Goal: Information Seeking & Learning: Learn about a topic

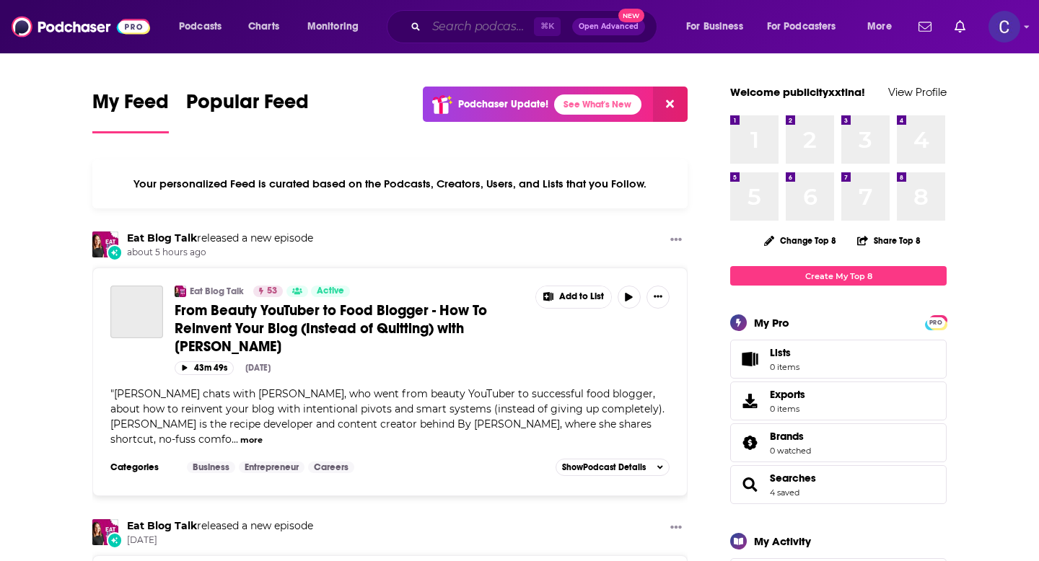
click at [473, 27] on input "Search podcasts, credits, & more..." at bounding box center [480, 26] width 108 height 23
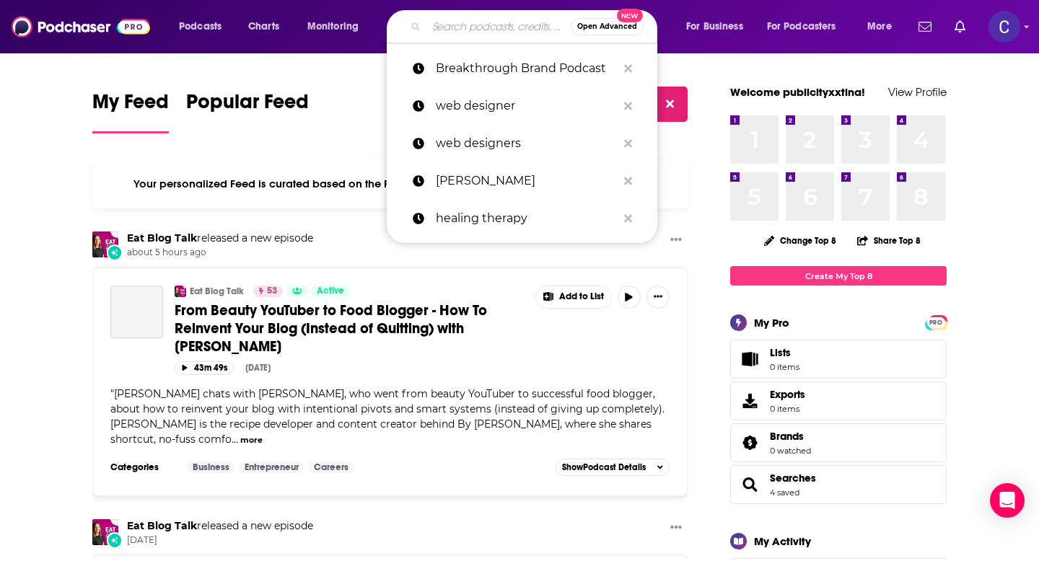
paste input "Mindset Mastery Moments with [PERSON_NAME]"
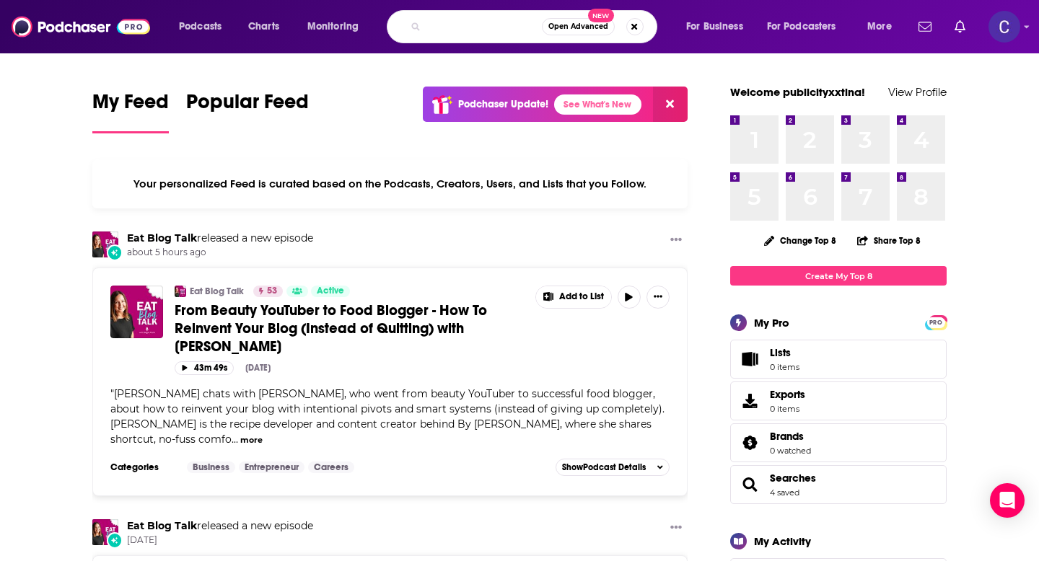
type input "Mindset Mastery Moments with Dr. Alisa Whyte"
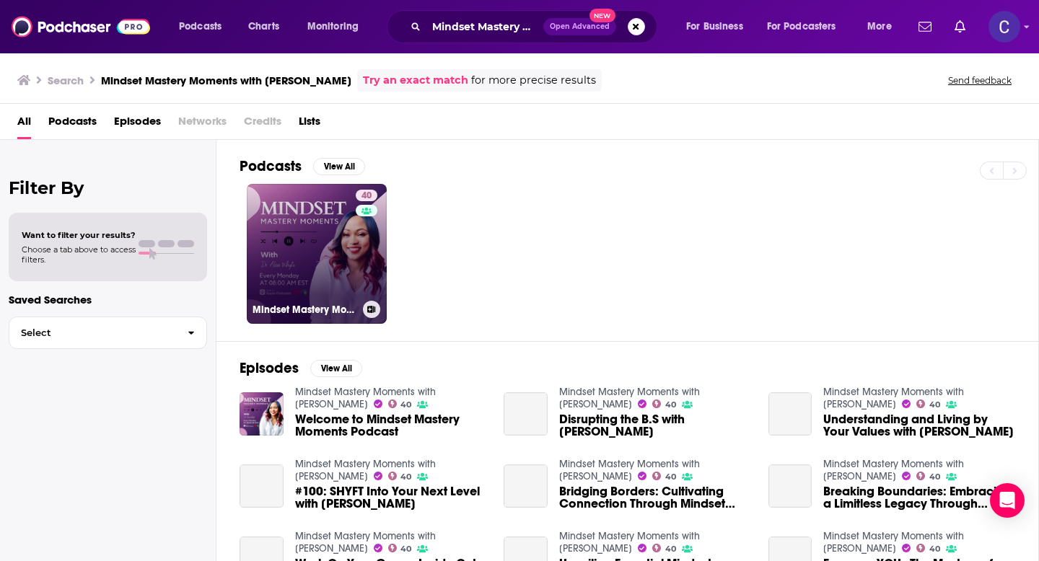
click at [302, 254] on link "40 Mindset Mastery Moments with Dr. Alisa Whyte" at bounding box center [317, 254] width 140 height 140
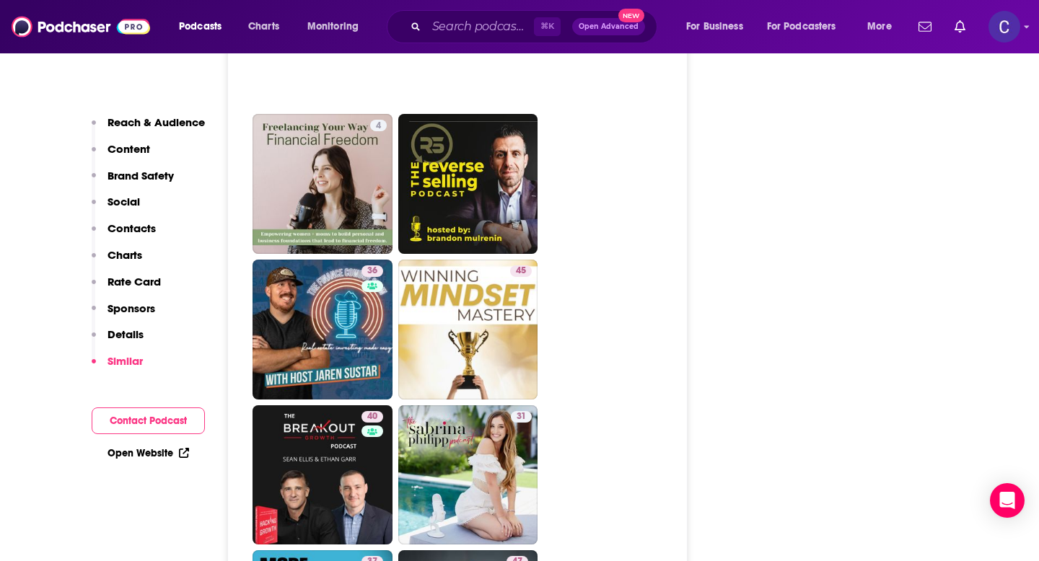
scroll to position [3191, 0]
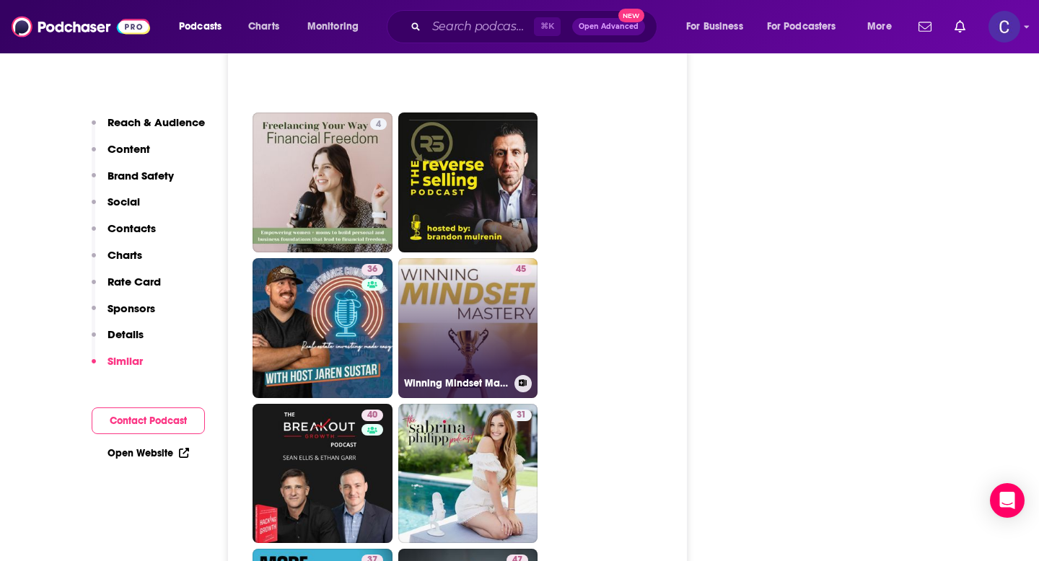
click at [524, 398] on link "45 Winning Mindset Mastery" at bounding box center [468, 328] width 140 height 140
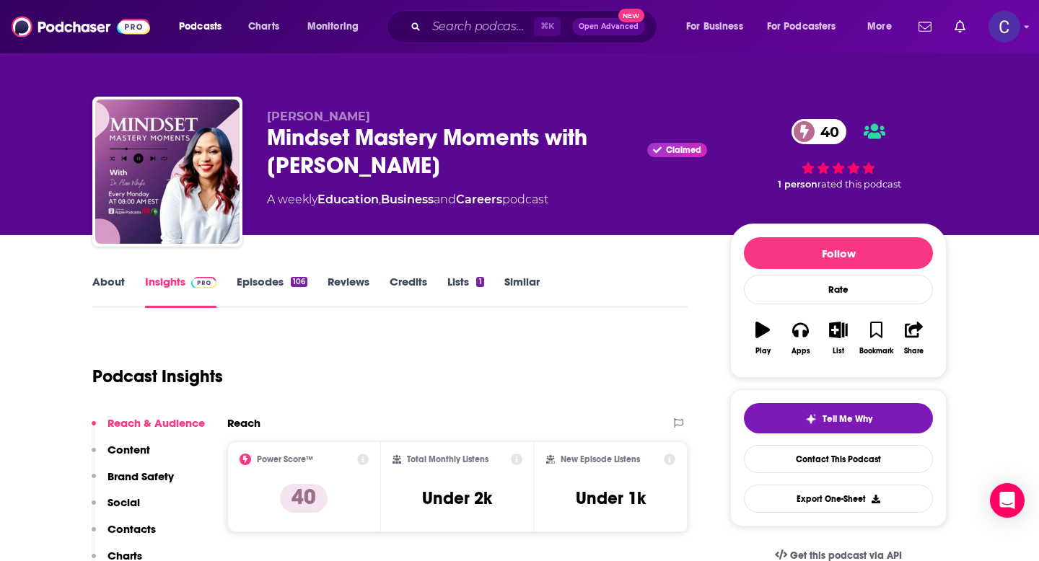
type input "https://www.podchaser.com/podcasts/mindset-mastery-moments-with-d-5498020"
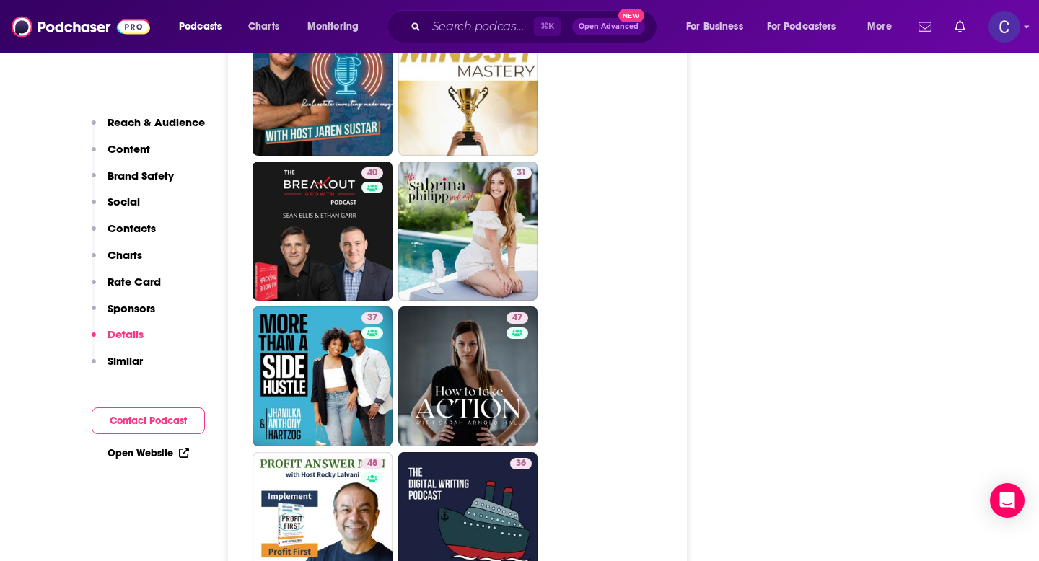
scroll to position [3444, 0]
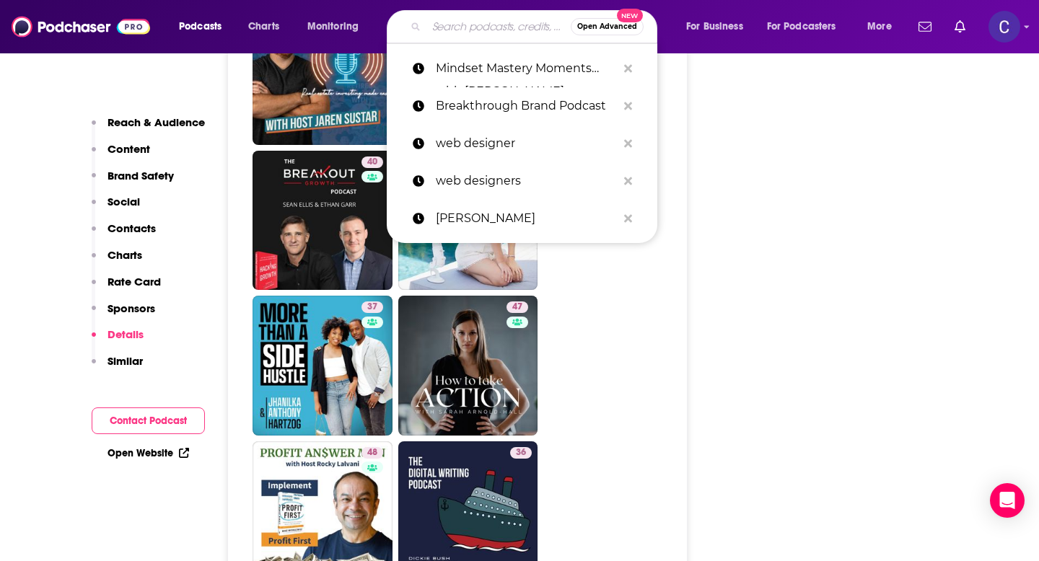
click at [447, 27] on input "Search podcasts, credits, & more..." at bounding box center [498, 26] width 144 height 23
paste input "Real Estate Business Builders"
type input "Real Estate Business Builders"
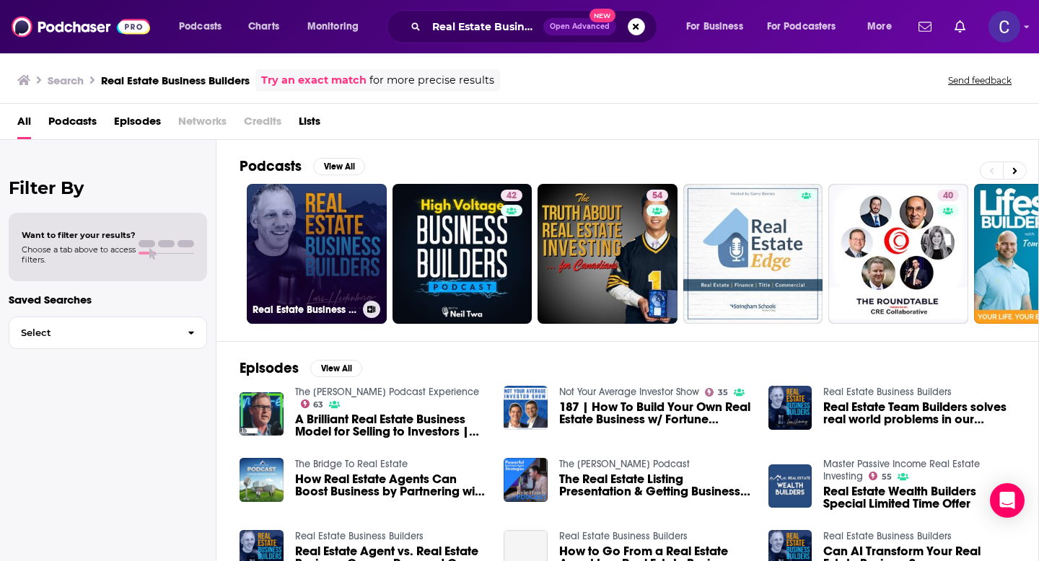
click at [305, 201] on link "Real Estate Business Builders" at bounding box center [317, 254] width 140 height 140
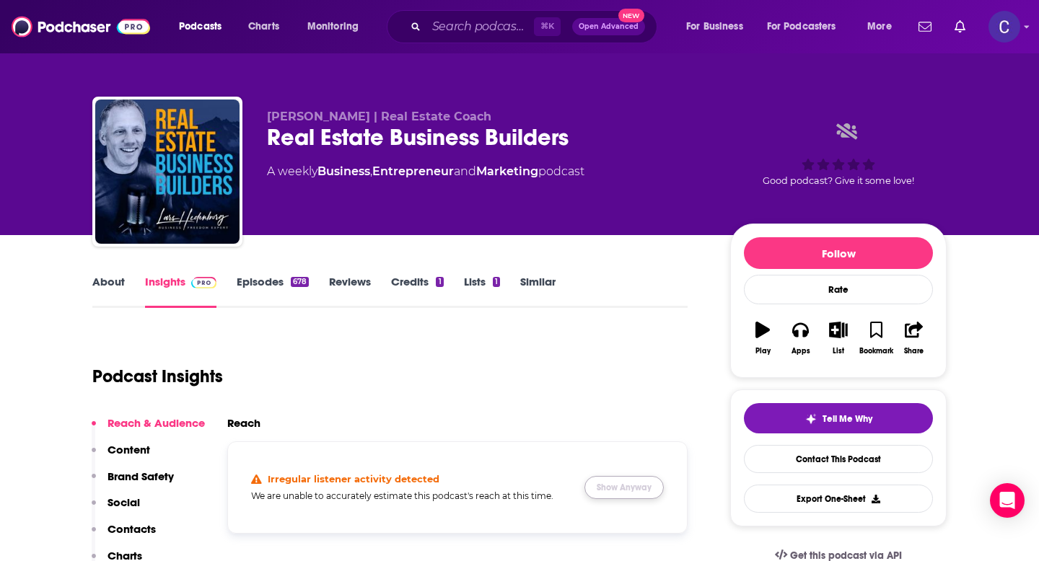
click at [604, 487] on button "Show Anyway" at bounding box center [623, 487] width 79 height 23
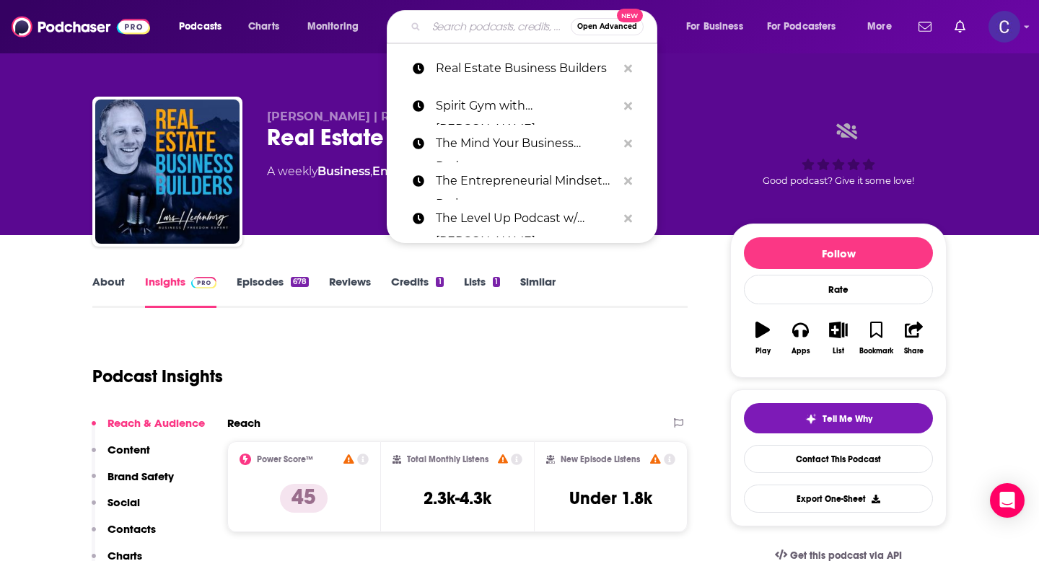
click at [454, 27] on input "Search podcasts, credits, & more..." at bounding box center [498, 26] width 144 height 23
paste input "The UnNoticed Entrepreneur"
type input "The UnNoticed Entrepreneur"
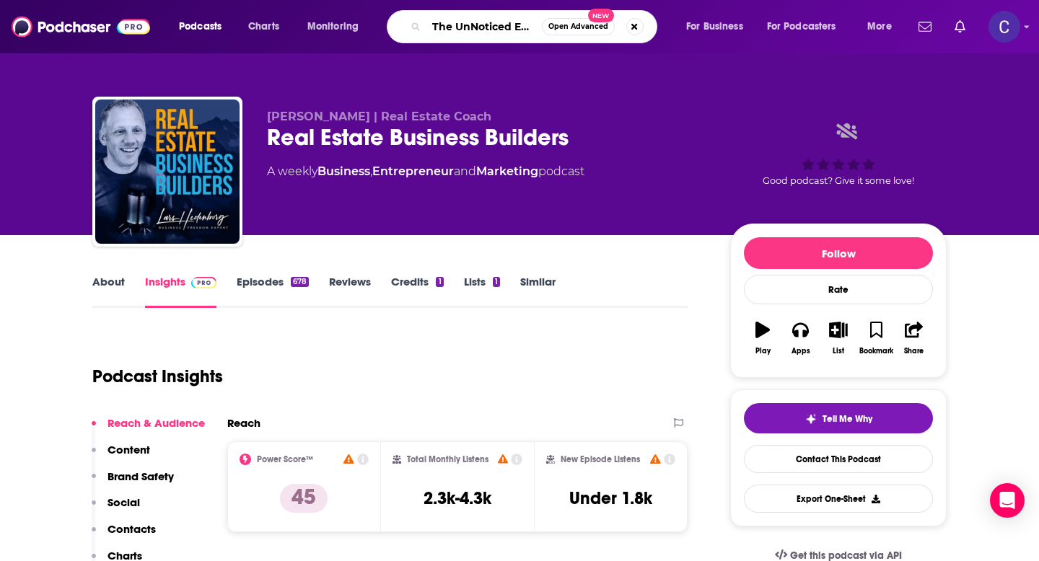
scroll to position [0, 51]
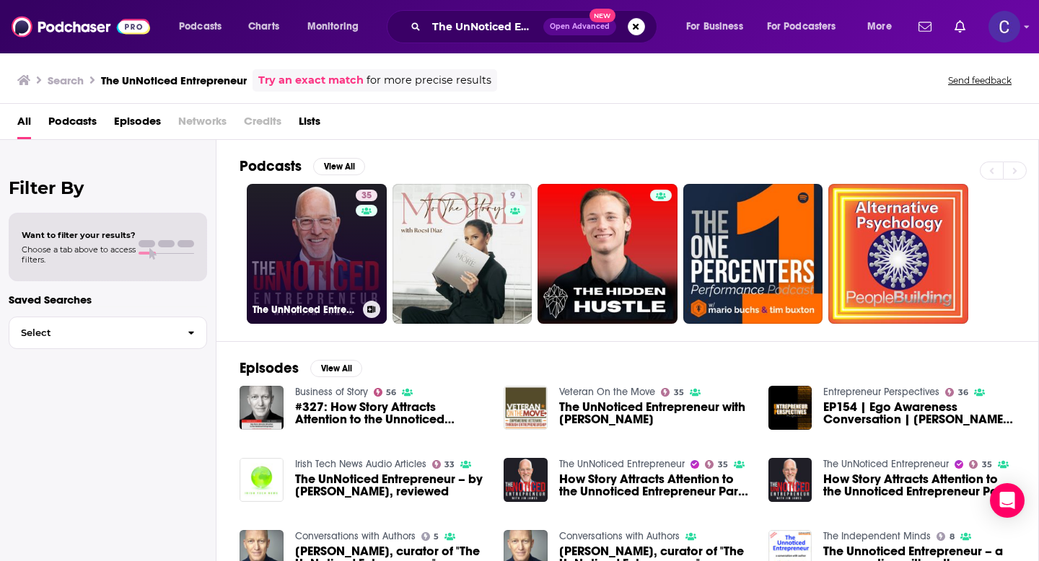
click at [286, 227] on link "35 The UnNoticed Entrepreneur" at bounding box center [317, 254] width 140 height 140
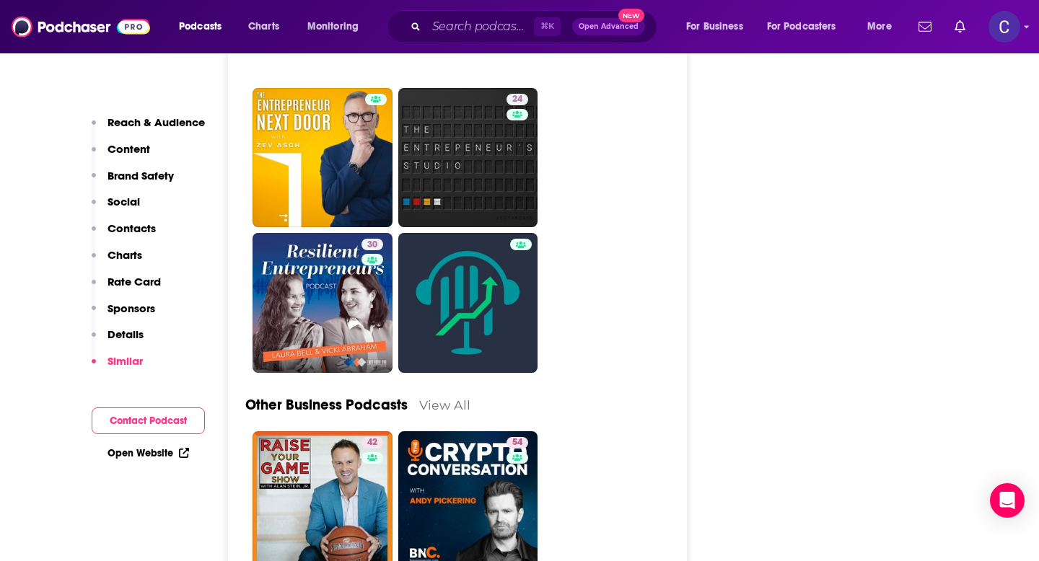
scroll to position [4151, 0]
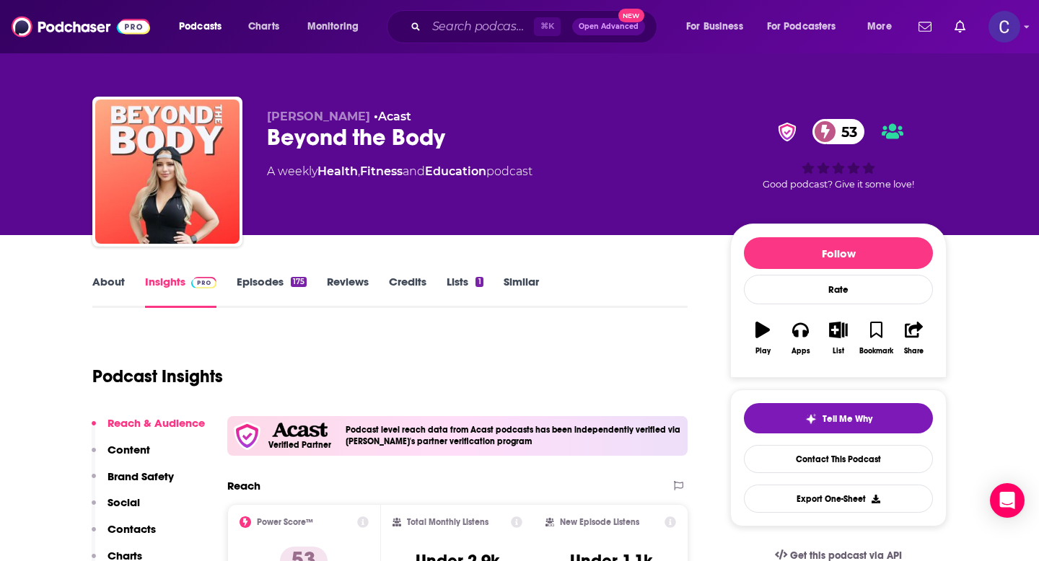
click at [108, 283] on link "About" at bounding box center [108, 291] width 32 height 33
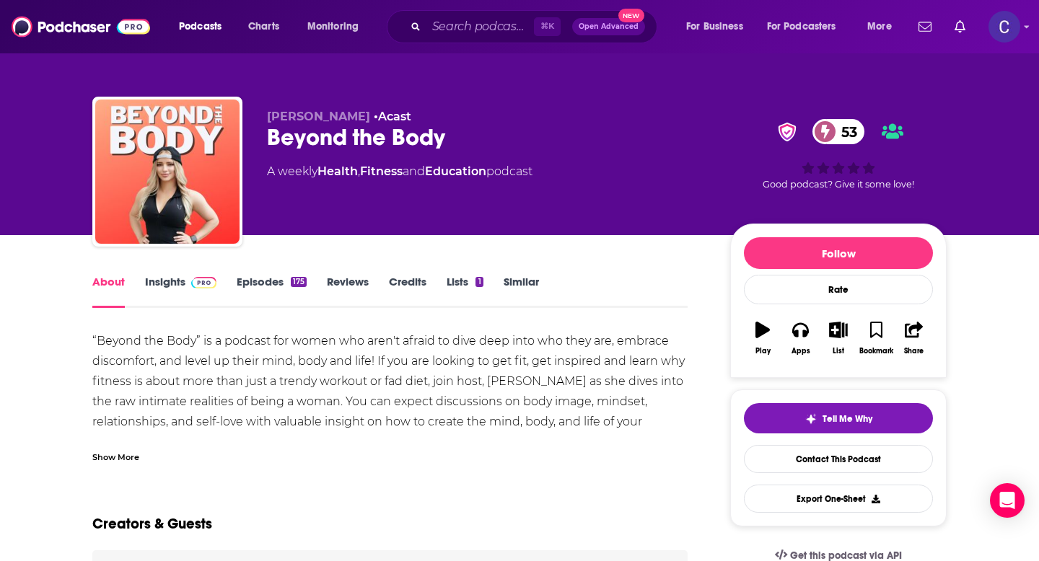
click at [163, 287] on link "Insights" at bounding box center [180, 291] width 71 height 33
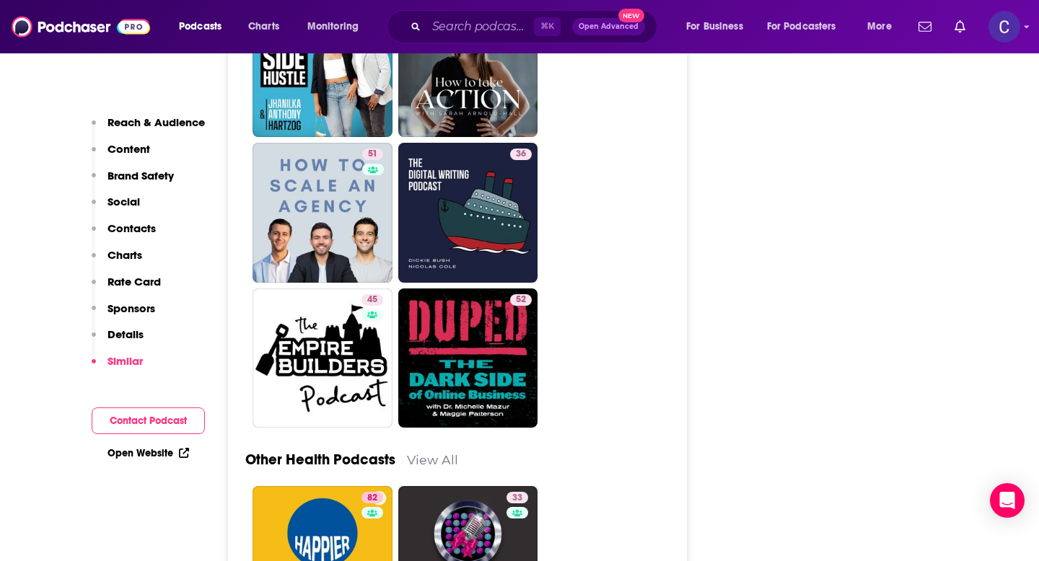
scroll to position [4571, 0]
click at [450, 27] on input "Search podcasts, credits, & more..." at bounding box center [480, 26] width 108 height 23
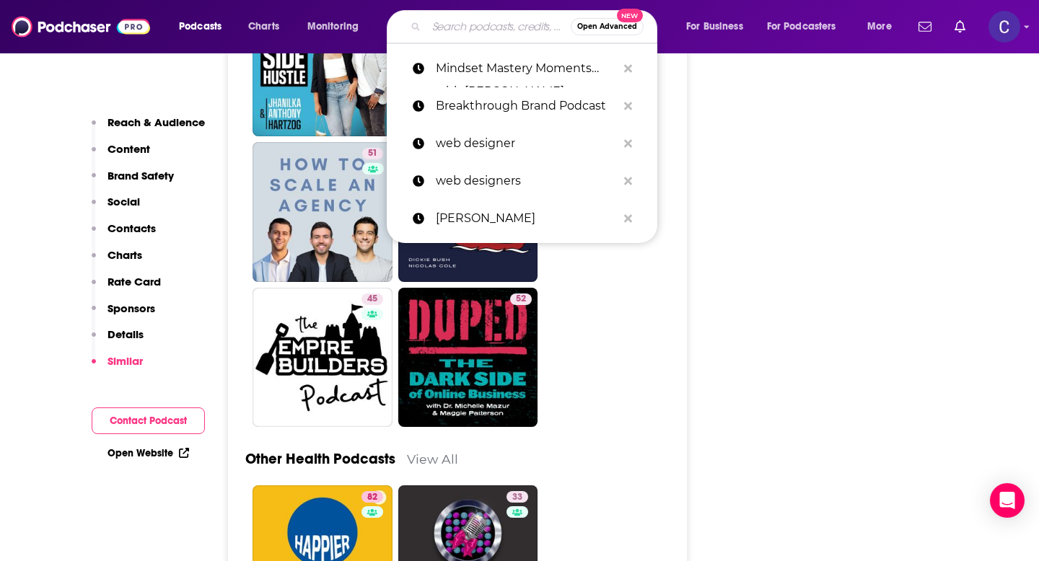
paste input "The Entrepreneurial Mindset Project"
type input "The Entrepreneurial Mindset Project"
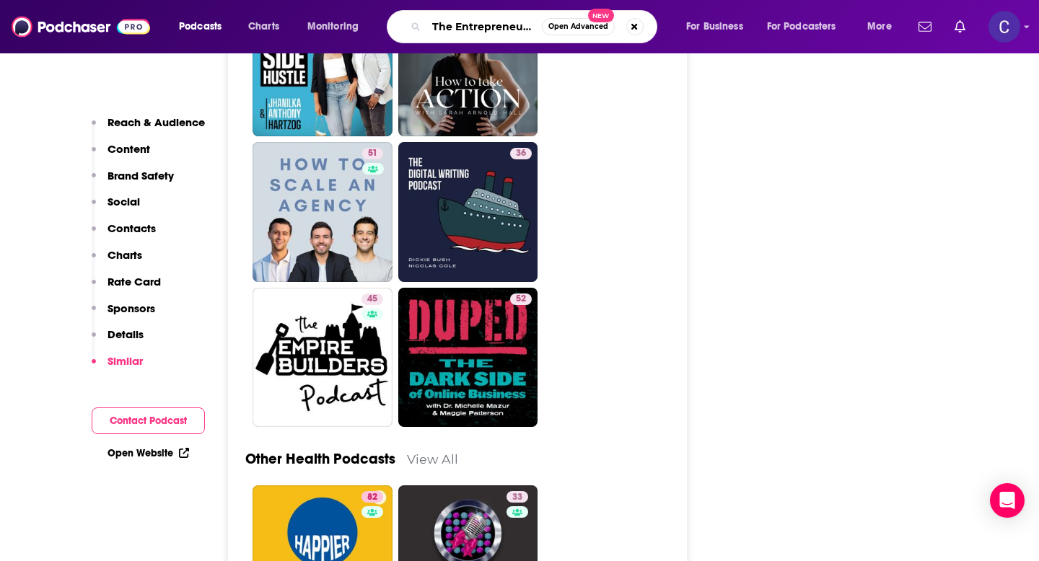
scroll to position [0, 90]
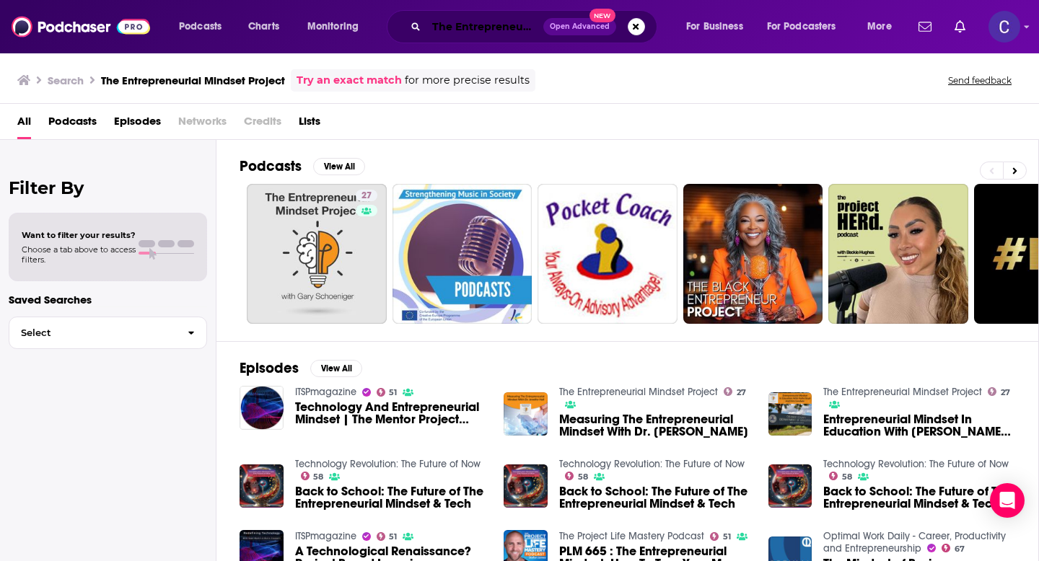
click at [459, 26] on input "The Entrepreneurial Mindset Project" at bounding box center [484, 26] width 117 height 23
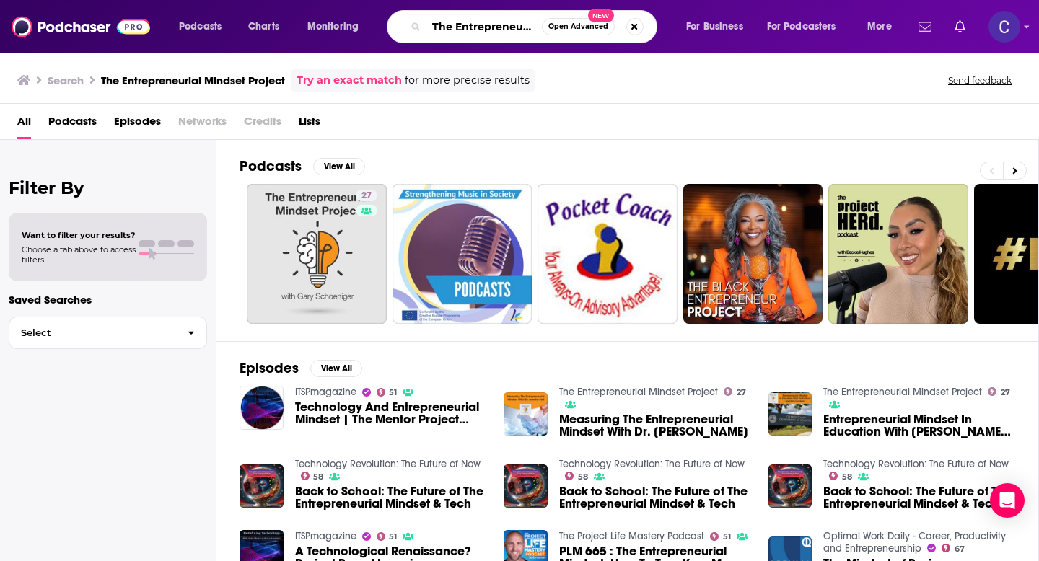
click at [459, 26] on input "The Entrepreneurial Mindset Project" at bounding box center [483, 26] width 115 height 23
paste input "Mind Your Business Podcas"
type input "The Mind Your Business Podcast"
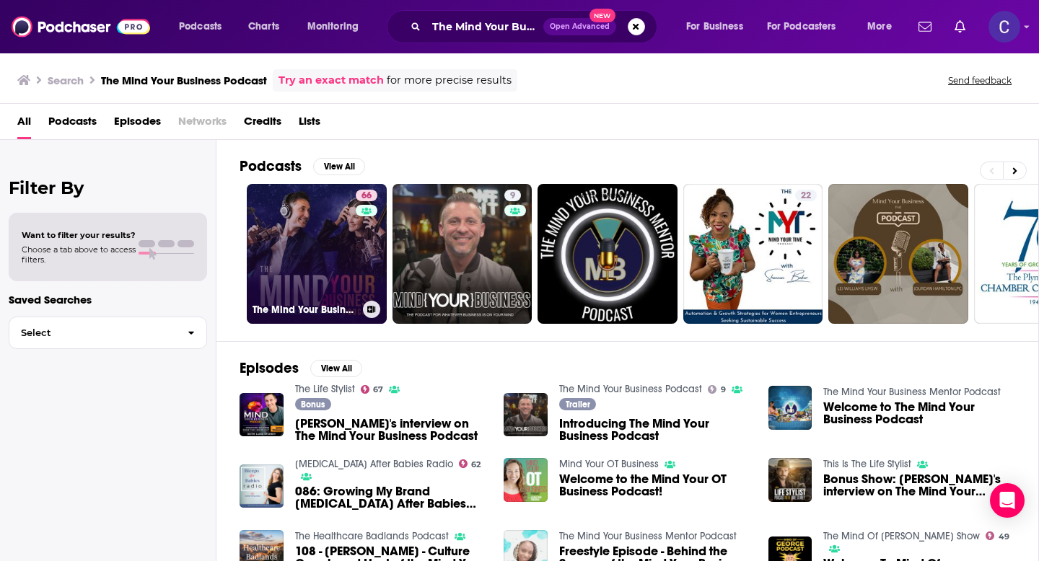
click at [294, 258] on link "66 The Mind Your Business Podcast" at bounding box center [317, 254] width 140 height 140
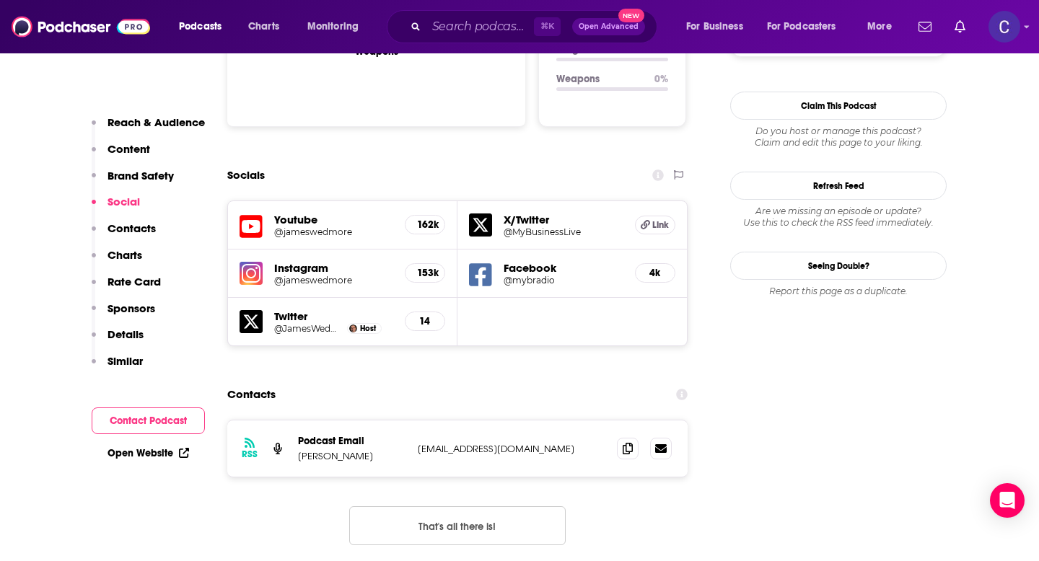
scroll to position [1560, 0]
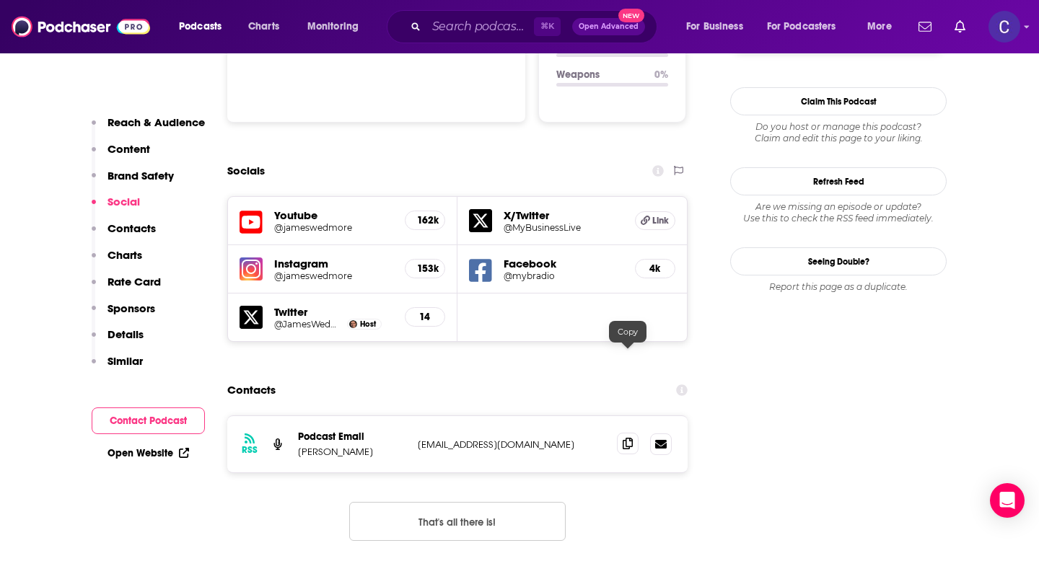
click at [621, 433] on span at bounding box center [628, 444] width 22 height 22
click at [467, 29] on input "Search podcasts, credits, & more..." at bounding box center [480, 26] width 108 height 23
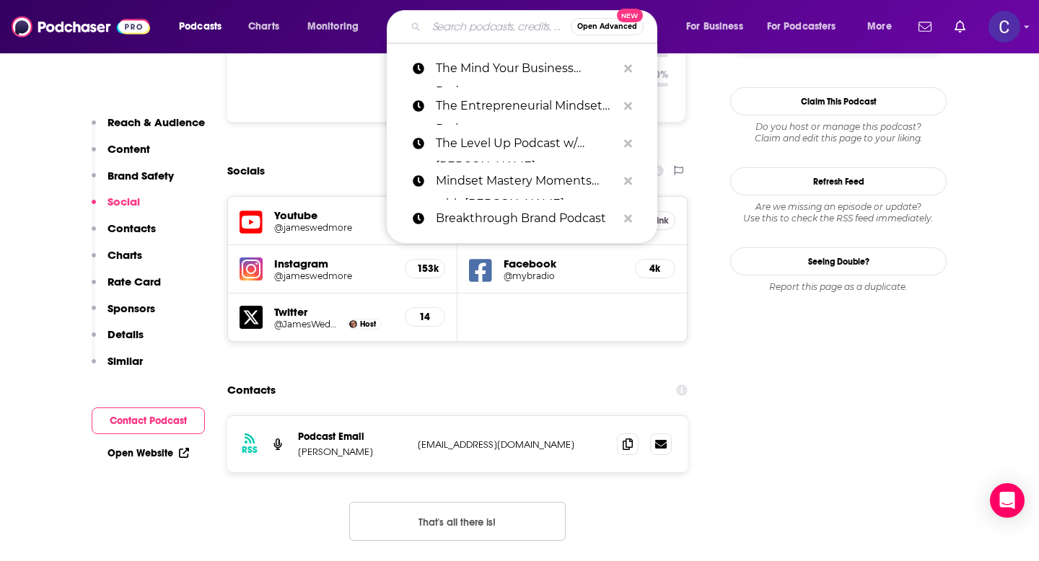
paste input "Spirit Gym with Paul Chek"
type input "Spirit Gym with Paul Chek"
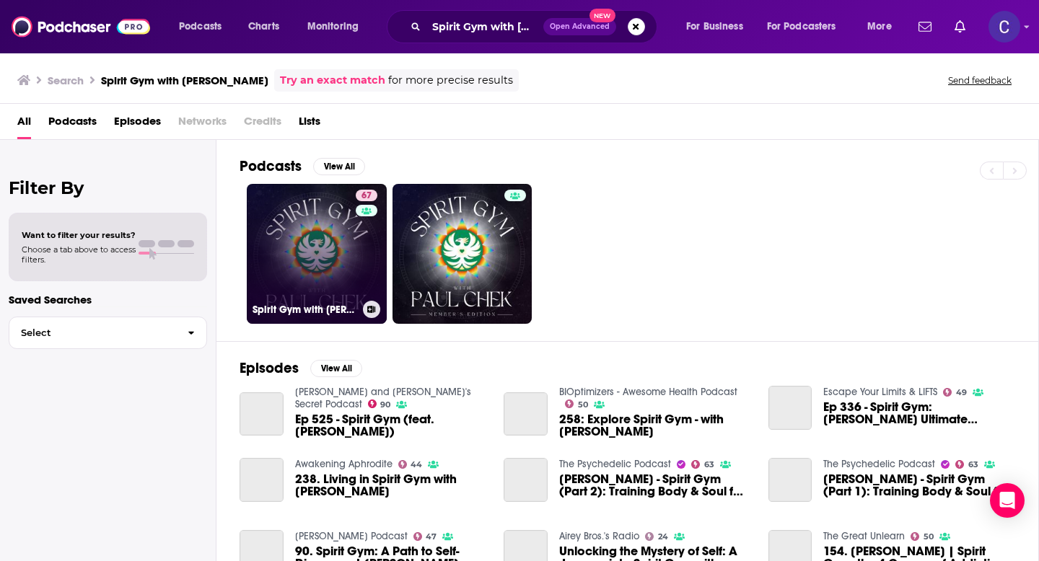
click at [309, 246] on link "67 Spirit Gym with Paul Chek" at bounding box center [317, 254] width 140 height 140
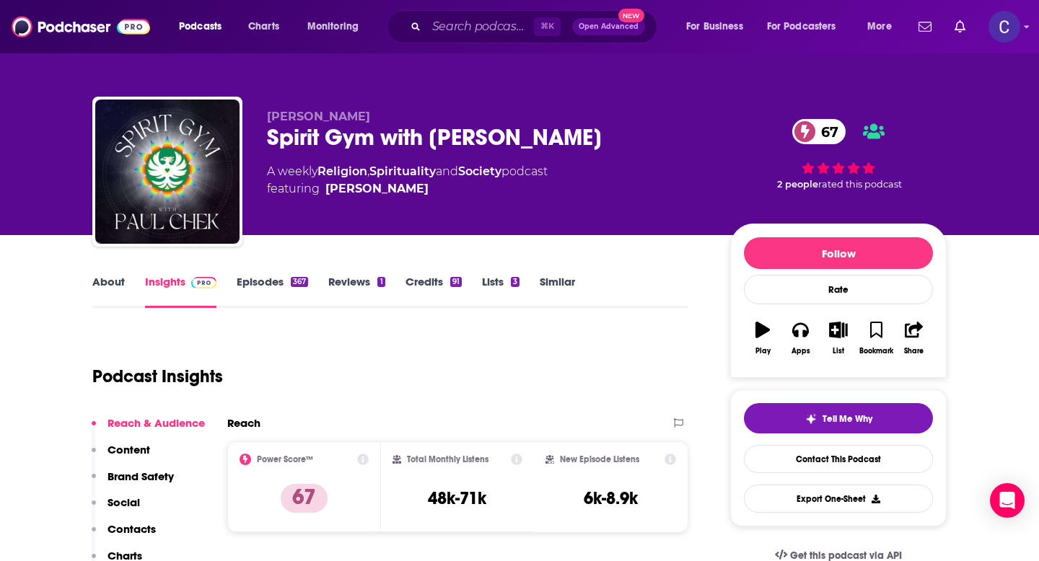
click at [111, 281] on link "About" at bounding box center [108, 291] width 32 height 33
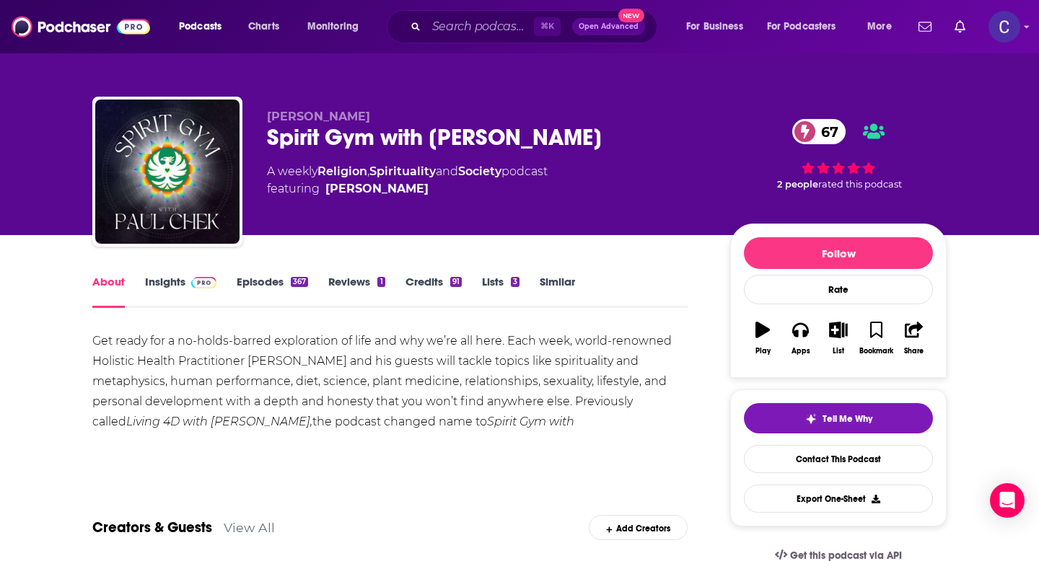
click at [165, 285] on link "Insights" at bounding box center [180, 291] width 71 height 33
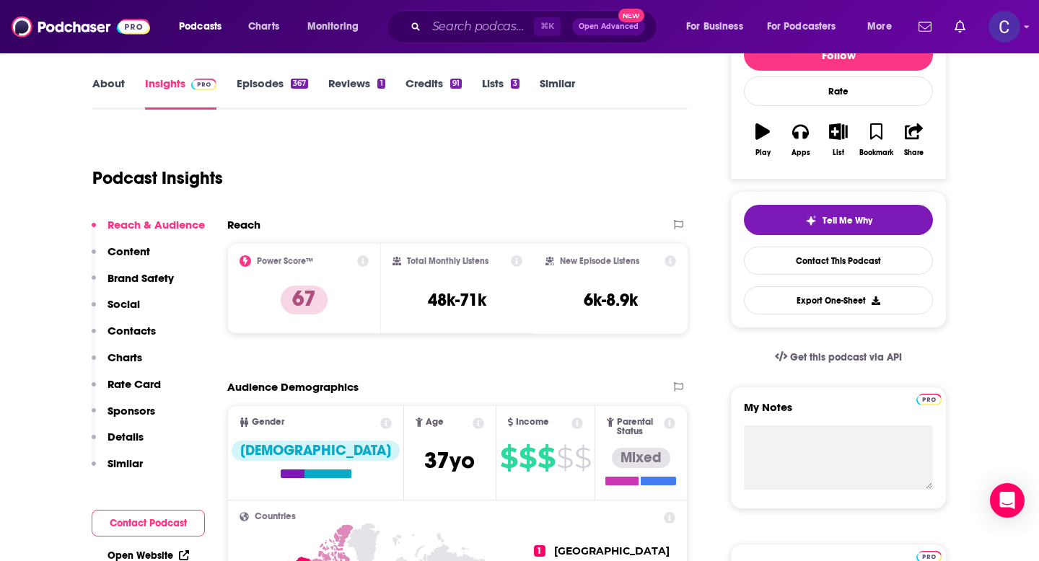
scroll to position [229, 0]
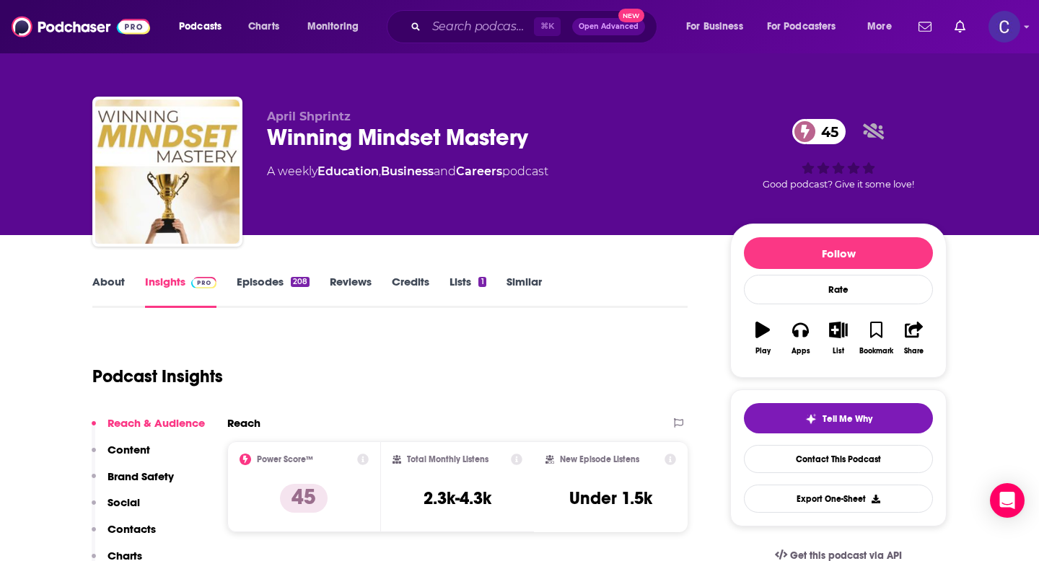
click at [101, 280] on link "About" at bounding box center [108, 291] width 32 height 33
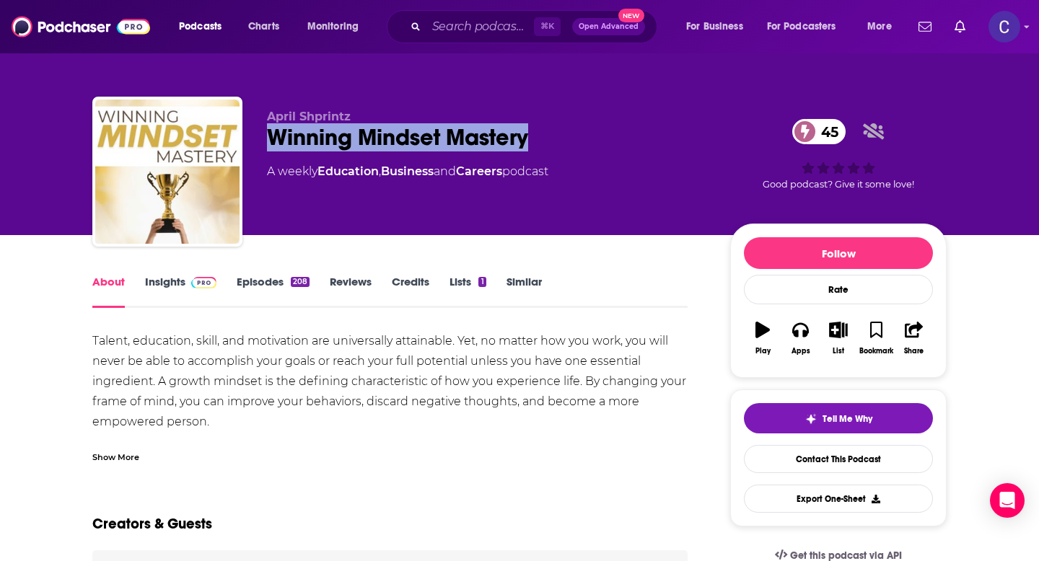
drag, startPoint x: 266, startPoint y: 136, endPoint x: 555, endPoint y: 139, distance: 288.7
click at [555, 139] on div "Winning Mindset Mastery 45" at bounding box center [487, 137] width 440 height 28
copy h1 "Winning Mindset Mastery"
click at [173, 279] on link "Insights" at bounding box center [180, 291] width 71 height 33
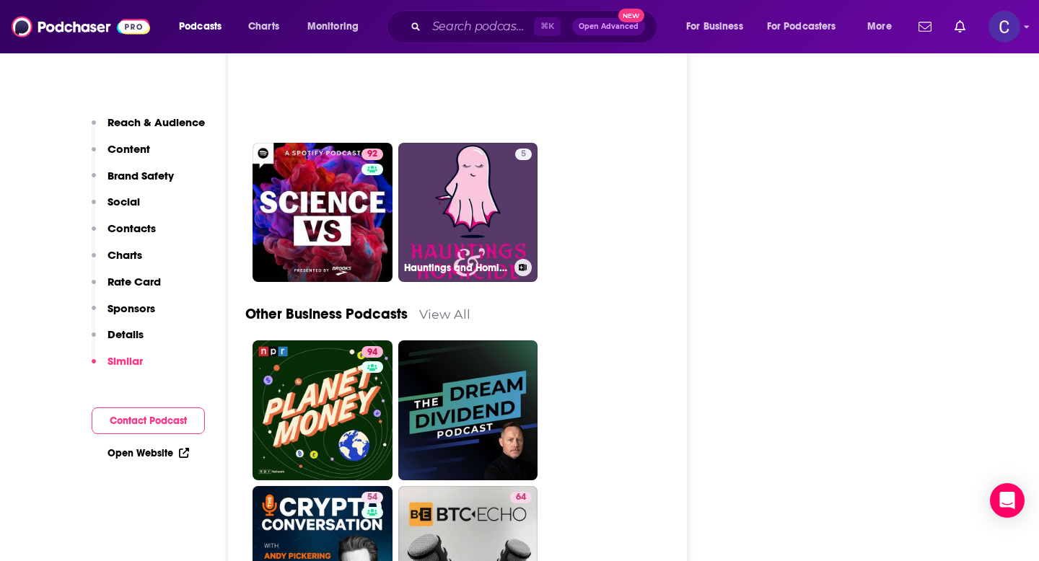
scroll to position [5512, 0]
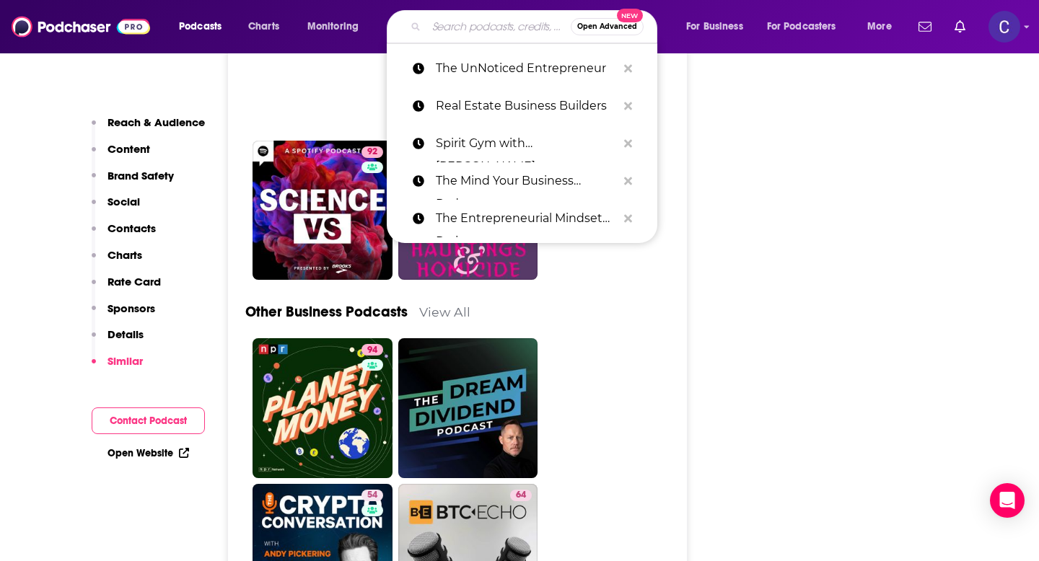
click at [475, 27] on input "Search podcasts, credits, & more..." at bounding box center [498, 26] width 144 height 23
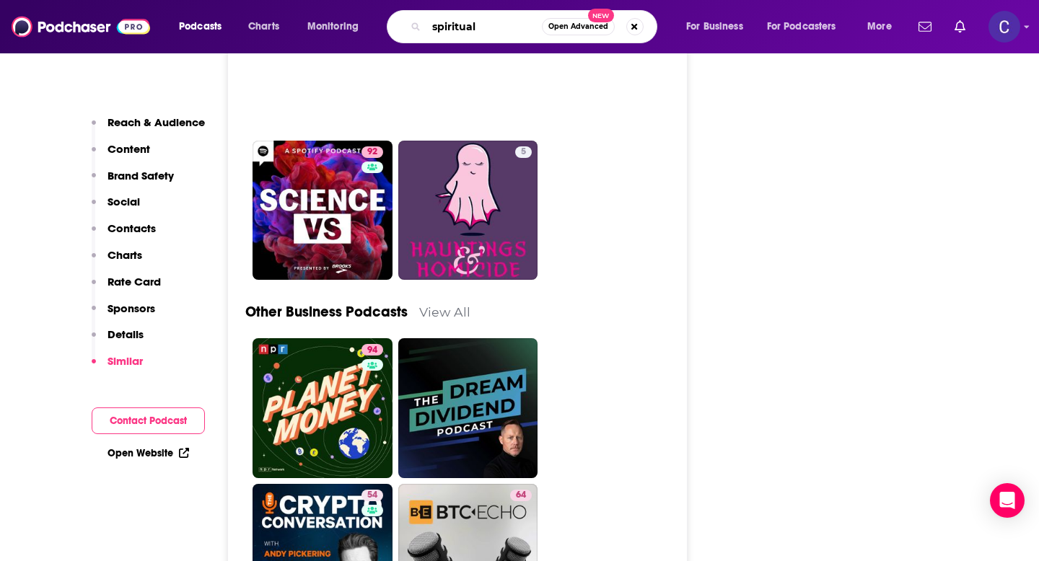
type input "spiritual"
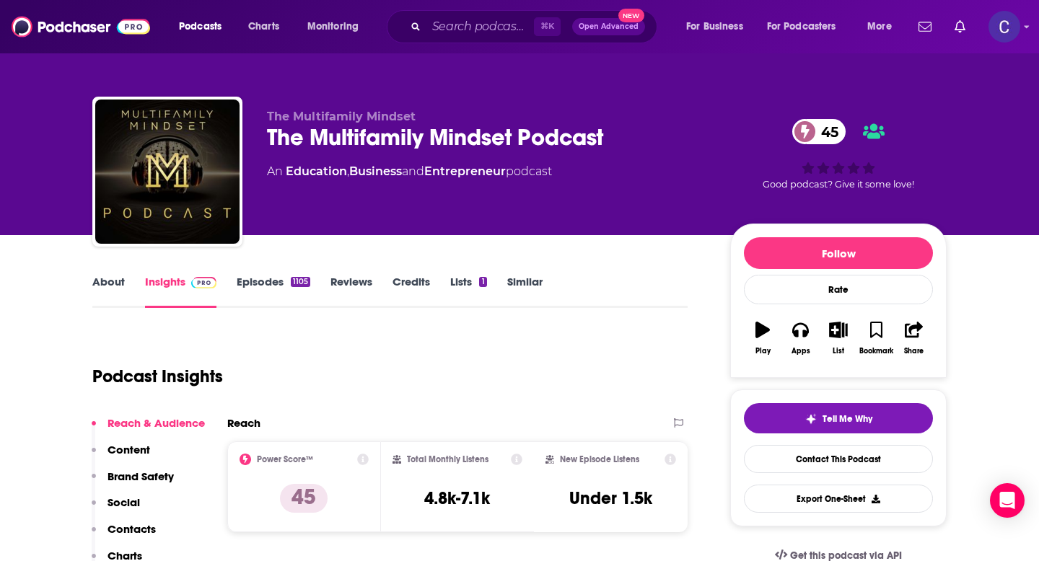
click at [112, 282] on link "About" at bounding box center [108, 291] width 32 height 33
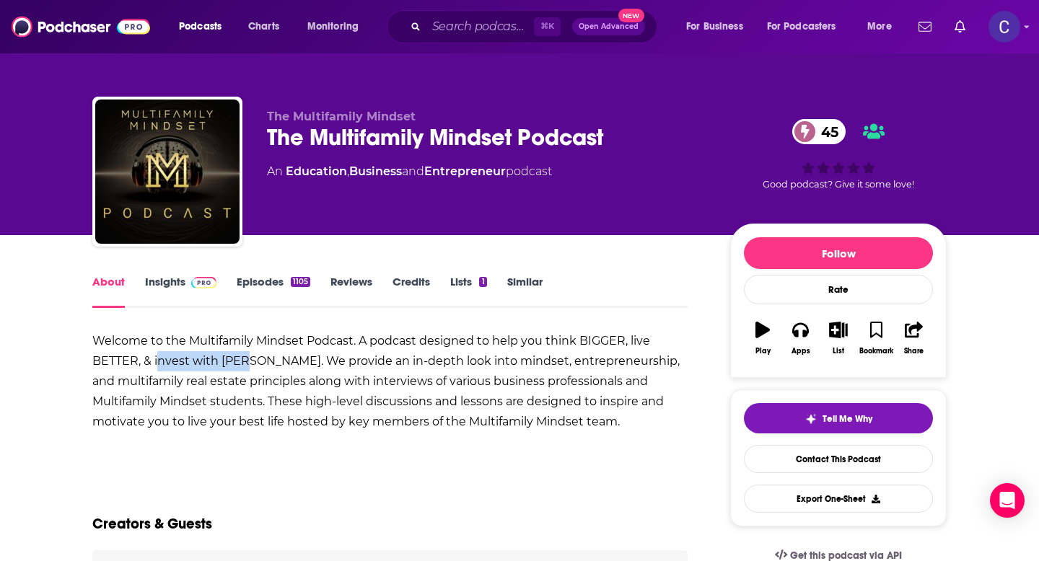
drag, startPoint x: 157, startPoint y: 362, endPoint x: 258, endPoint y: 363, distance: 101.0
click at [258, 363] on b "Welcome to the Multifamily Mindset Podcast. A podcast designed to help you thin…" at bounding box center [385, 381] width 587 height 95
copy b "nvest with ALOH"
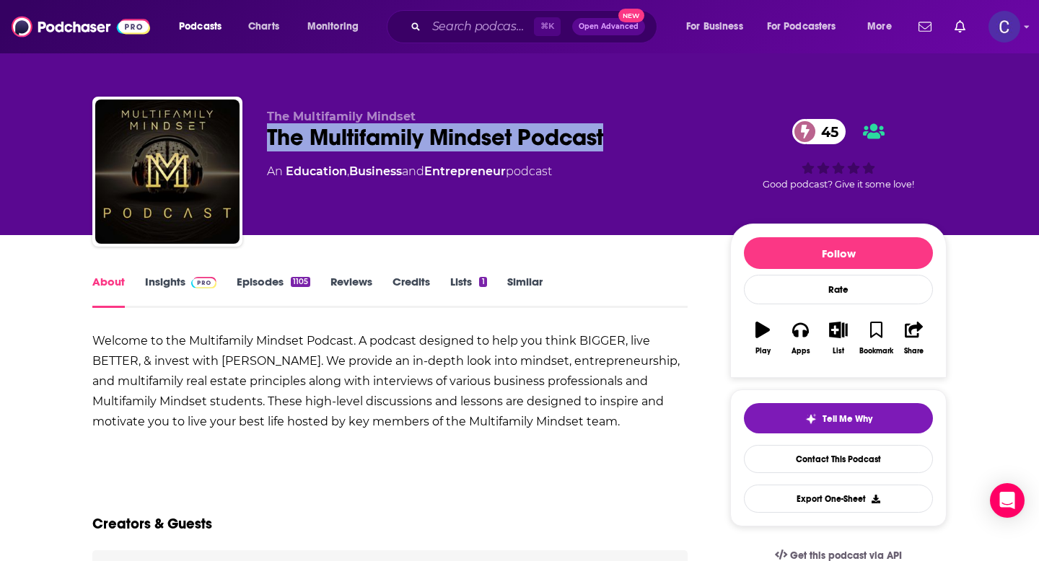
drag, startPoint x: 266, startPoint y: 142, endPoint x: 623, endPoint y: 134, distance: 356.6
click at [623, 134] on div "The Multifamily Mindset Podcast 45" at bounding box center [487, 137] width 440 height 28
copy h1 "The Multifamily Mindset Podcast"
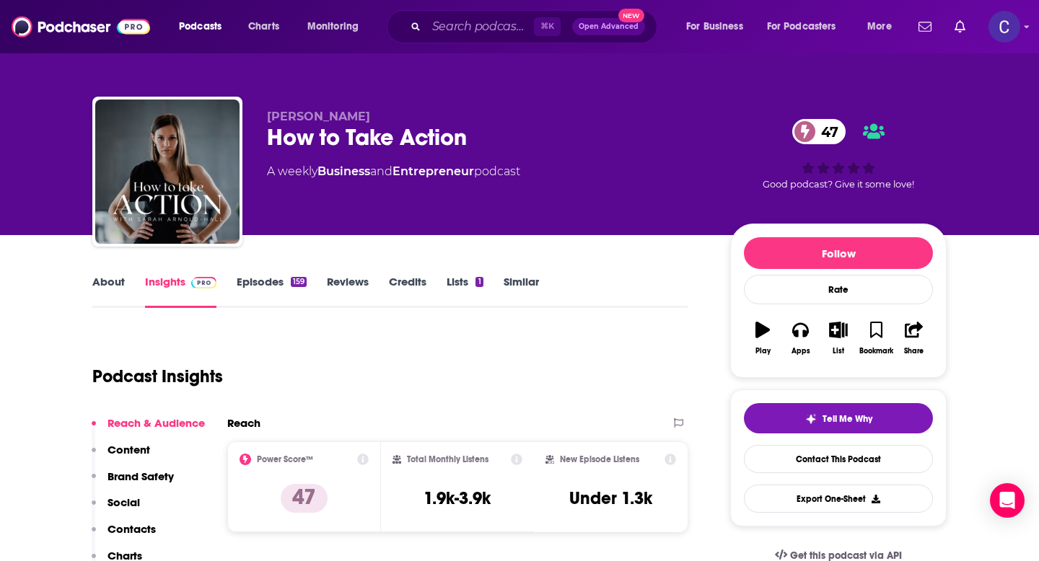
click at [111, 284] on link "About" at bounding box center [108, 291] width 32 height 33
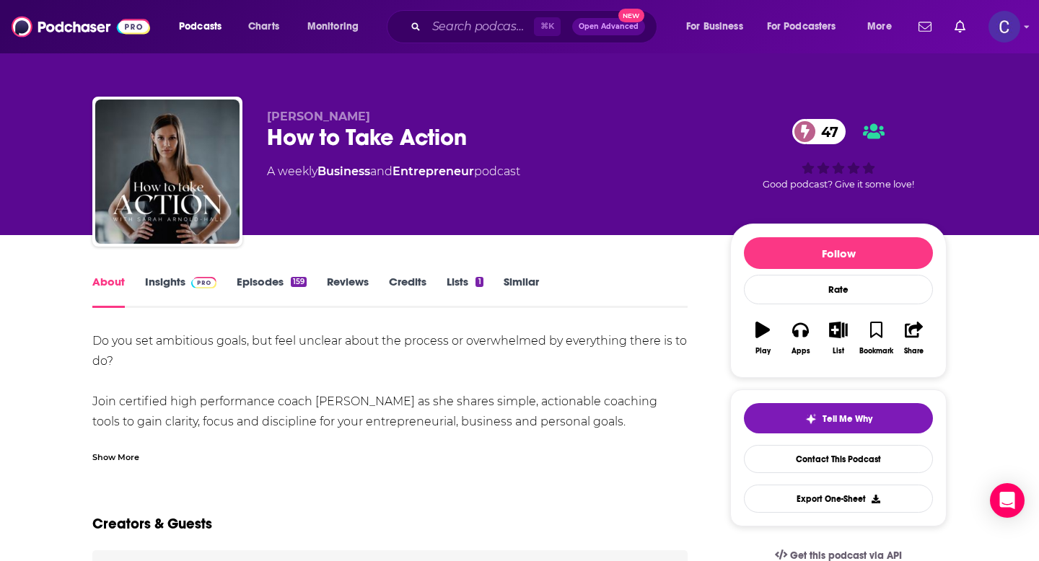
click at [116, 458] on div "Show More" at bounding box center [115, 457] width 47 height 14
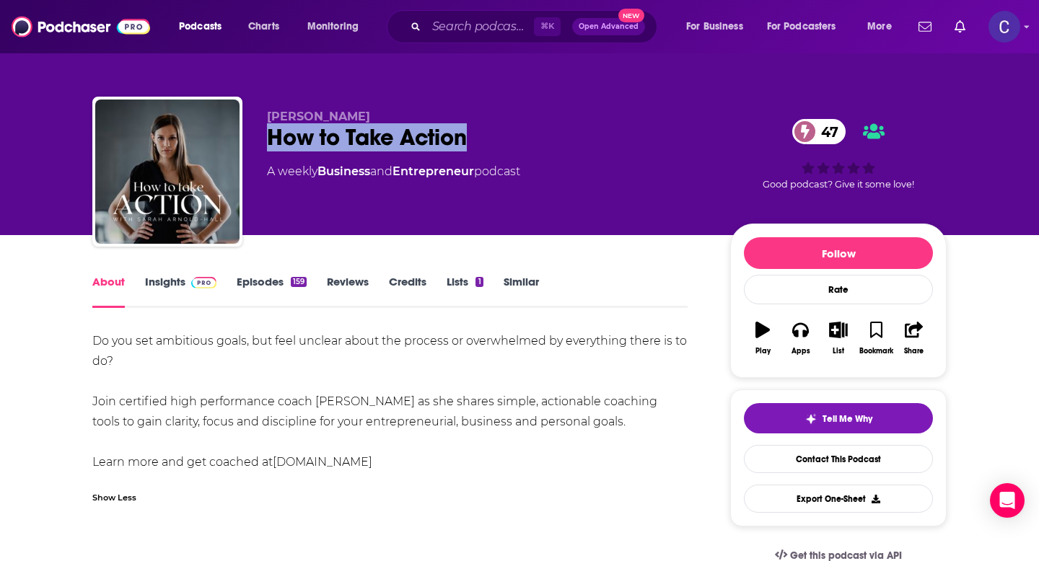
drag, startPoint x: 265, startPoint y: 142, endPoint x: 520, endPoint y: 146, distance: 254.8
click at [520, 146] on div "Sarah Arnold-Hall How to Take Action 47 A weekly Business and Entrepreneur podc…" at bounding box center [519, 175] width 854 height 156
copy h1 "How to Take Action"
click at [167, 277] on link "Insights" at bounding box center [180, 291] width 71 height 33
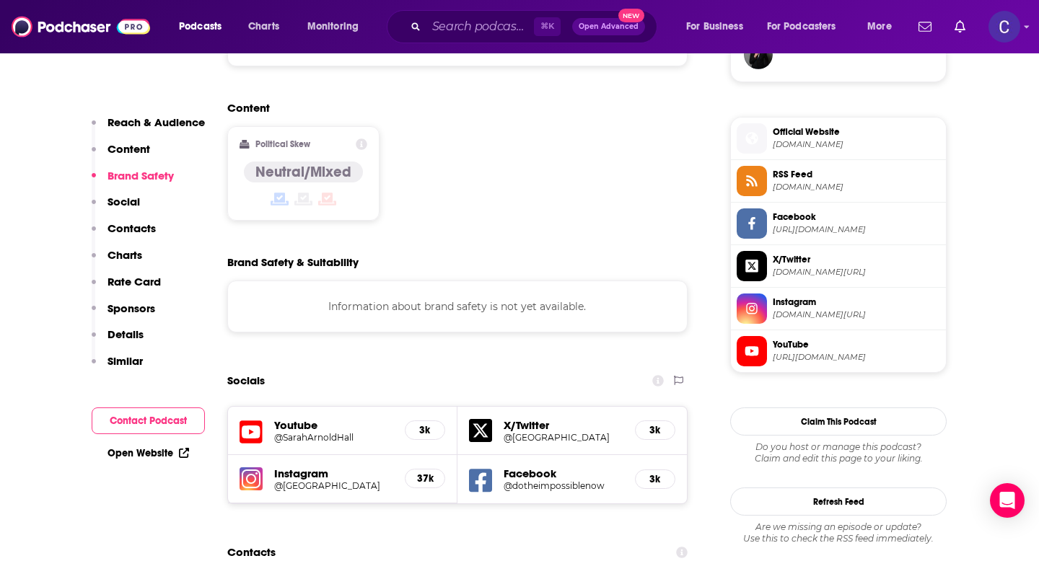
scroll to position [1116, 0]
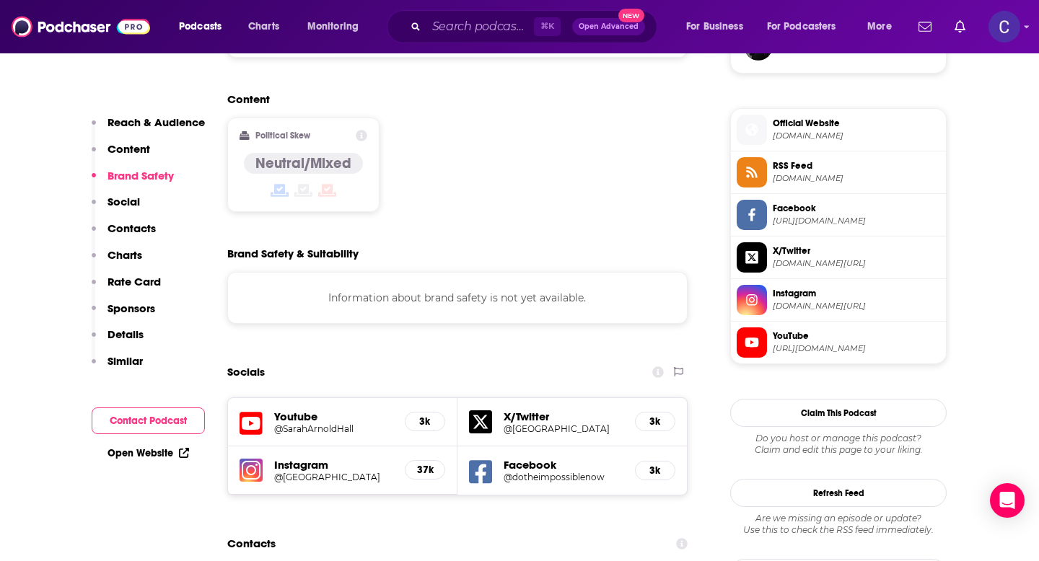
click at [322, 472] on h5 "@saraharnoldhall" at bounding box center [333, 477] width 119 height 11
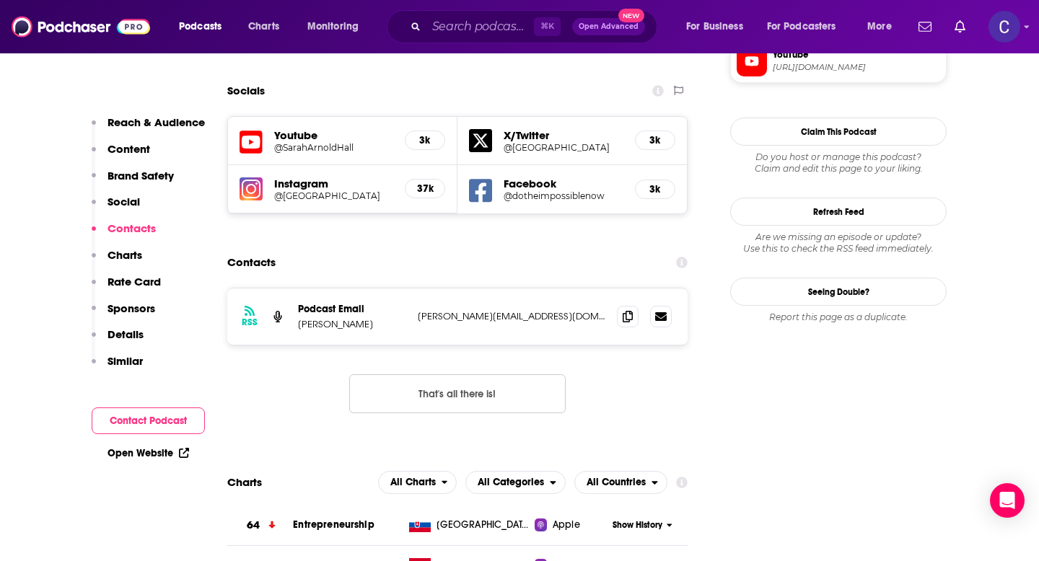
scroll to position [1436, 0]
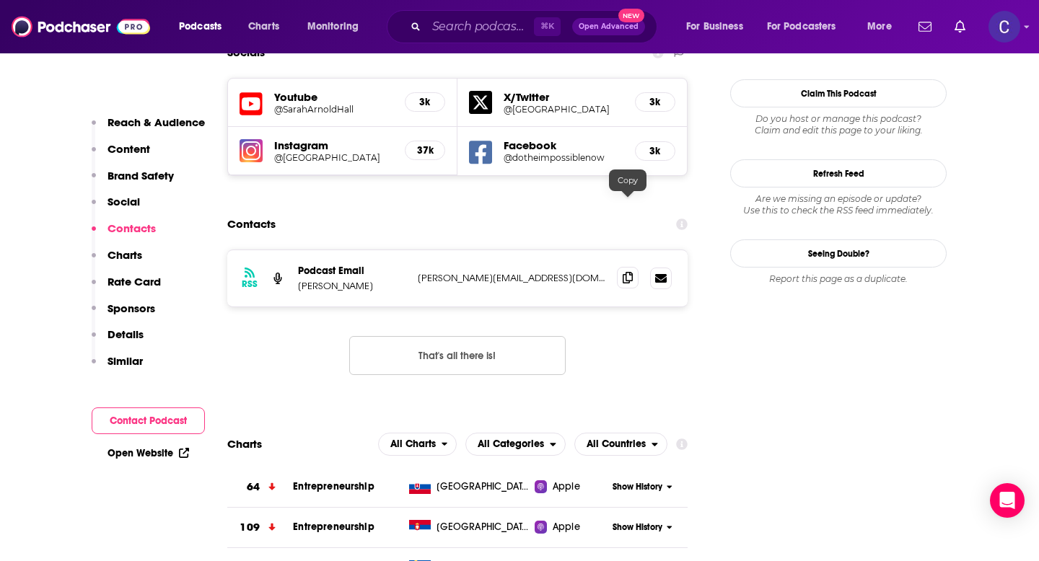
click at [619, 267] on span at bounding box center [628, 278] width 22 height 22
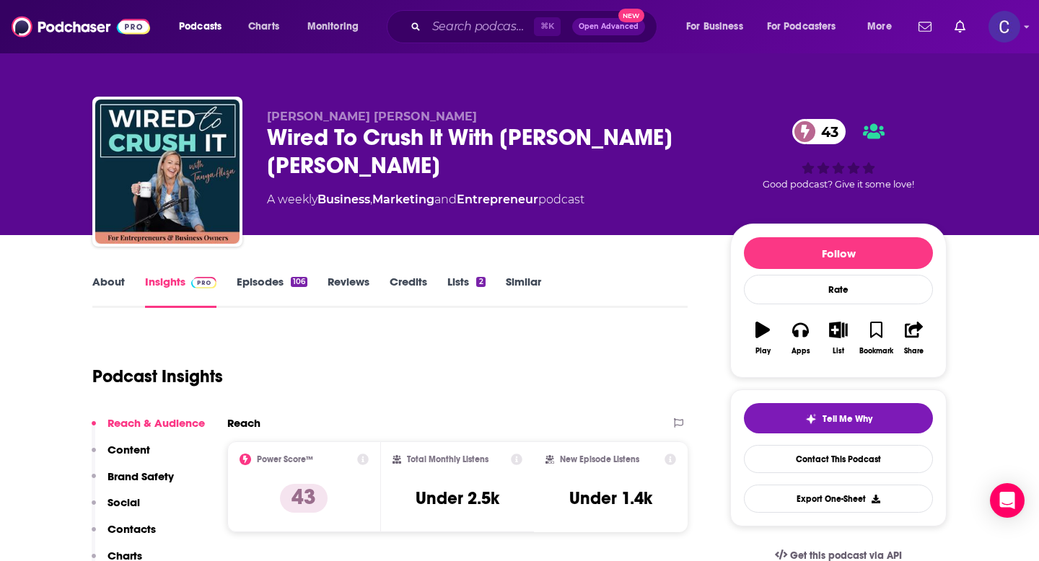
click at [106, 285] on link "About" at bounding box center [108, 291] width 32 height 33
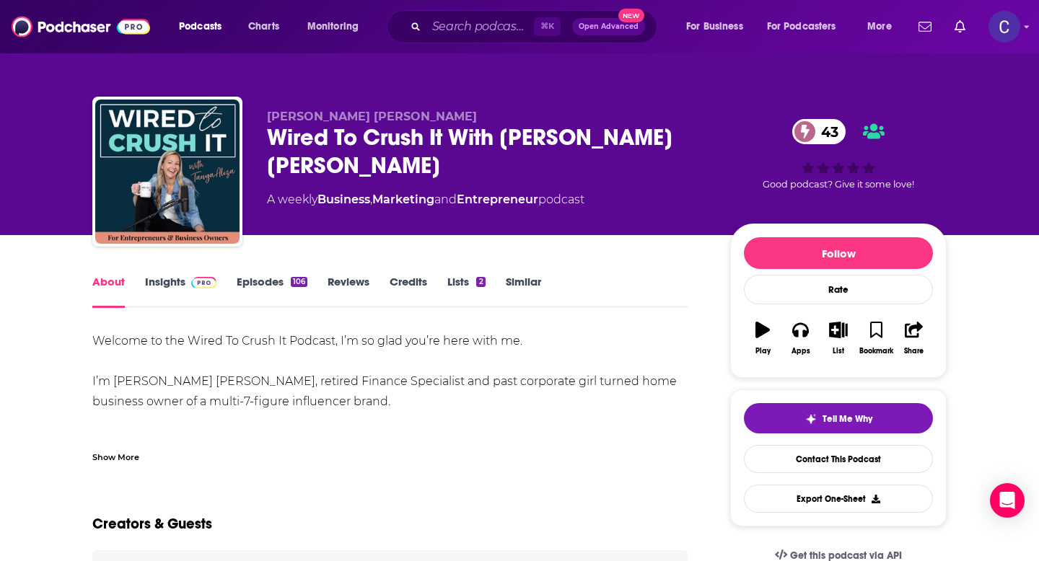
click at [115, 451] on div "Show More" at bounding box center [115, 457] width 47 height 14
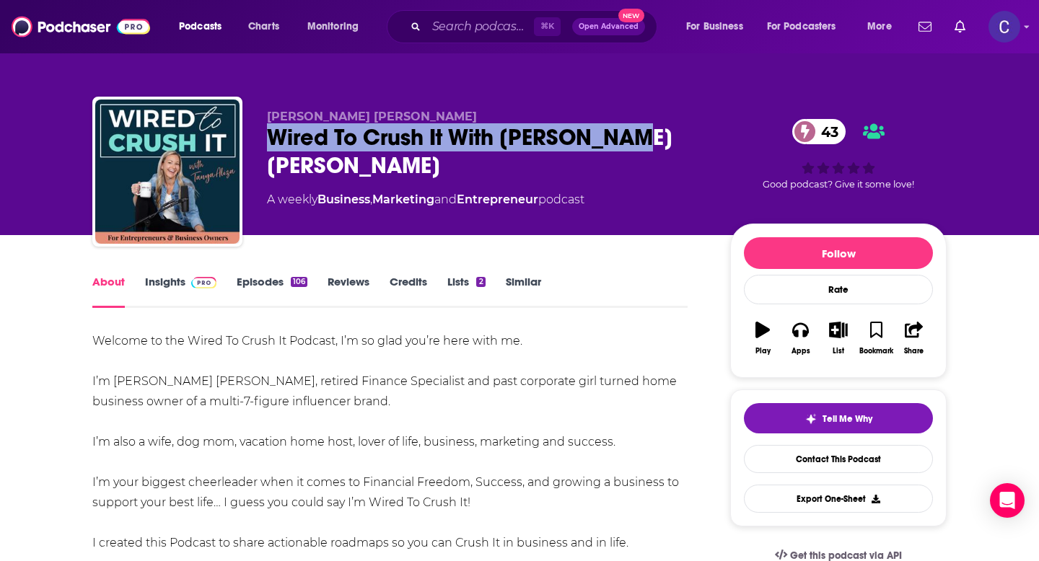
drag, startPoint x: 267, startPoint y: 141, endPoint x: 658, endPoint y: 147, distance: 391.1
click at [658, 147] on div "Wired To Crush It With [PERSON_NAME] [PERSON_NAME] 43" at bounding box center [487, 151] width 440 height 56
copy h1 "Wired To Crush It With [PERSON_NAME] [PERSON_NAME]"
click at [167, 284] on link "Insights" at bounding box center [180, 291] width 71 height 33
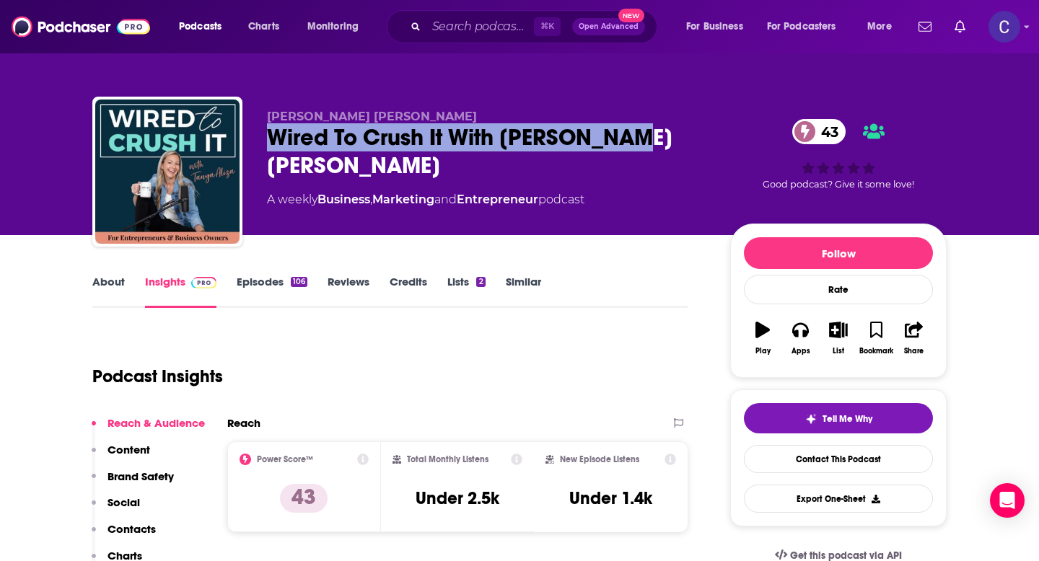
drag, startPoint x: 592, startPoint y: 141, endPoint x: 626, endPoint y: 144, distance: 33.3
click at [626, 144] on div "[PERSON_NAME] [PERSON_NAME] Wired To Crush It With [PERSON_NAME] [PERSON_NAME] …" at bounding box center [519, 175] width 854 height 156
click at [448, 23] on input "Search podcasts, credits, & more..." at bounding box center [480, 26] width 108 height 23
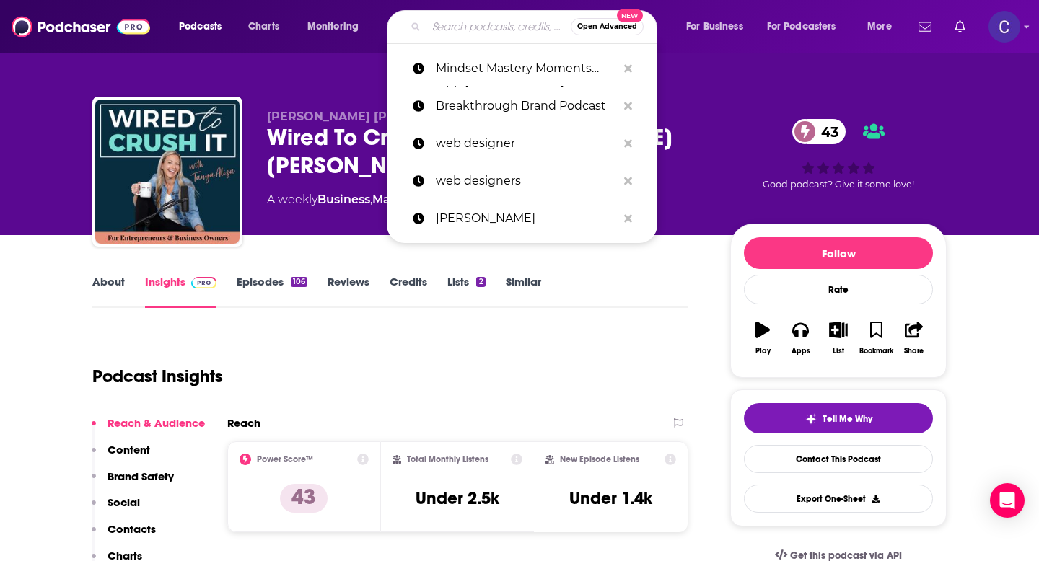
paste input "The Level Up Podcast w/ [PERSON_NAME]"
type input "The Level Up Podcast w/ [PERSON_NAME]"
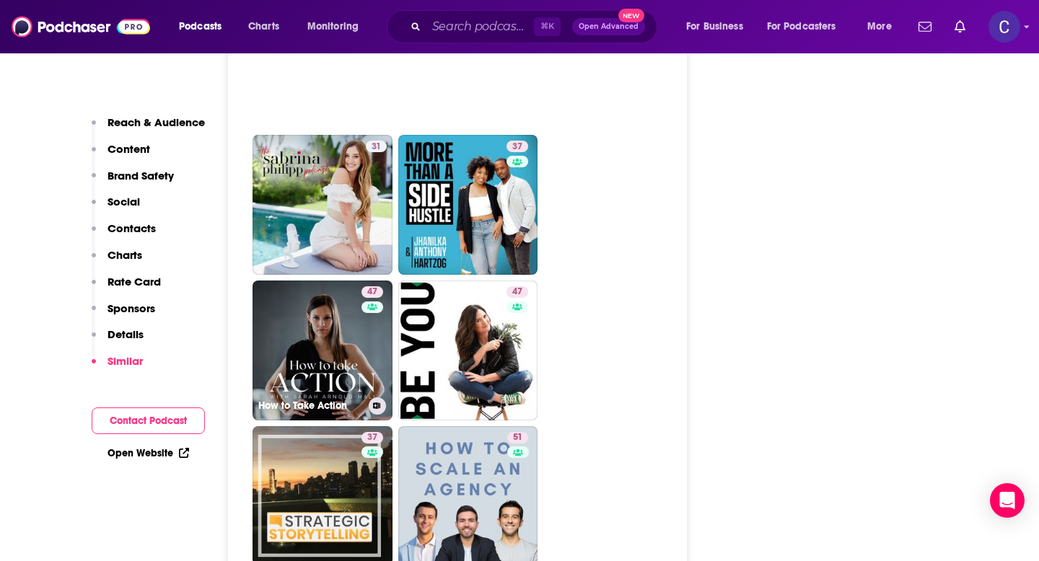
scroll to position [3651, 0]
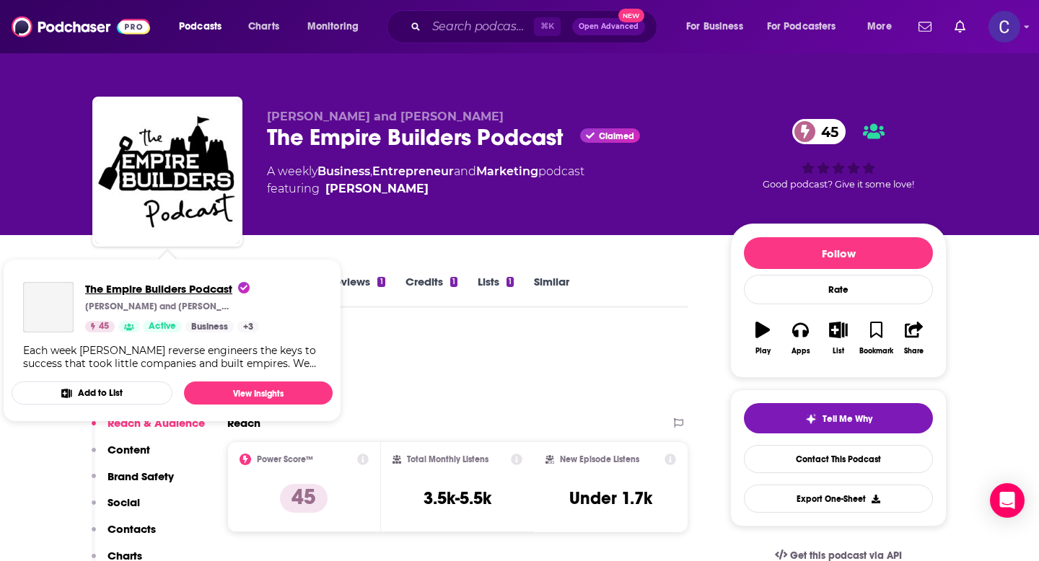
click at [104, 282] on span "The Empire Builders Podcast" at bounding box center [167, 289] width 165 height 14
click at [50, 201] on div "Stephen Semple and David Young The Empire Builders Podcast Claimed 45 A weekly …" at bounding box center [519, 117] width 1039 height 235
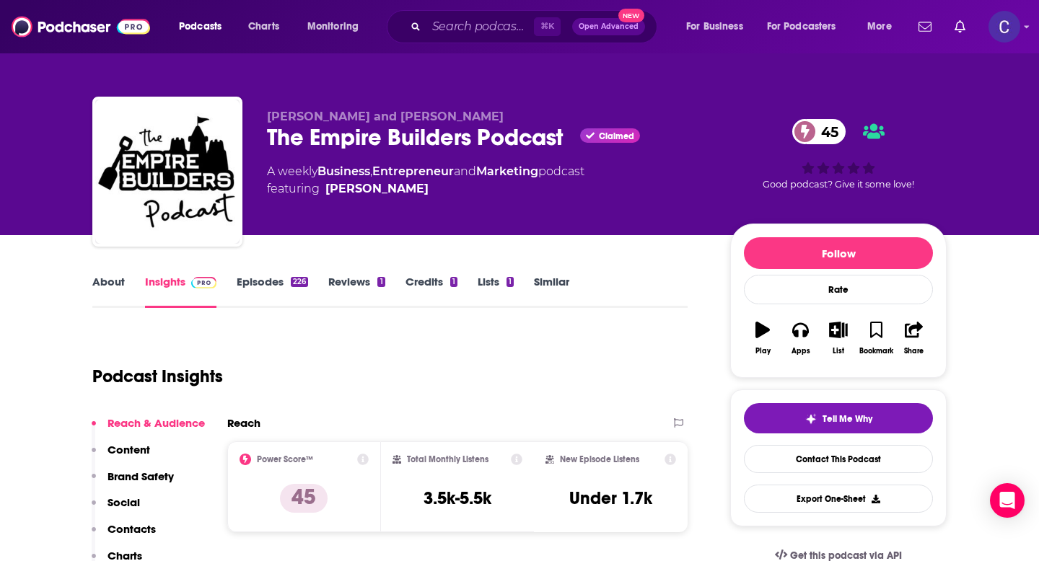
click at [111, 284] on link "About" at bounding box center [108, 291] width 32 height 33
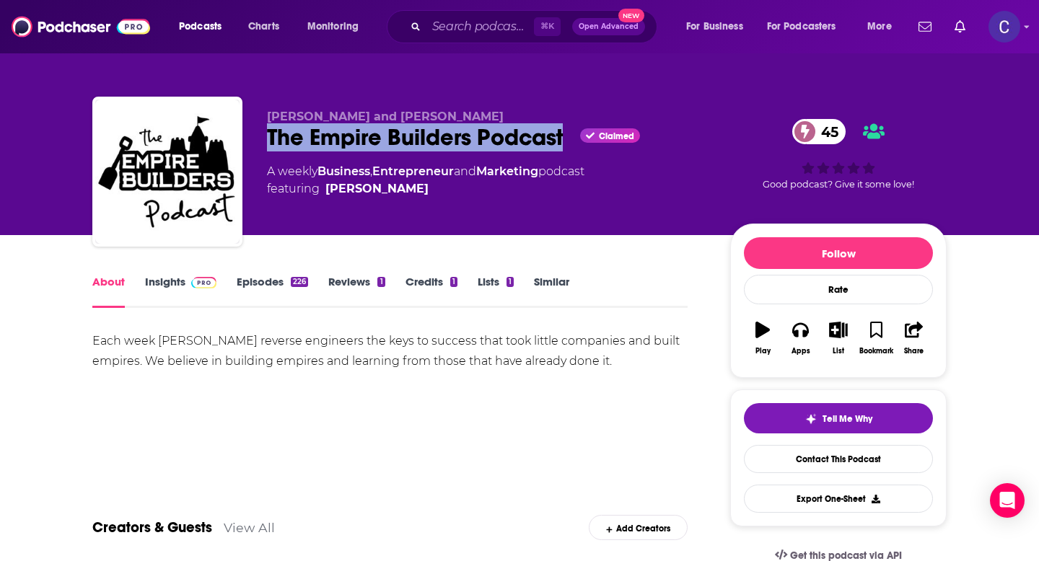
drag, startPoint x: 266, startPoint y: 139, endPoint x: 569, endPoint y: 142, distance: 303.1
click at [569, 142] on div "Stephen Semple and David Young The Empire Builders Podcast Claimed 45 A weekly …" at bounding box center [519, 175] width 854 height 156
copy h1 "The Empire Builders Podcast"
click at [161, 281] on link "Insights" at bounding box center [180, 291] width 71 height 33
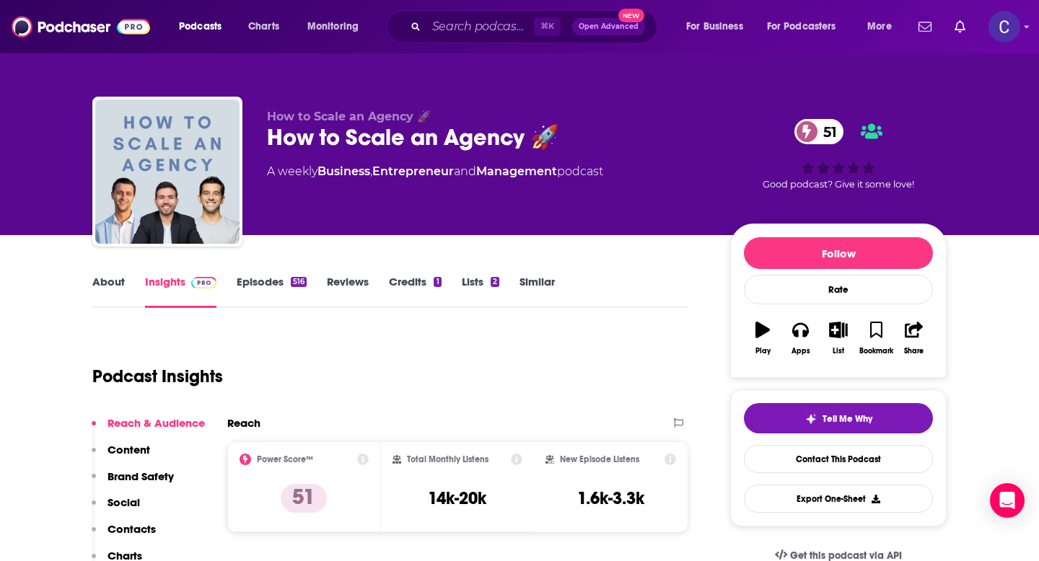
click at [113, 284] on link "About" at bounding box center [108, 291] width 32 height 33
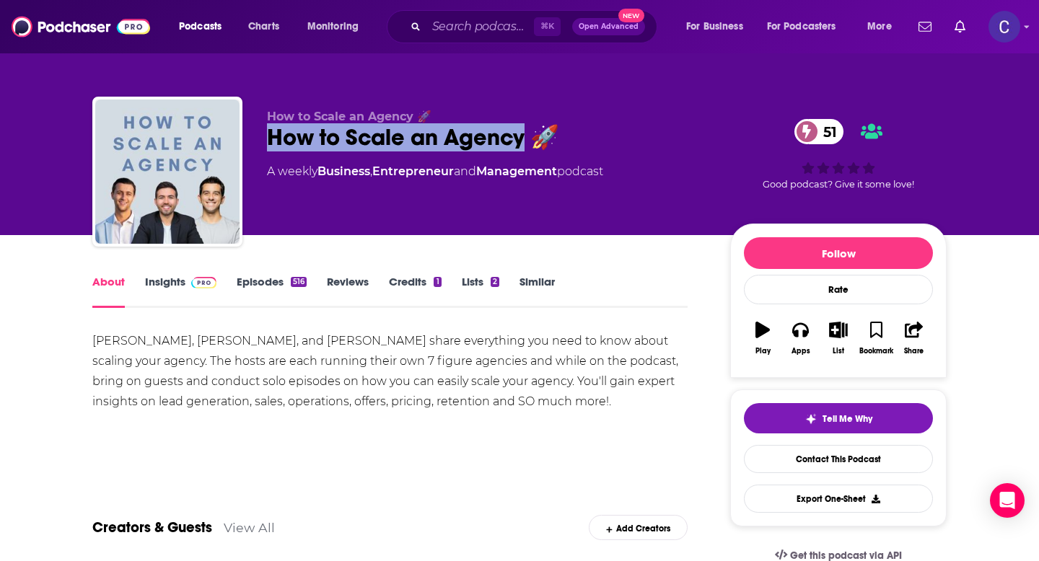
drag, startPoint x: 264, startPoint y: 138, endPoint x: 522, endPoint y: 144, distance: 258.4
click at [522, 144] on div "How to Scale an Agency 🚀 How to Scale an Agency 🚀 51 A weekly Business , Entrep…" at bounding box center [519, 175] width 854 height 156
copy h1 "How to Scale an Agency"
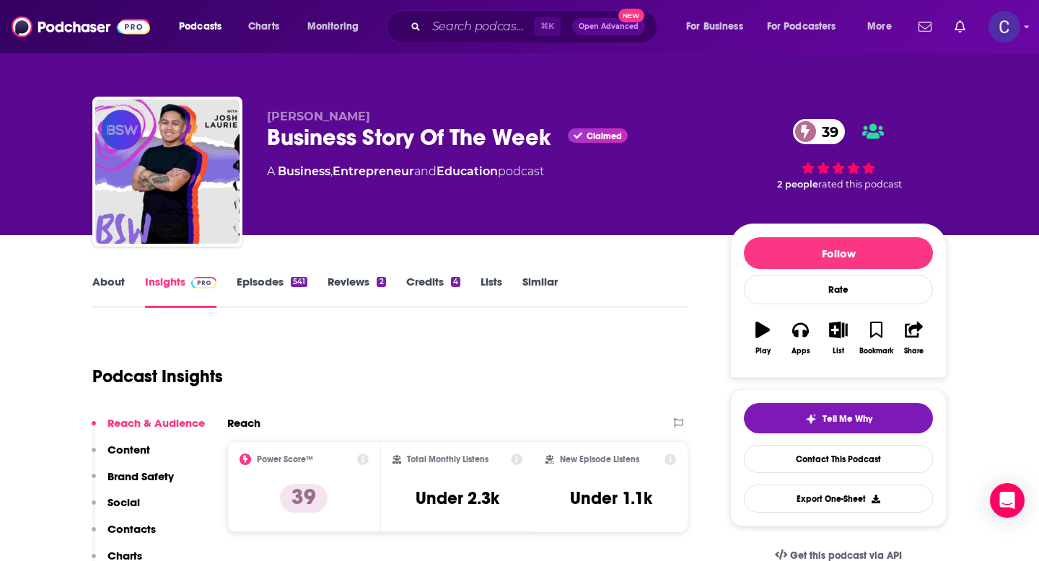
click at [109, 277] on link "About" at bounding box center [108, 291] width 32 height 33
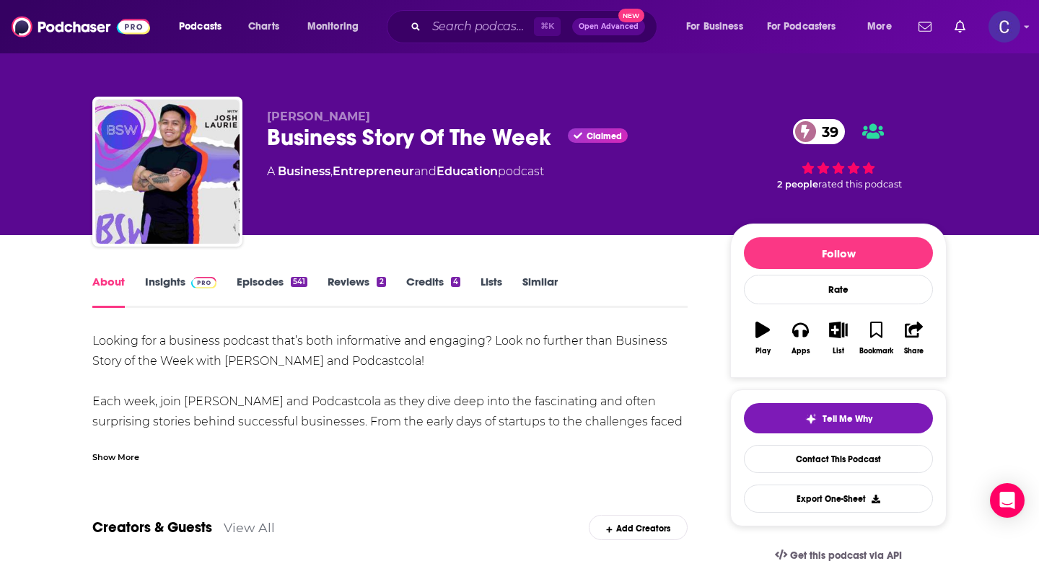
click at [117, 459] on div "Show More" at bounding box center [115, 457] width 47 height 14
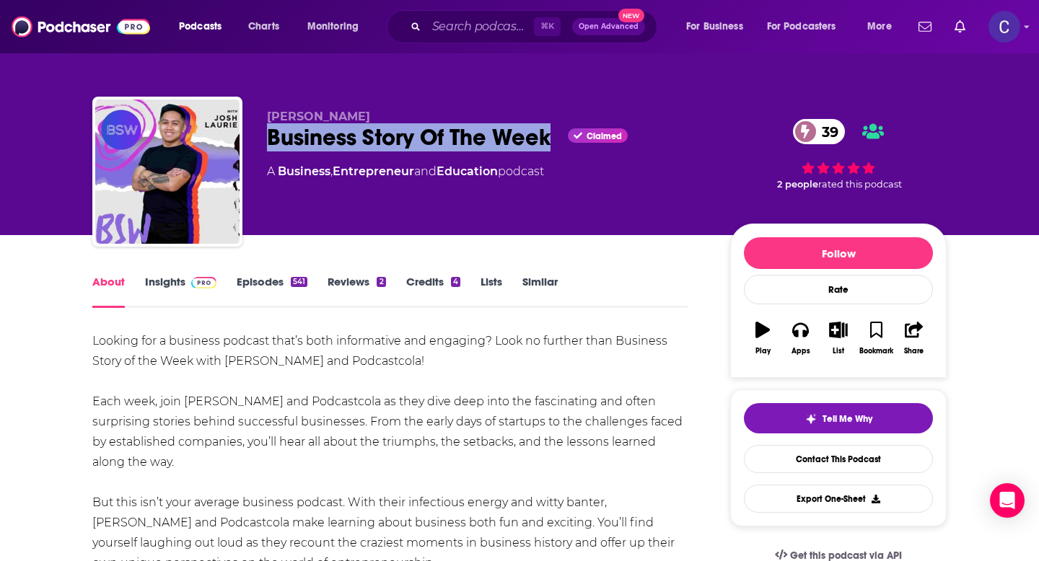
drag, startPoint x: 269, startPoint y: 143, endPoint x: 512, endPoint y: 157, distance: 242.8
click at [512, 157] on div "Shaahin Cheyene Business Story Of The Week Claimed 39 A Business , Entrepreneur…" at bounding box center [487, 167] width 440 height 115
copy h1 "Business Story Of The Week"
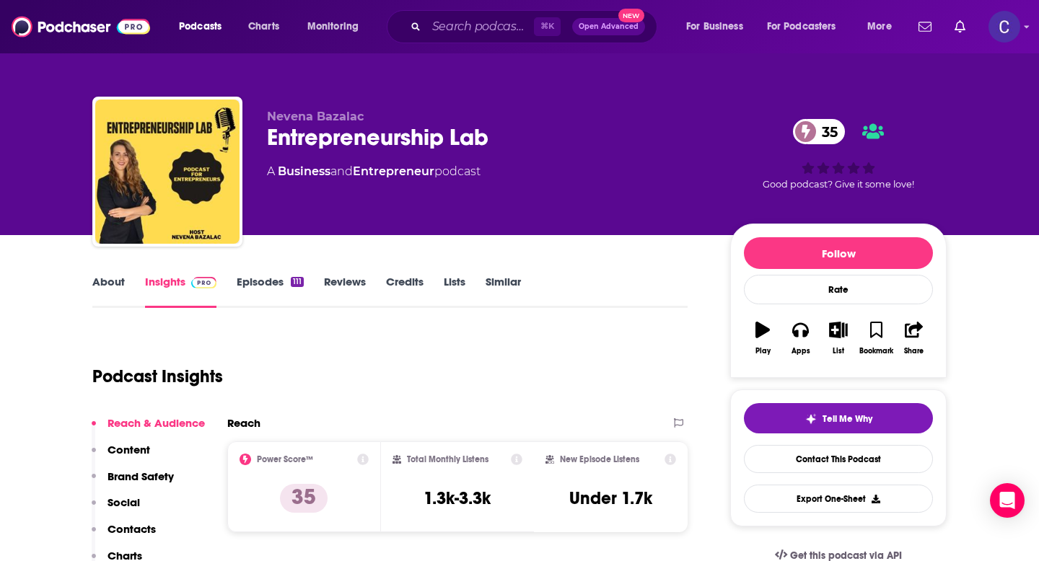
click at [104, 281] on link "About" at bounding box center [108, 291] width 32 height 33
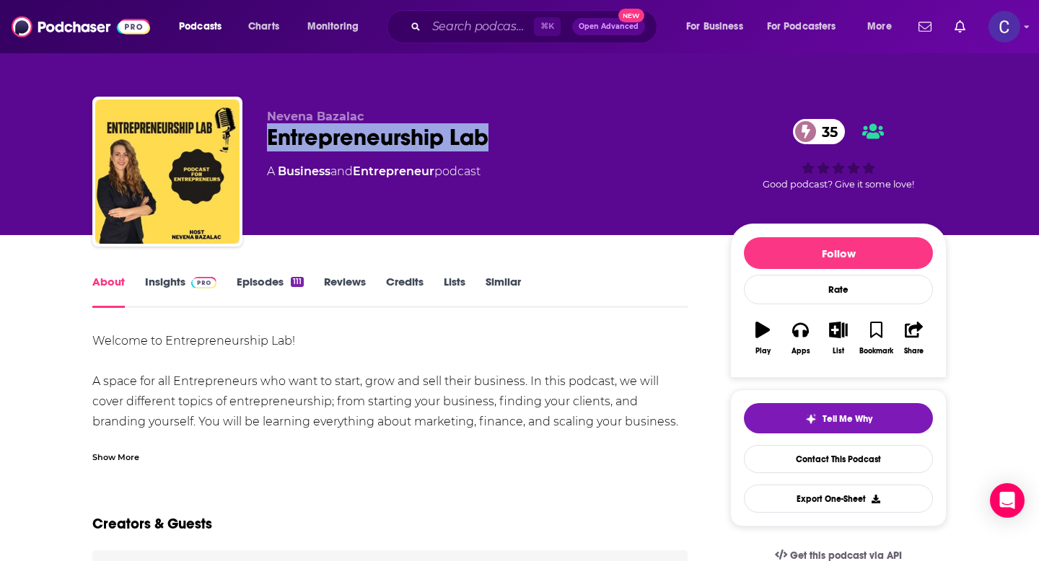
drag, startPoint x: 507, startPoint y: 146, endPoint x: 265, endPoint y: 135, distance: 242.0
click at [265, 135] on div "Nevena Bazalac Entrepreneurship Lab 35 A Business and Entrepreneur podcast 35 G…" at bounding box center [519, 175] width 854 height 156
copy h1 "Entrepreneurship Lab"
click at [167, 280] on link "Insights" at bounding box center [180, 291] width 71 height 33
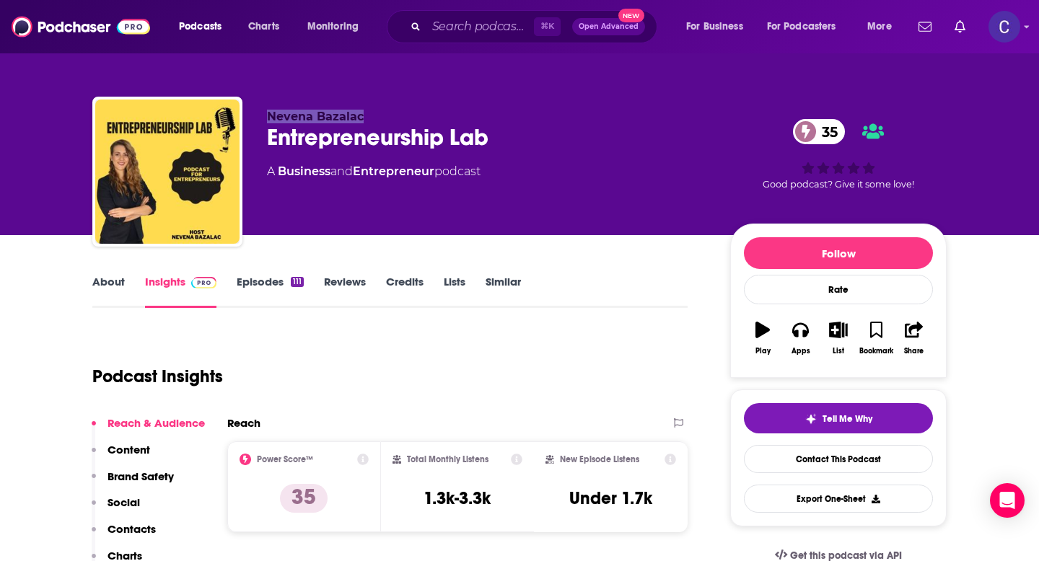
drag, startPoint x: 271, startPoint y: 118, endPoint x: 367, endPoint y: 118, distance: 96.0
click at [367, 118] on p "Nevena Bazalac" at bounding box center [487, 117] width 440 height 14
copy span "Nevena Bazalac"
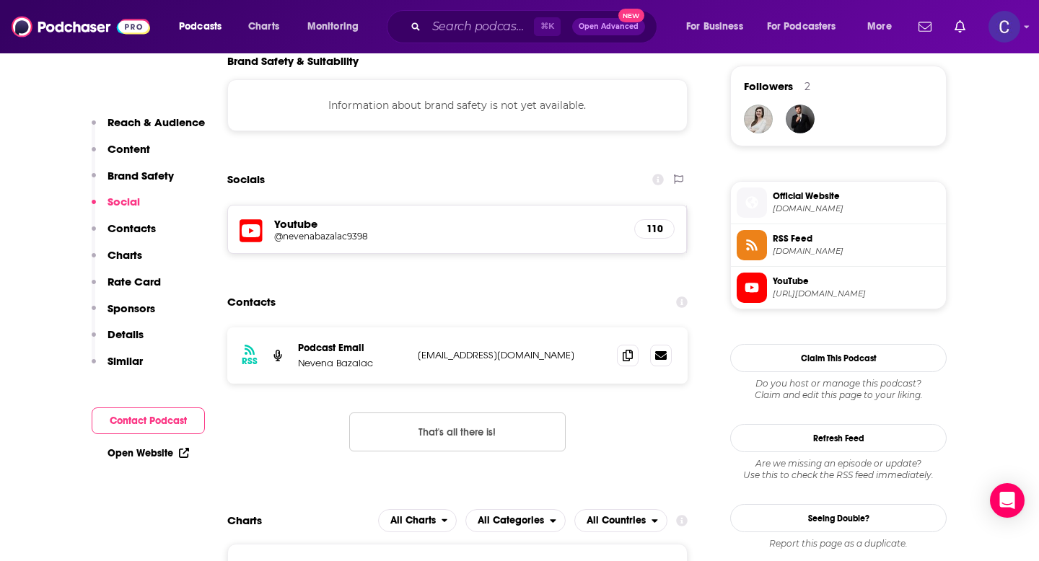
scroll to position [1060, 0]
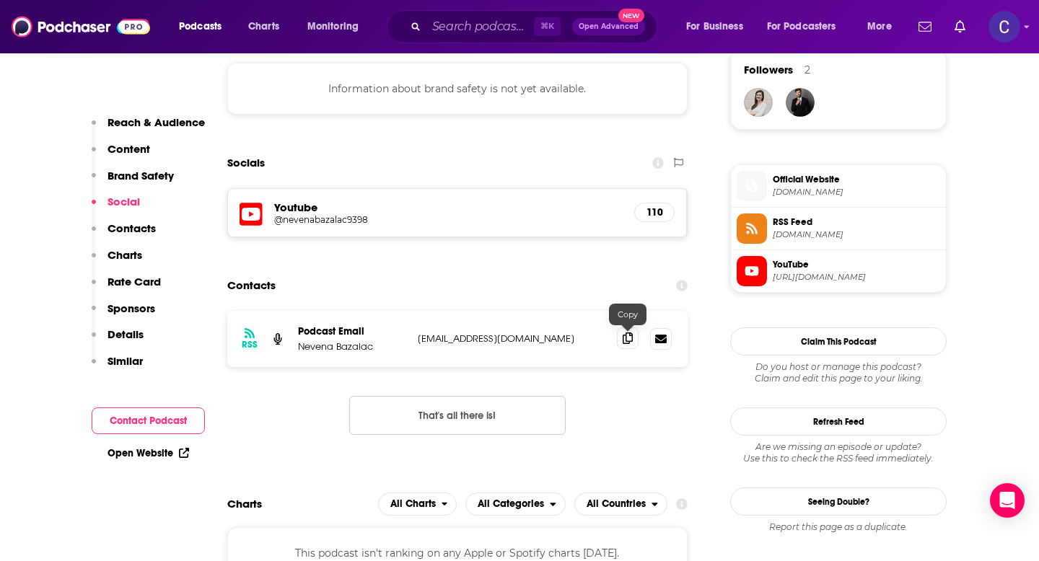
click at [623, 342] on icon at bounding box center [628, 339] width 10 height 12
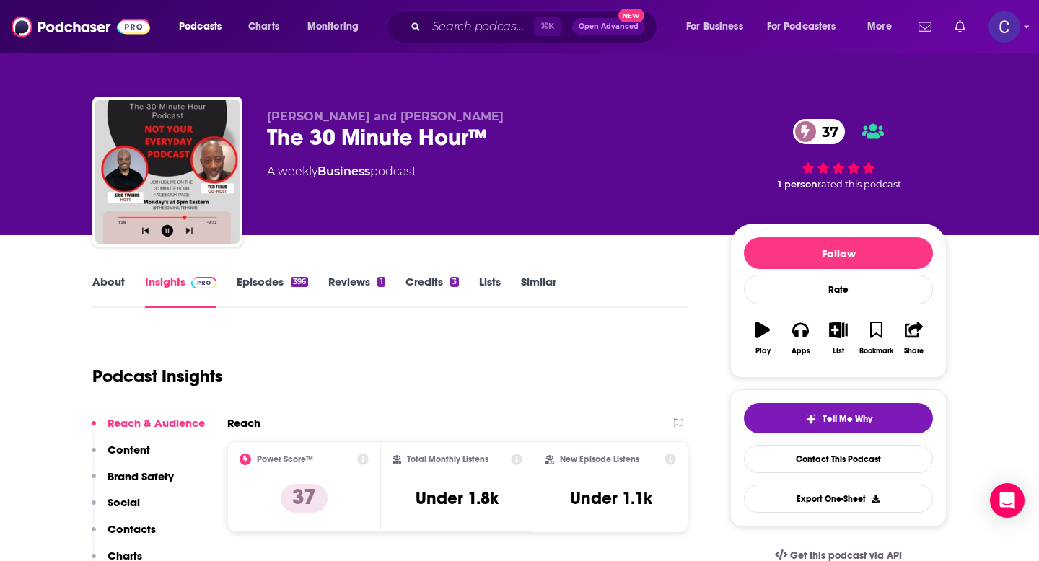
click at [110, 285] on link "About" at bounding box center [108, 291] width 32 height 33
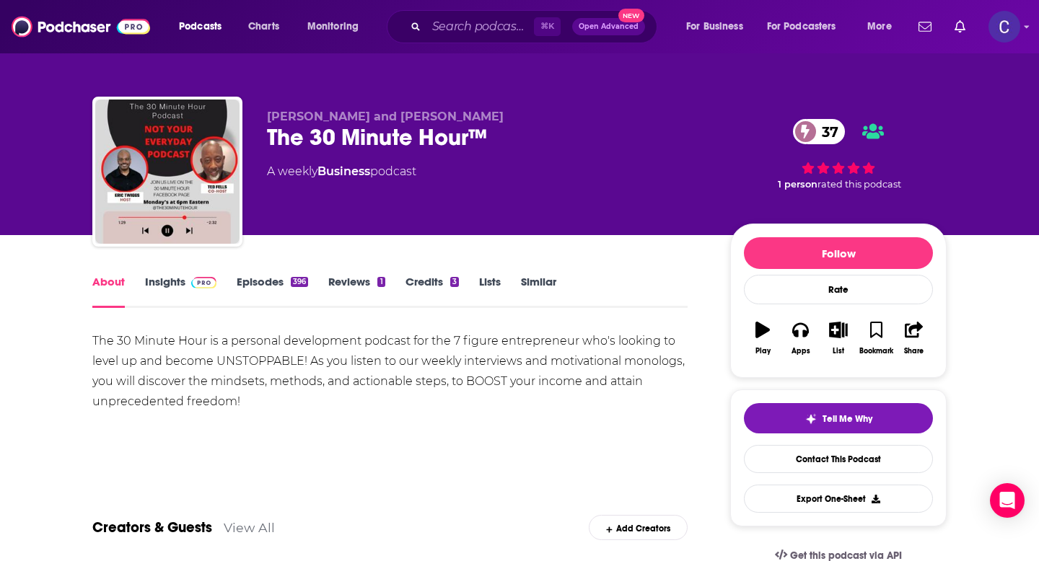
click at [166, 278] on link "Insights" at bounding box center [180, 291] width 71 height 33
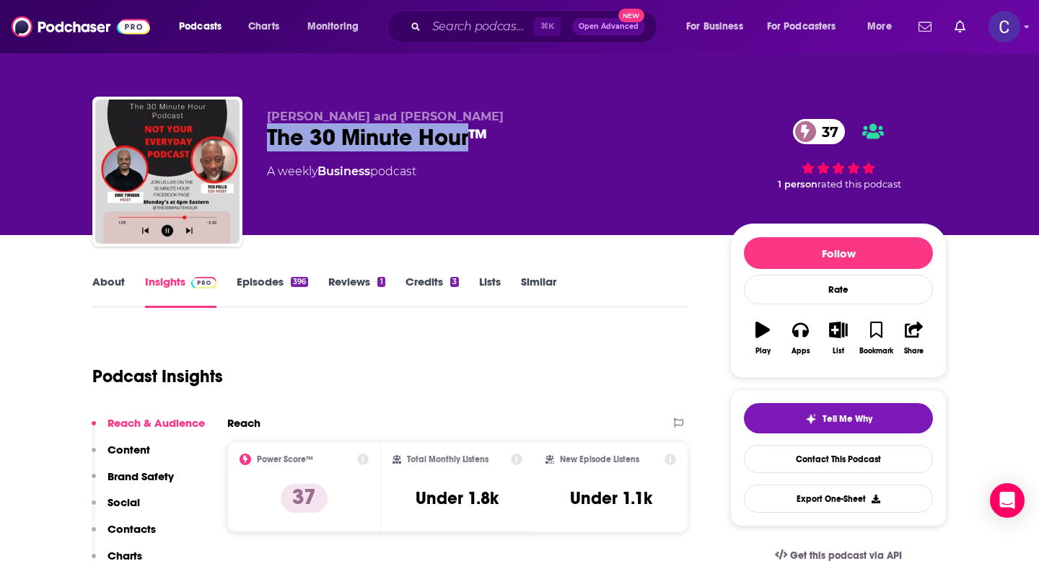
drag, startPoint x: 266, startPoint y: 138, endPoint x: 475, endPoint y: 140, distance: 209.3
click at [475, 140] on div "[PERSON_NAME] and [PERSON_NAME] The 30 Minute Hour™ 37 A weekly Business podcas…" at bounding box center [519, 175] width 854 height 156
copy h2 "The 30 Minute Hour"
click at [97, 284] on link "About" at bounding box center [108, 291] width 32 height 33
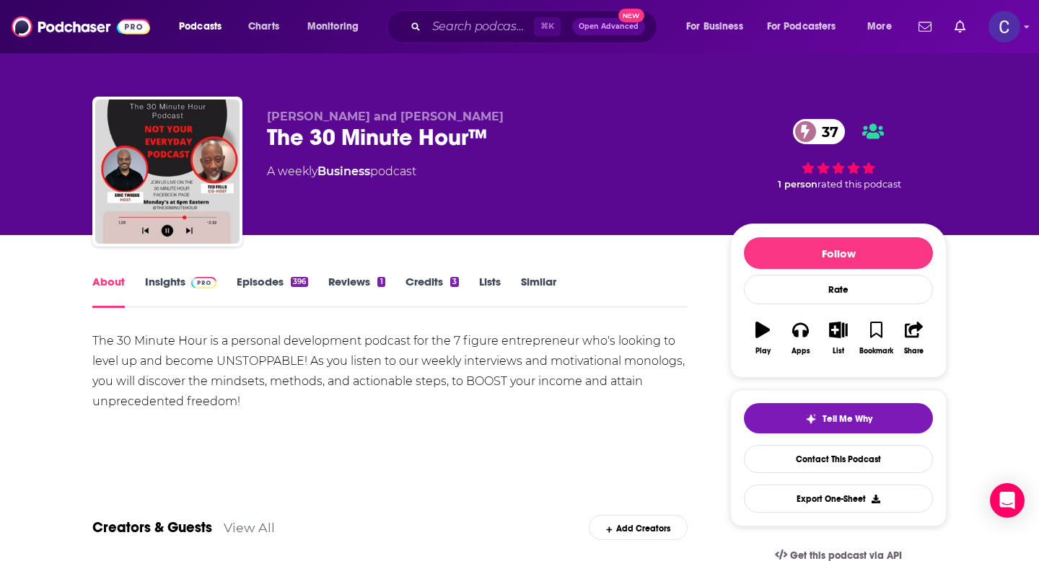
click at [157, 288] on link "Insights" at bounding box center [180, 291] width 71 height 33
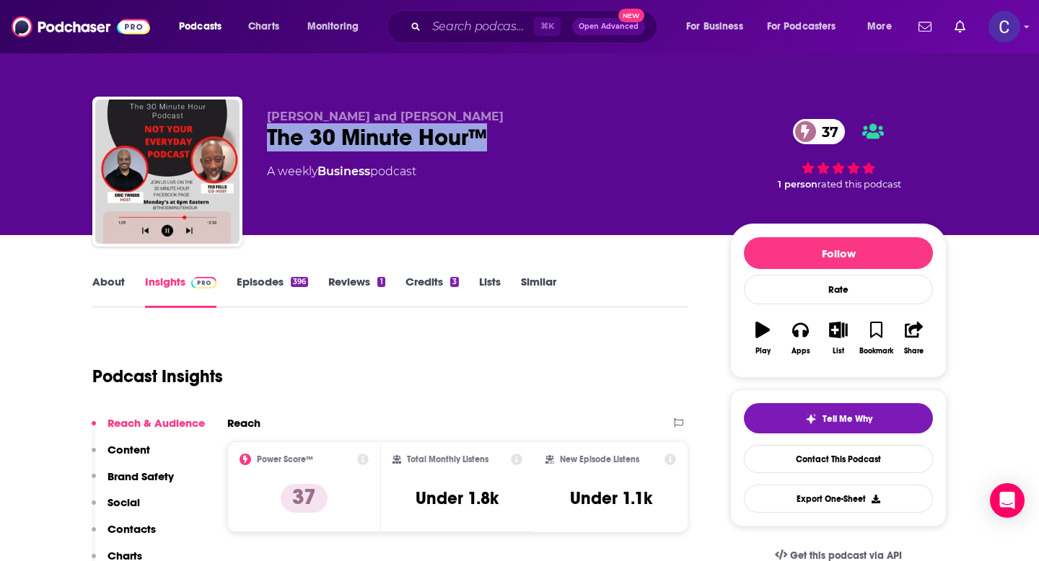
drag, startPoint x: 270, startPoint y: 142, endPoint x: 499, endPoint y: 149, distance: 228.8
click at [499, 149] on div "The 30 Minute Hour™ 37" at bounding box center [487, 137] width 440 height 28
copy h2 "The 30 Minute Hour™"
click at [276, 125] on div "The 30 Minute Hour™ 37" at bounding box center [487, 137] width 440 height 28
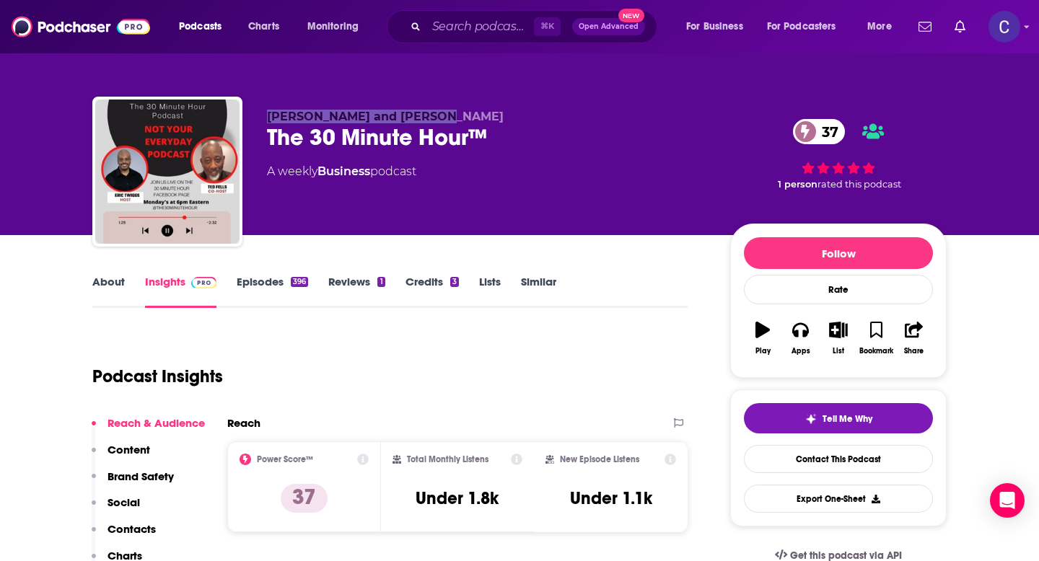
drag, startPoint x: 266, startPoint y: 119, endPoint x: 421, endPoint y: 121, distance: 154.4
click at [421, 121] on p "[PERSON_NAME] and [PERSON_NAME]" at bounding box center [487, 117] width 440 height 14
copy span "[PERSON_NAME] and [PERSON_NAME]"
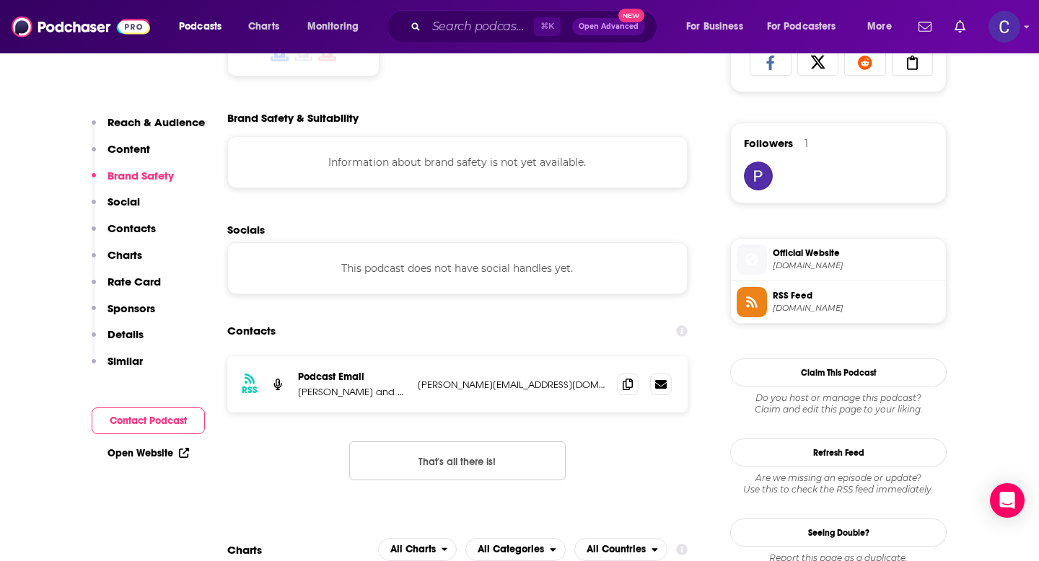
scroll to position [989, 0]
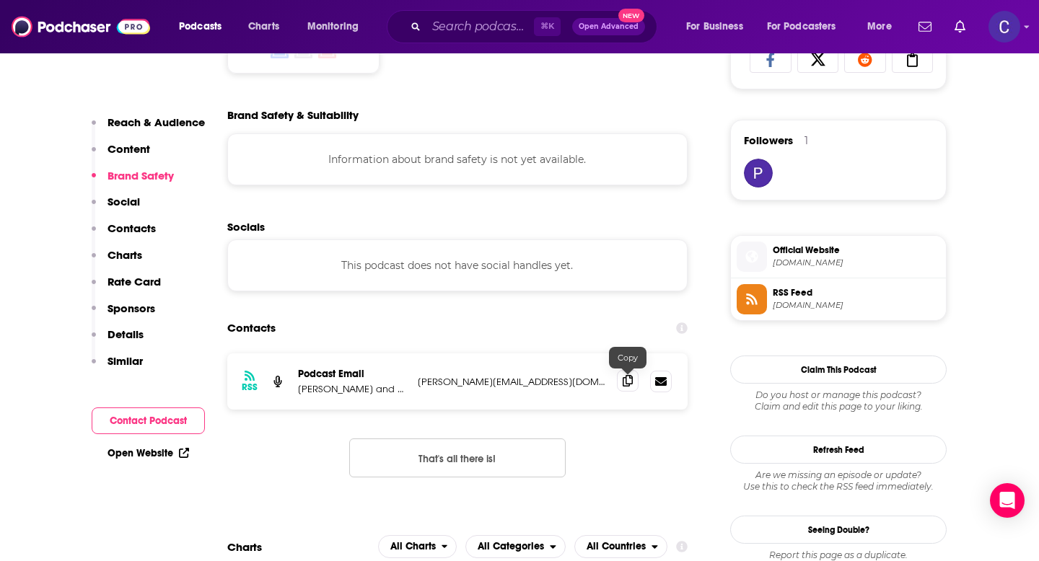
click at [623, 387] on icon at bounding box center [628, 381] width 10 height 12
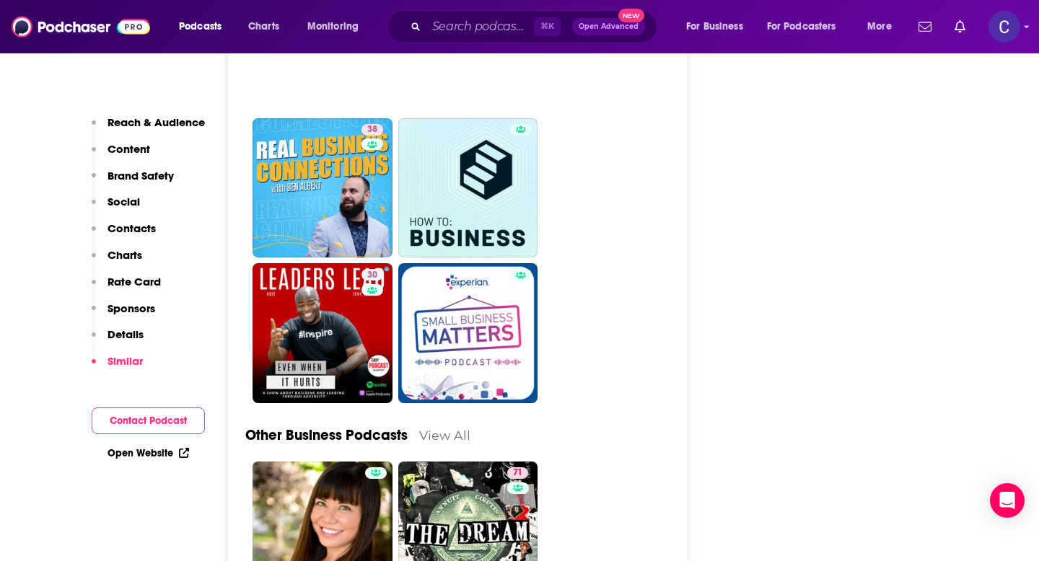
scroll to position [3767, 0]
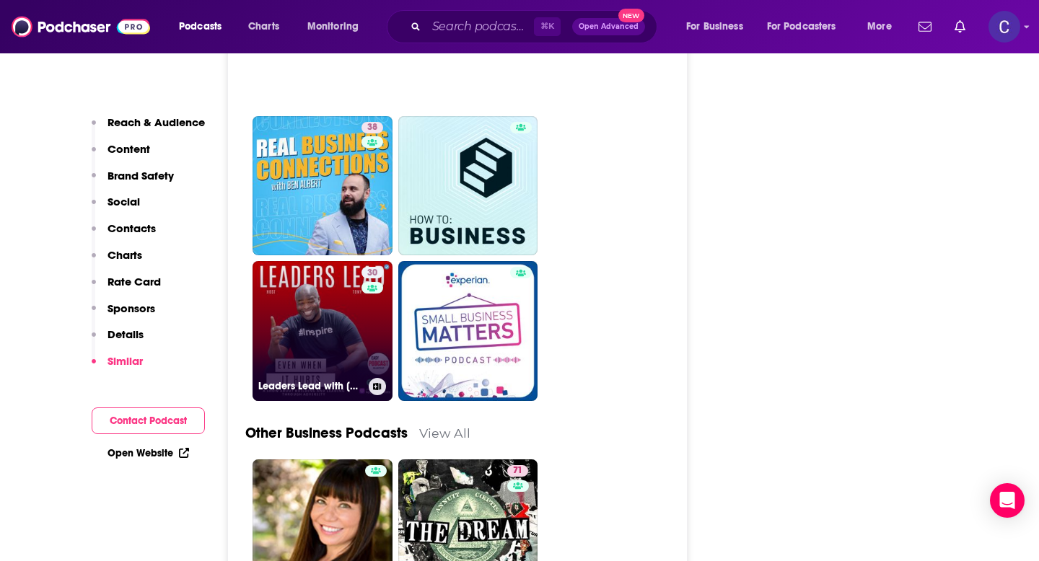
click at [315, 300] on link "30 Leaders Lead with [PERSON_NAME]" at bounding box center [323, 331] width 140 height 140
type input "[URL][DOMAIN_NAME][PERSON_NAME]"
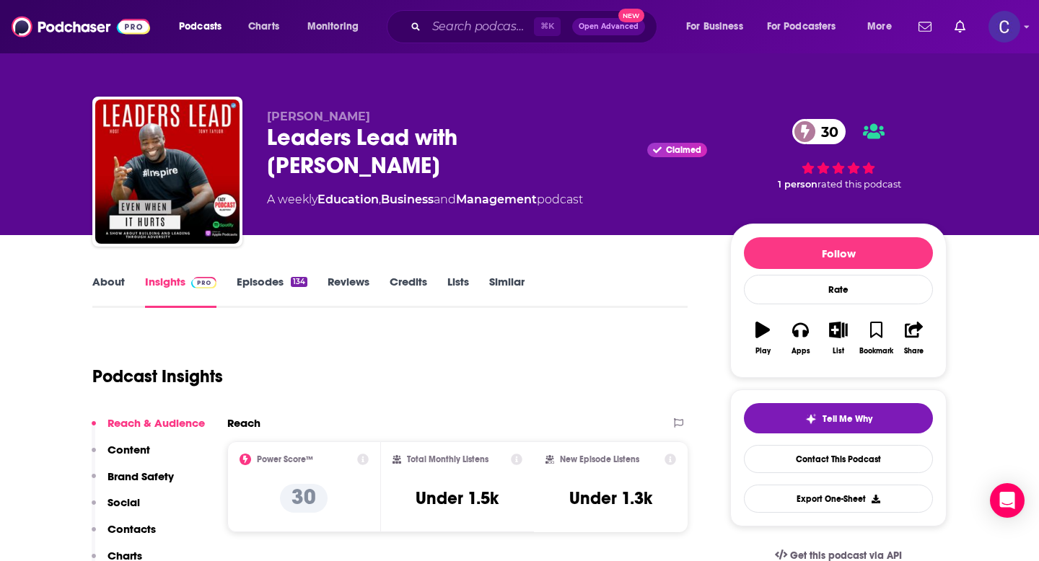
click at [113, 281] on link "About" at bounding box center [108, 291] width 32 height 33
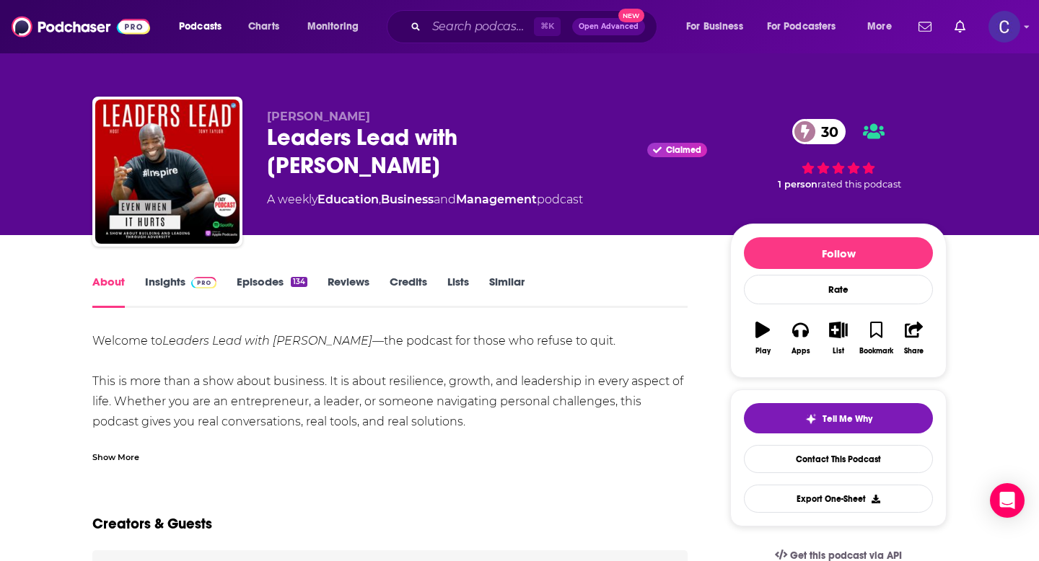
click at [152, 280] on link "Insights" at bounding box center [180, 291] width 71 height 33
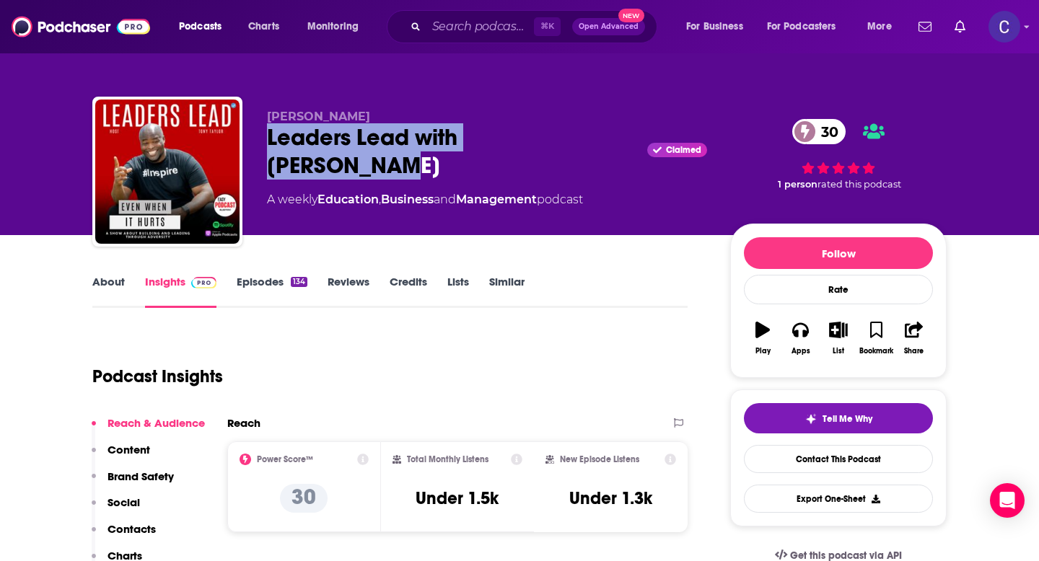
drag, startPoint x: 266, startPoint y: 141, endPoint x: 584, endPoint y: 150, distance: 319.1
click at [584, 150] on div "[PERSON_NAME] Leaders Lead with [PERSON_NAME] Claimed 30 A weekly Education , B…" at bounding box center [519, 175] width 854 height 156
copy h2 "Leaders Lead with [PERSON_NAME]"
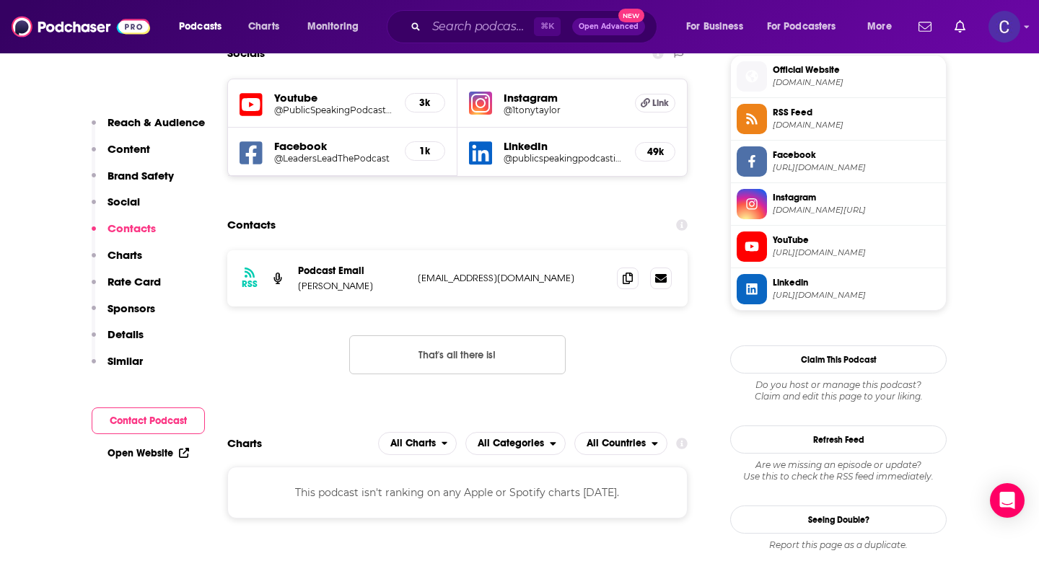
scroll to position [1188, 0]
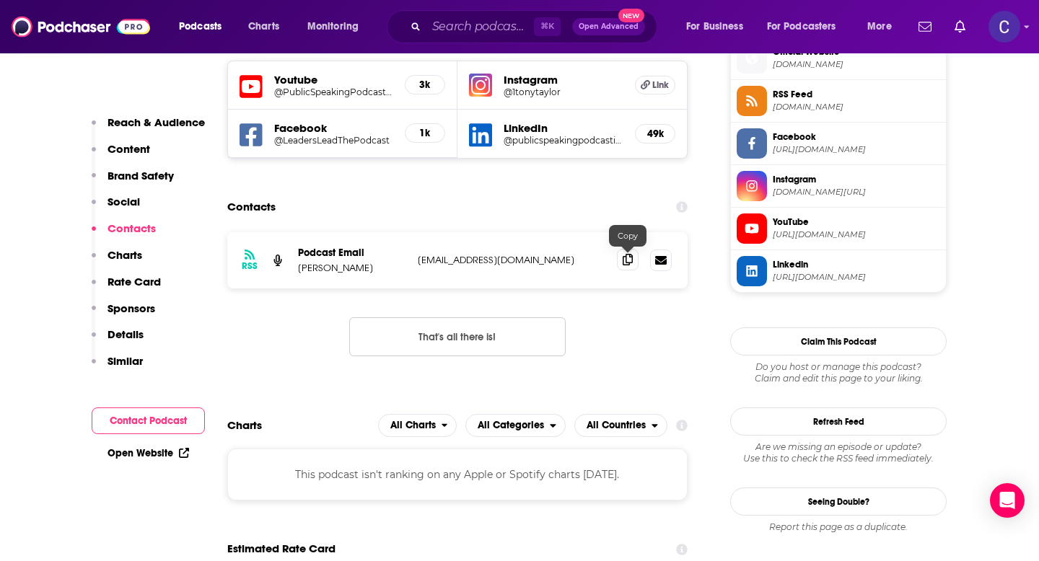
click at [624, 271] on span at bounding box center [628, 260] width 22 height 22
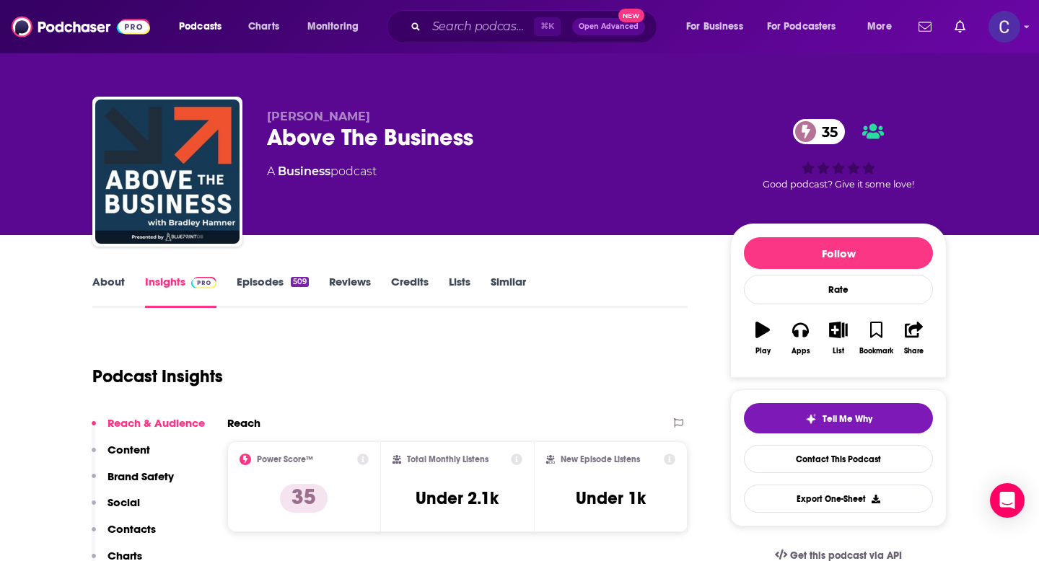
click at [115, 276] on link "About" at bounding box center [108, 291] width 32 height 33
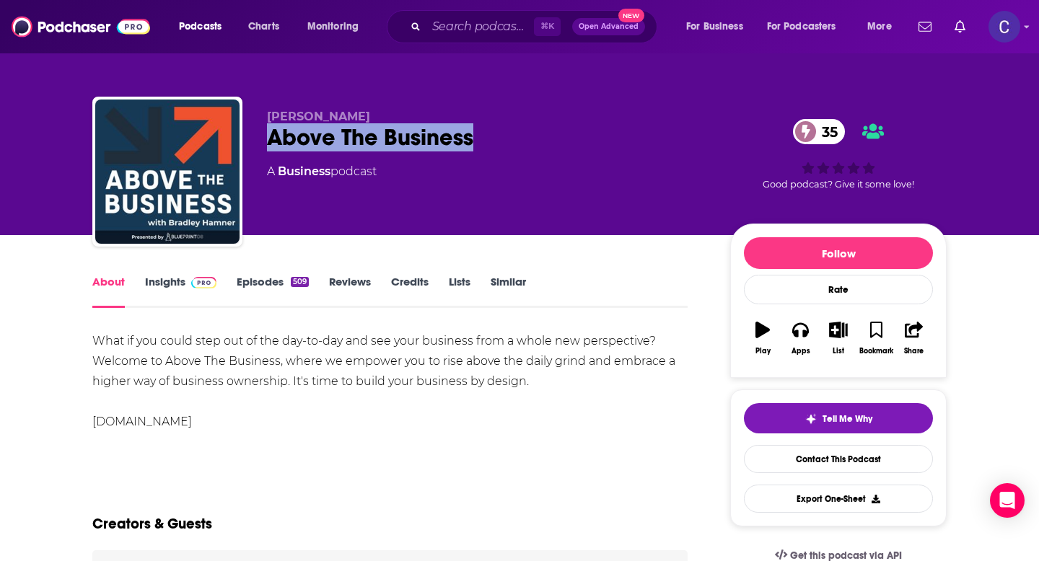
drag, startPoint x: 266, startPoint y: 145, endPoint x: 481, endPoint y: 146, distance: 215.0
click at [481, 146] on div "Above The Business 35" at bounding box center [487, 137] width 440 height 28
copy h1 "Above The Business"
click at [164, 289] on link "Insights" at bounding box center [180, 291] width 71 height 33
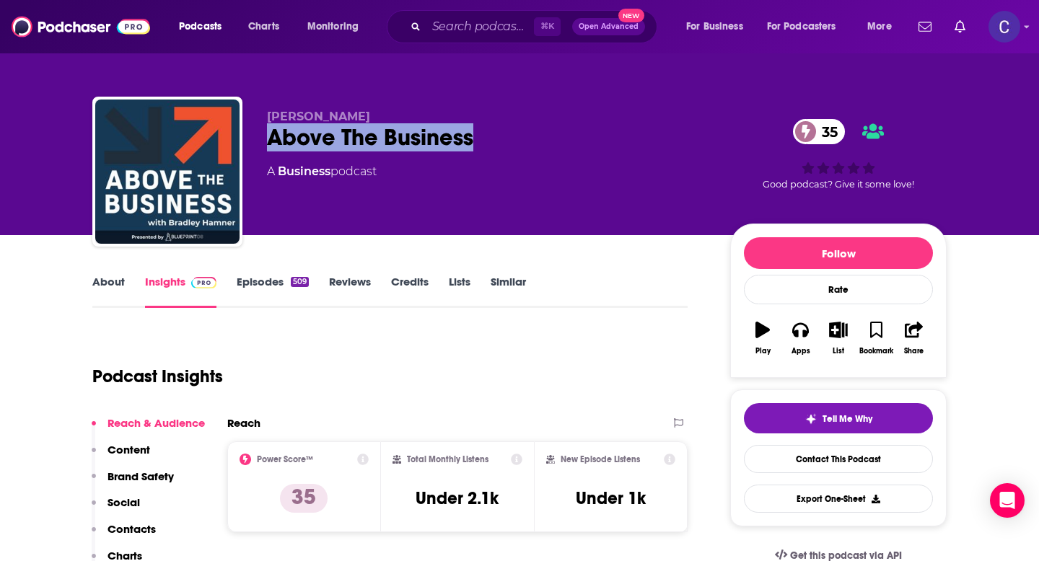
drag, startPoint x: 258, startPoint y: 141, endPoint x: 476, endPoint y: 141, distance: 217.2
click at [476, 141] on div "Bradley Hamner Above The Business 35 A Business podcast 35 Good podcast? Give i…" at bounding box center [519, 175] width 854 height 156
copy h2 "Above The Business"
drag, startPoint x: 267, startPoint y: 121, endPoint x: 397, endPoint y: 124, distance: 129.9
click at [397, 124] on div "Bradley Hamner Above The Business 35 A Business podcast" at bounding box center [487, 167] width 440 height 115
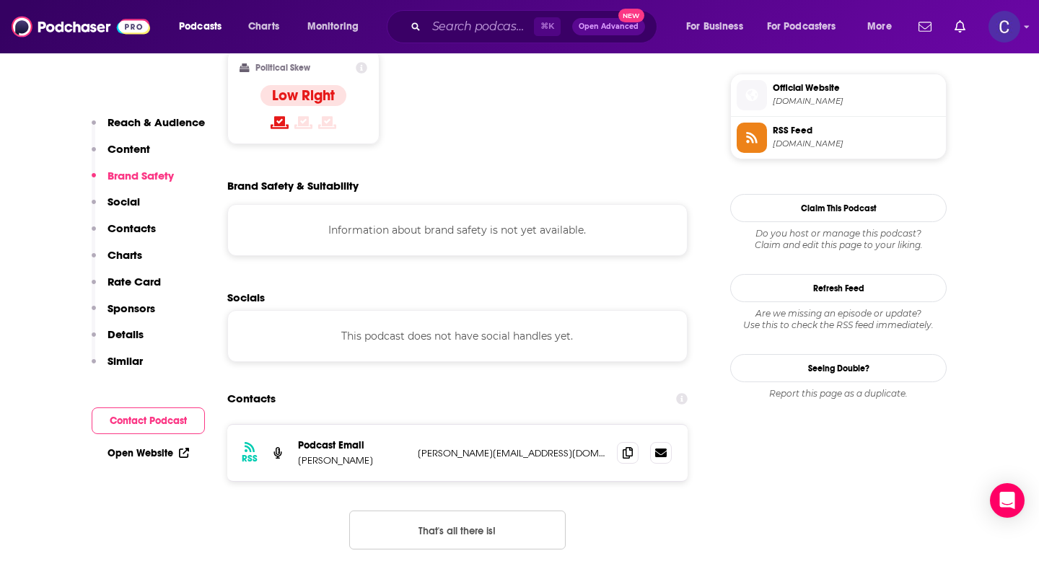
scroll to position [1175, 0]
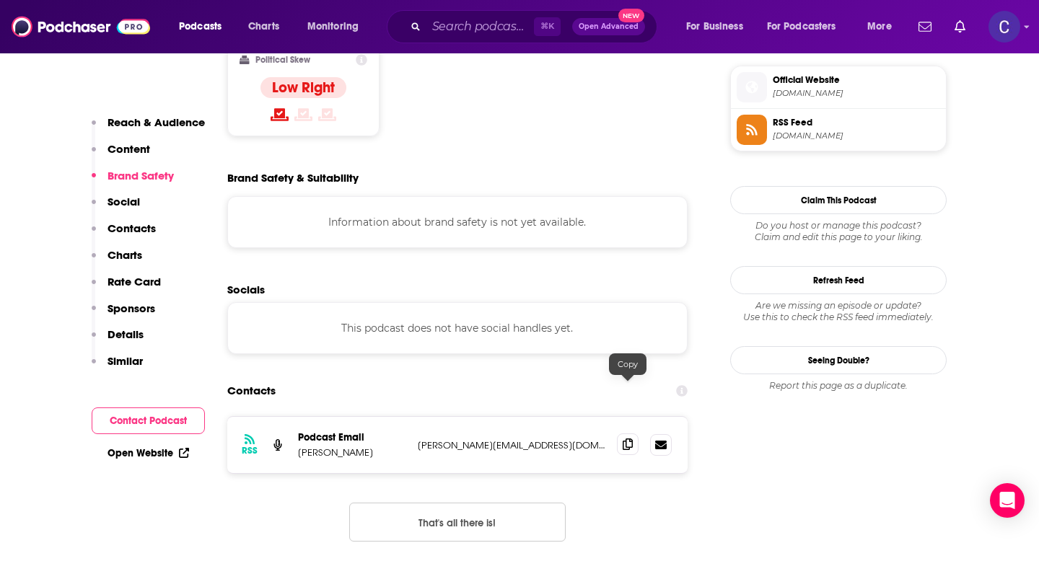
click at [627, 434] on span at bounding box center [628, 445] width 22 height 22
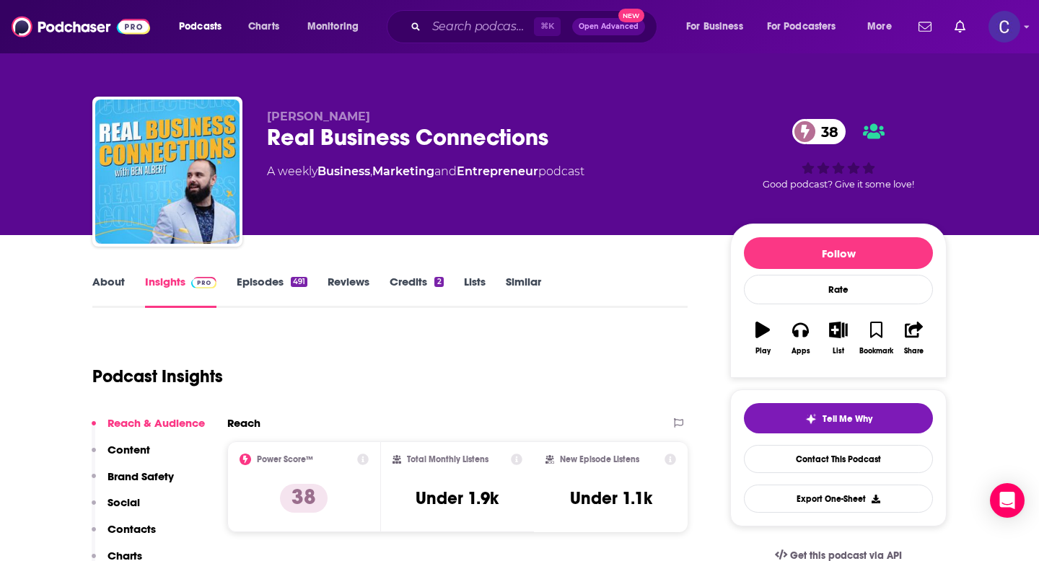
click at [100, 281] on link "About" at bounding box center [108, 291] width 32 height 33
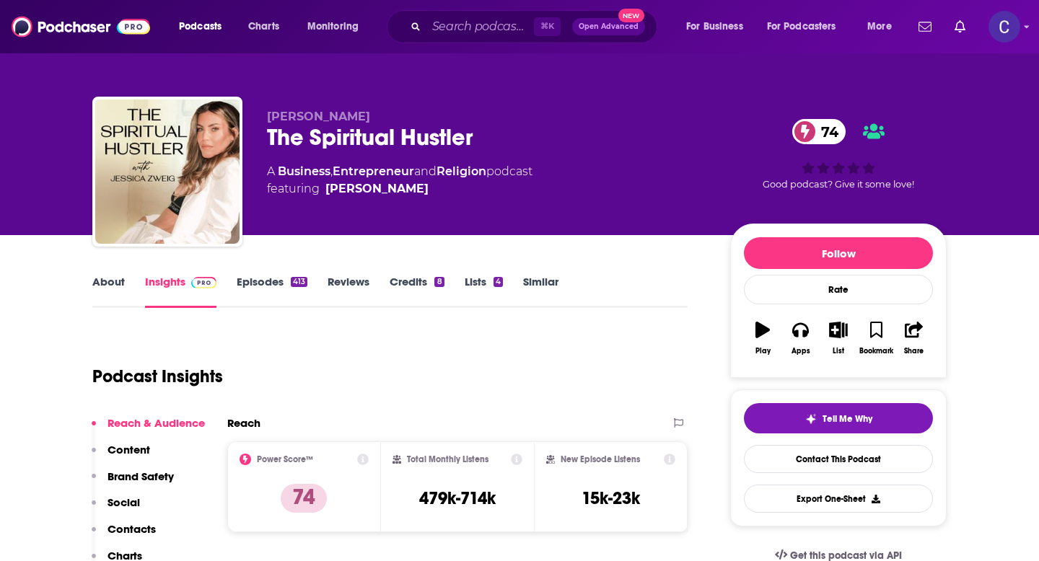
click at [103, 283] on link "About" at bounding box center [108, 291] width 32 height 33
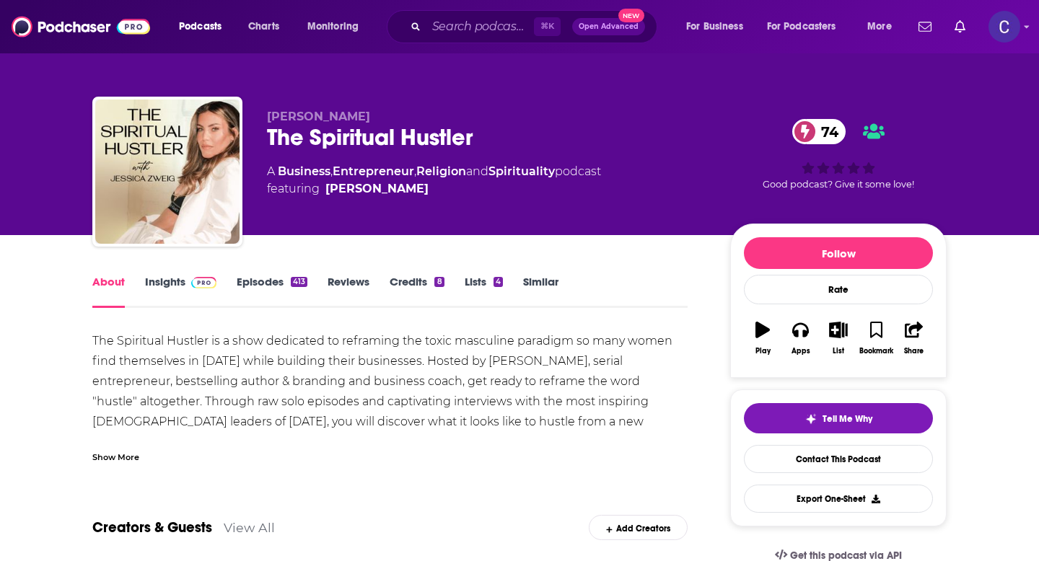
click at [161, 276] on link "Insights" at bounding box center [180, 291] width 71 height 33
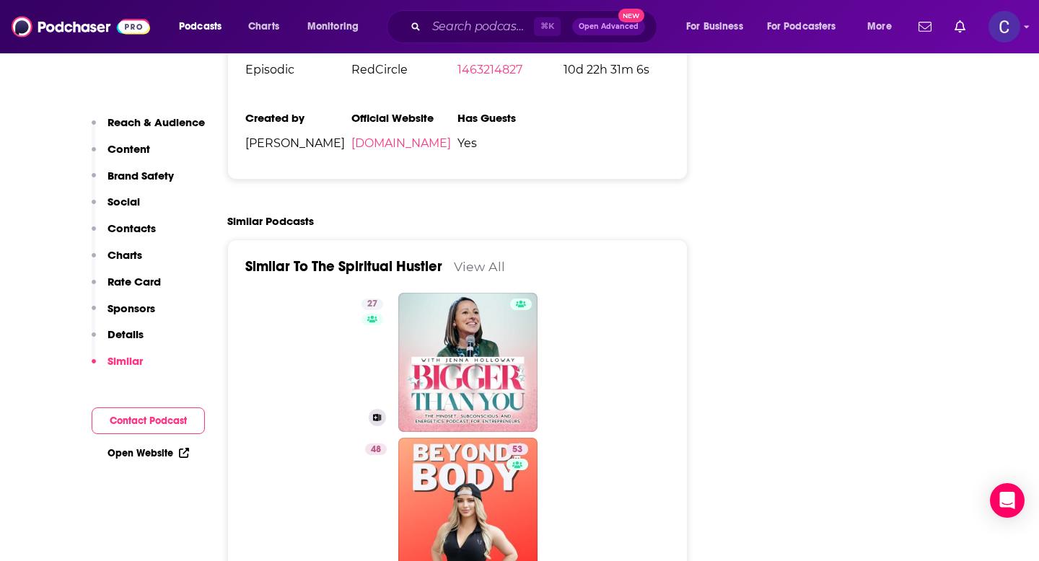
scroll to position [2911, 0]
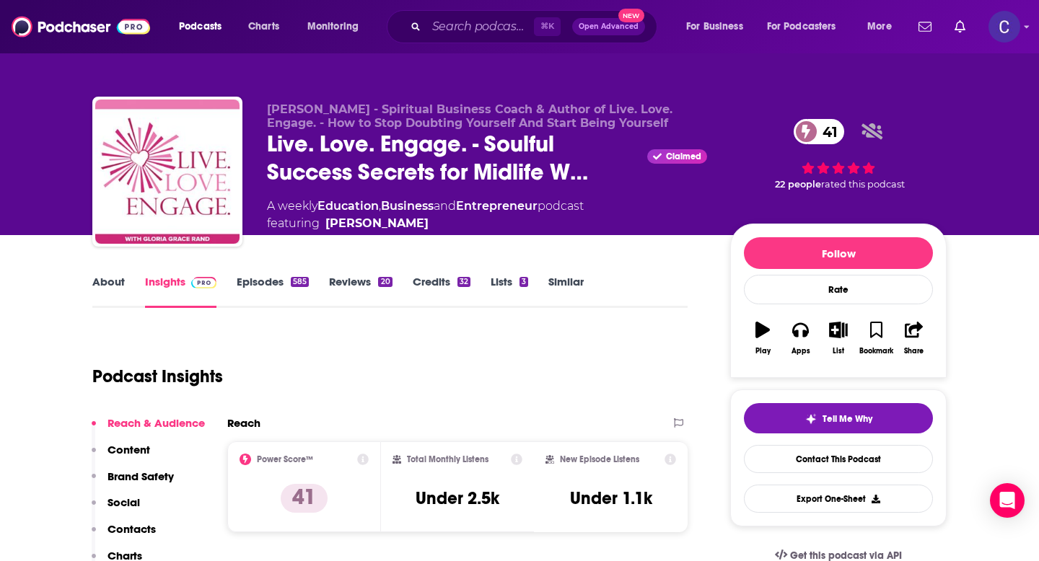
click at [109, 277] on link "About" at bounding box center [108, 291] width 32 height 33
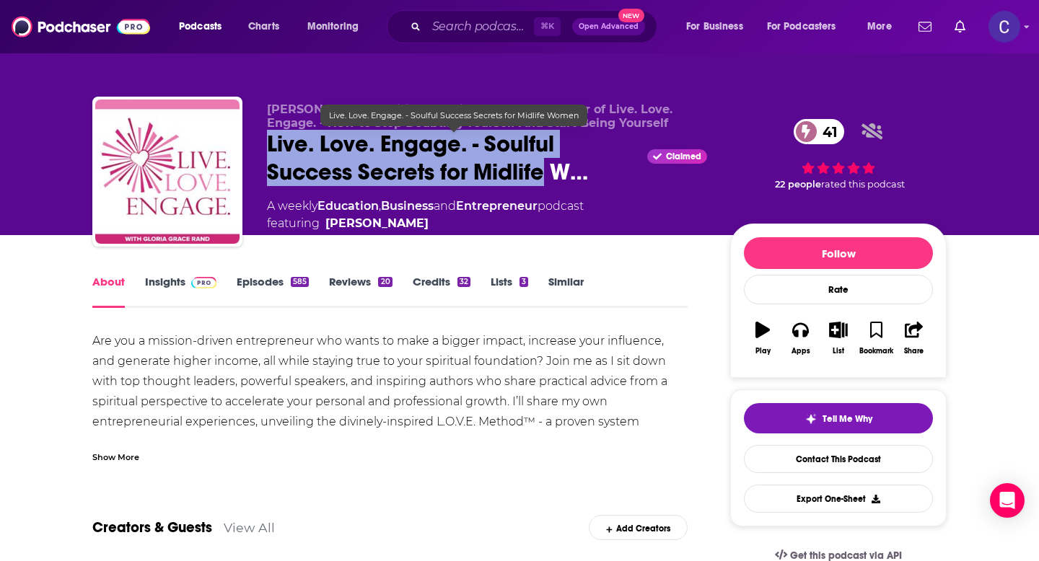
drag, startPoint x: 265, startPoint y: 146, endPoint x: 546, endPoint y: 170, distance: 282.4
click at [546, 170] on div "[PERSON_NAME] - Spiritual Business Coach & Author of Live. Love. Engage. - How …" at bounding box center [519, 175] width 854 height 156
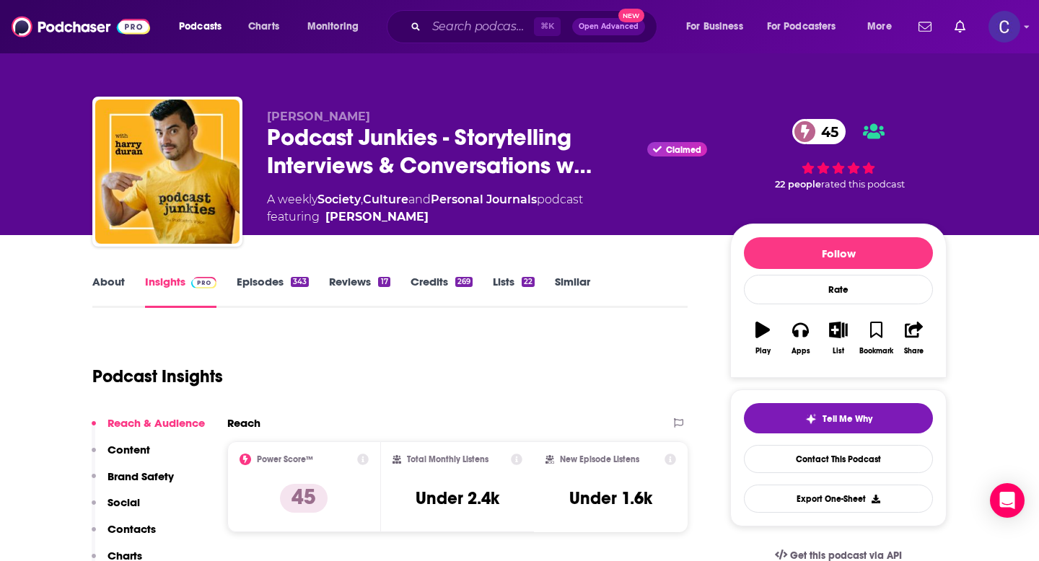
click at [92, 282] on link "About" at bounding box center [108, 291] width 32 height 33
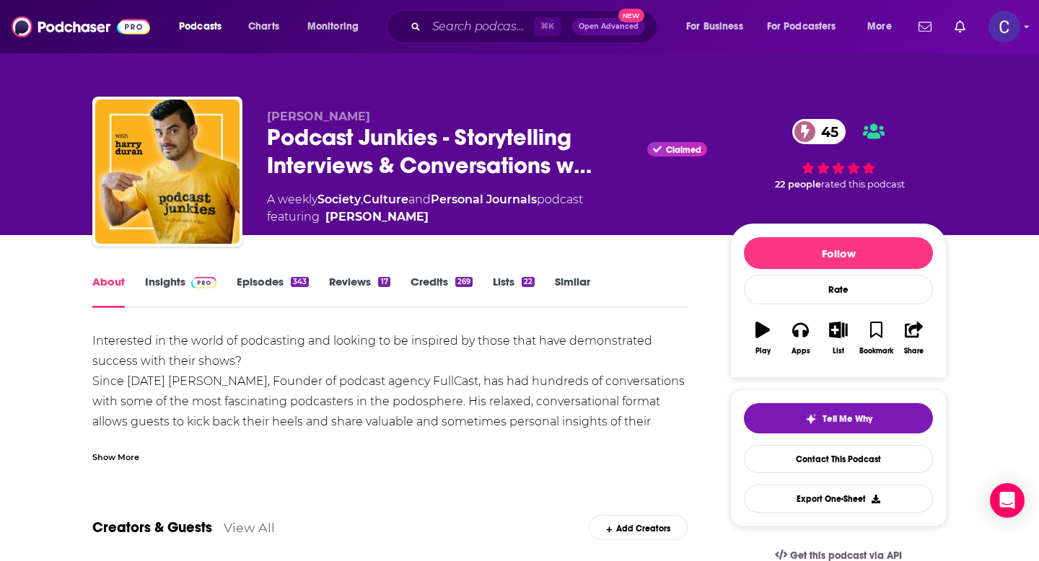
click at [130, 451] on div "Show More" at bounding box center [115, 457] width 47 height 14
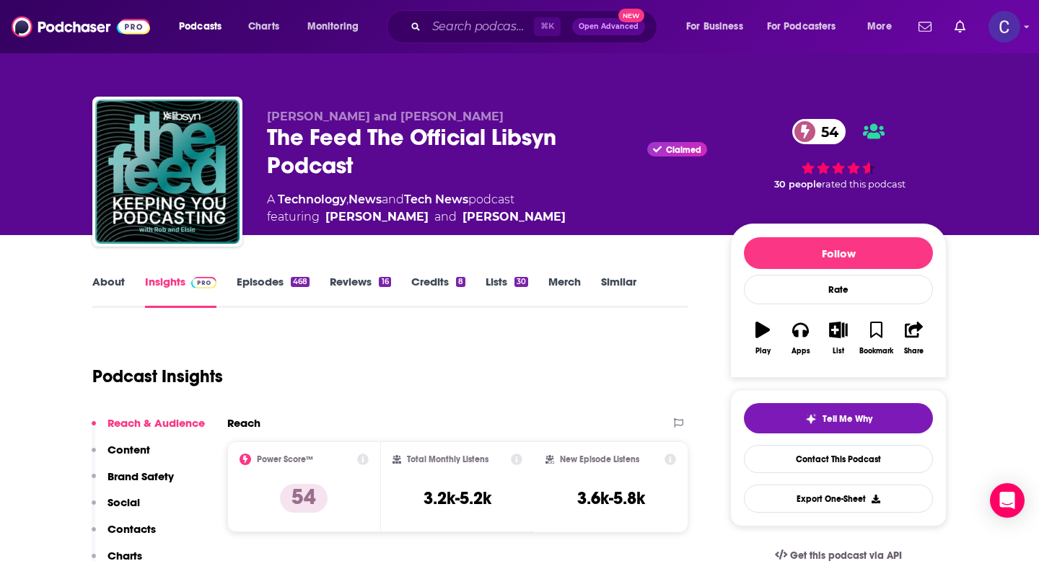
click at [0, 228] on div "[PERSON_NAME] and [PERSON_NAME] The Feed The Official Libsyn Podcast Claimed 54…" at bounding box center [519, 117] width 1039 height 235
click at [107, 284] on link "About" at bounding box center [108, 291] width 32 height 33
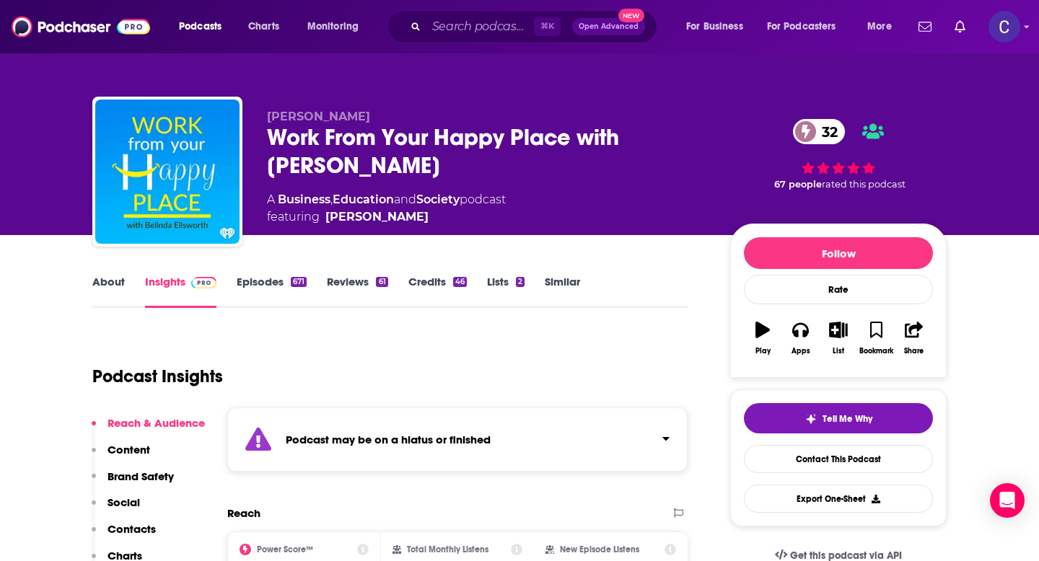
click at [98, 283] on link "About" at bounding box center [108, 291] width 32 height 33
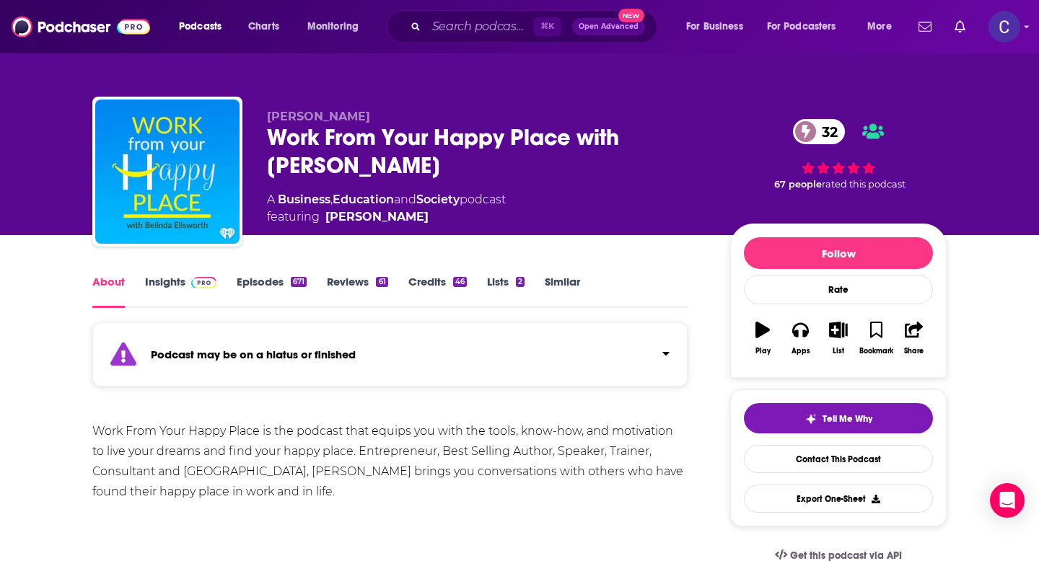
drag, startPoint x: 271, startPoint y: 136, endPoint x: 451, endPoint y: 159, distance: 181.9
click at [451, 159] on div "Work From Your Happy Place with Belinda Ellsworth 32" at bounding box center [487, 151] width 440 height 56
copy h1 "Work From Your Happy Place with Belinda Ellsworth"
click at [171, 287] on link "Insights" at bounding box center [180, 291] width 71 height 33
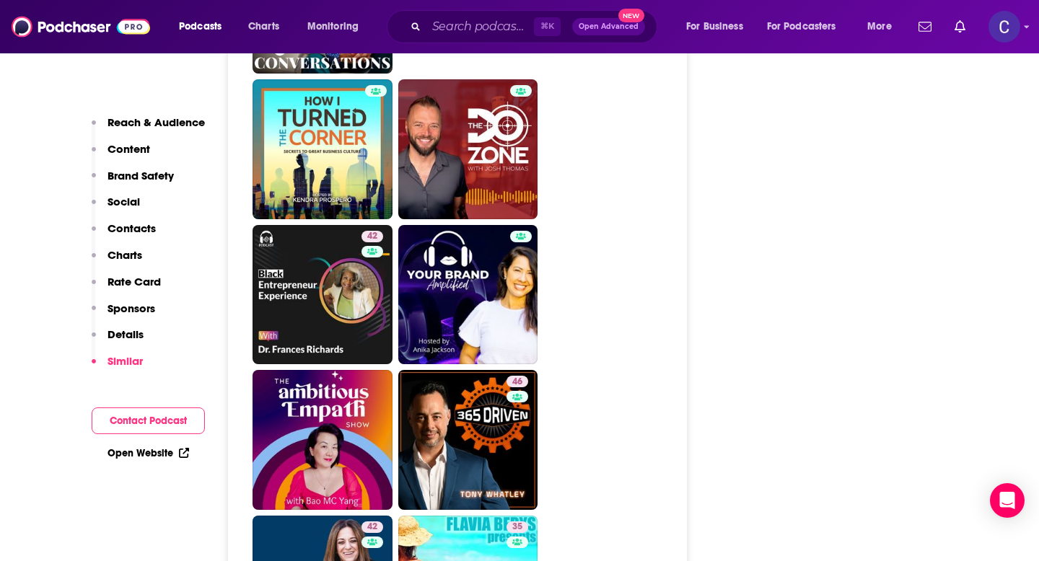
scroll to position [2863, 0]
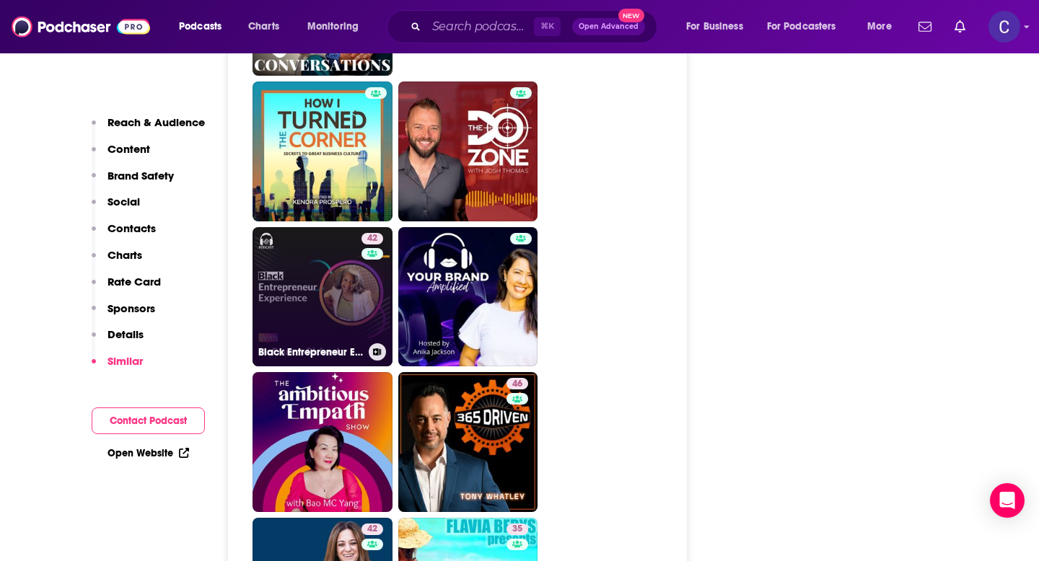
click at [316, 227] on link "42 Black Entrepreneur Experience" at bounding box center [323, 297] width 140 height 140
type input "https://www.podchaser.com/podcasts/black-entrepreneur-experience-519148"
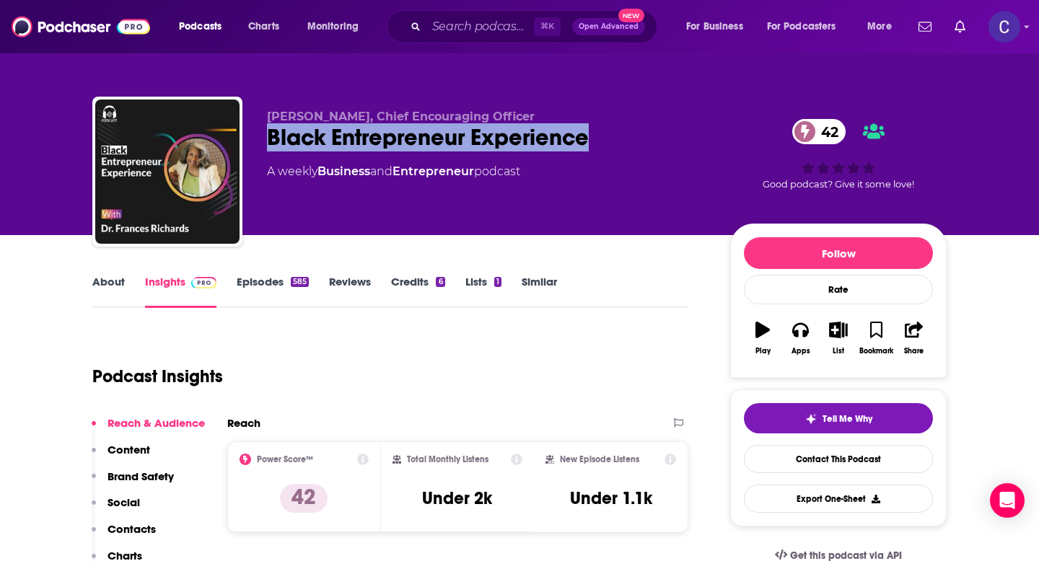
drag, startPoint x: 591, startPoint y: 141, endPoint x: 269, endPoint y: 143, distance: 321.8
click at [269, 143] on div "Black Entrepreneur Experience 42" at bounding box center [487, 137] width 440 height 28
copy h2 "Black Entrepreneur Experience"
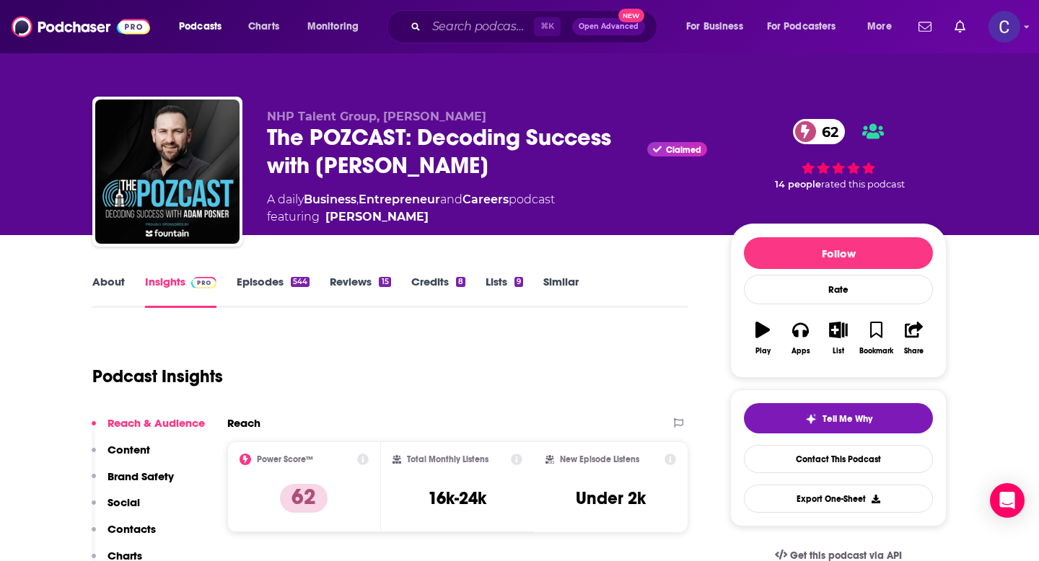
click at [110, 288] on link "About" at bounding box center [108, 291] width 32 height 33
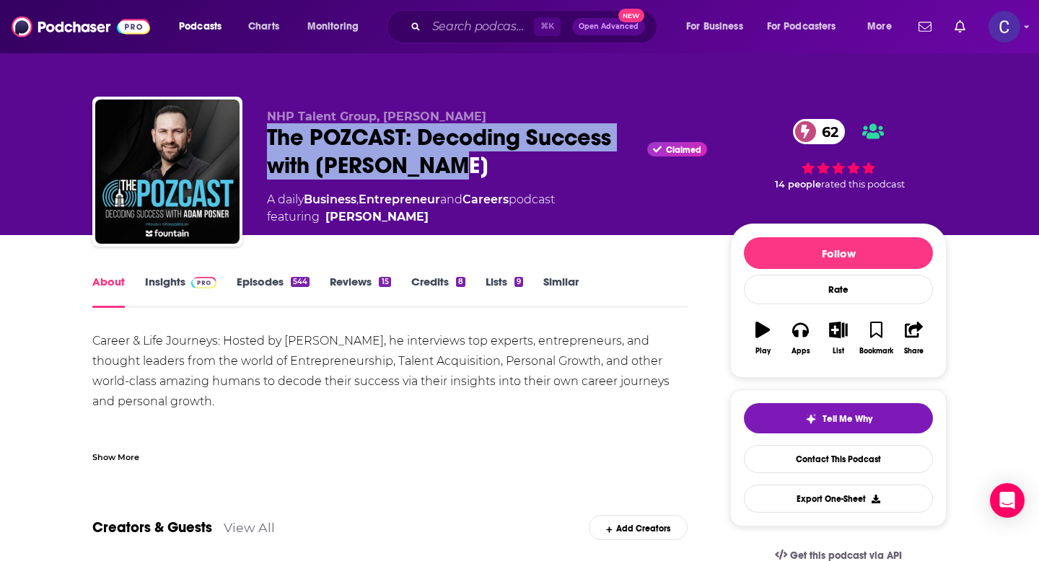
drag, startPoint x: 263, startPoint y: 142, endPoint x: 464, endPoint y: 172, distance: 203.5
click at [464, 172] on div "NHP Talent Group, [PERSON_NAME] The POZCAST: Decoding Success with [PERSON_NAME…" at bounding box center [519, 175] width 854 height 156
copy h1 "The POZCAST: Decoding Success with [PERSON_NAME]"
click at [164, 281] on link "Insights" at bounding box center [180, 291] width 71 height 33
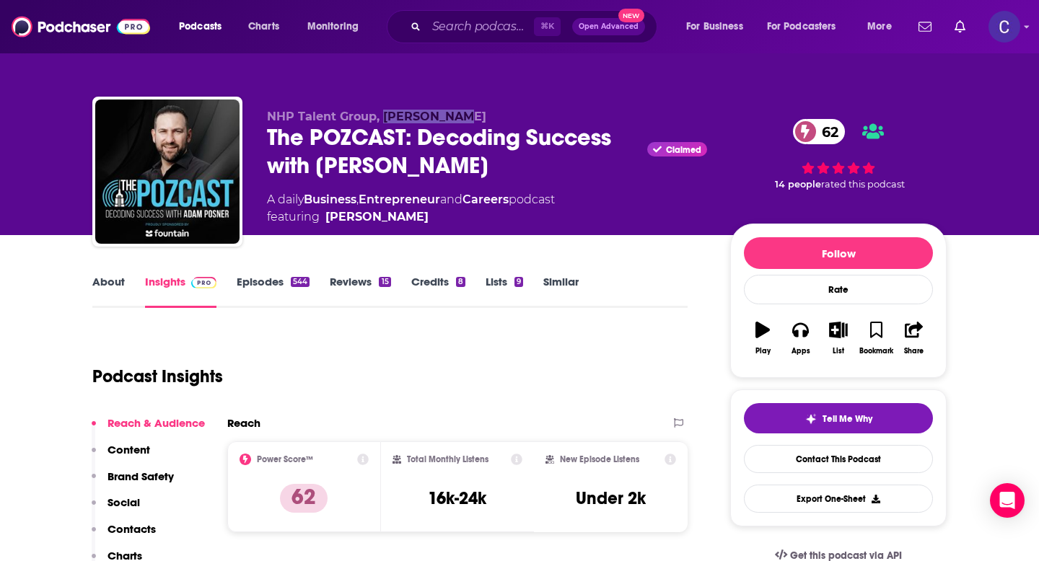
drag, startPoint x: 468, startPoint y: 115, endPoint x: 382, endPoint y: 115, distance: 85.9
click at [382, 115] on p "NHP Talent Group, [PERSON_NAME]" at bounding box center [487, 117] width 440 height 14
copy span "[PERSON_NAME]"
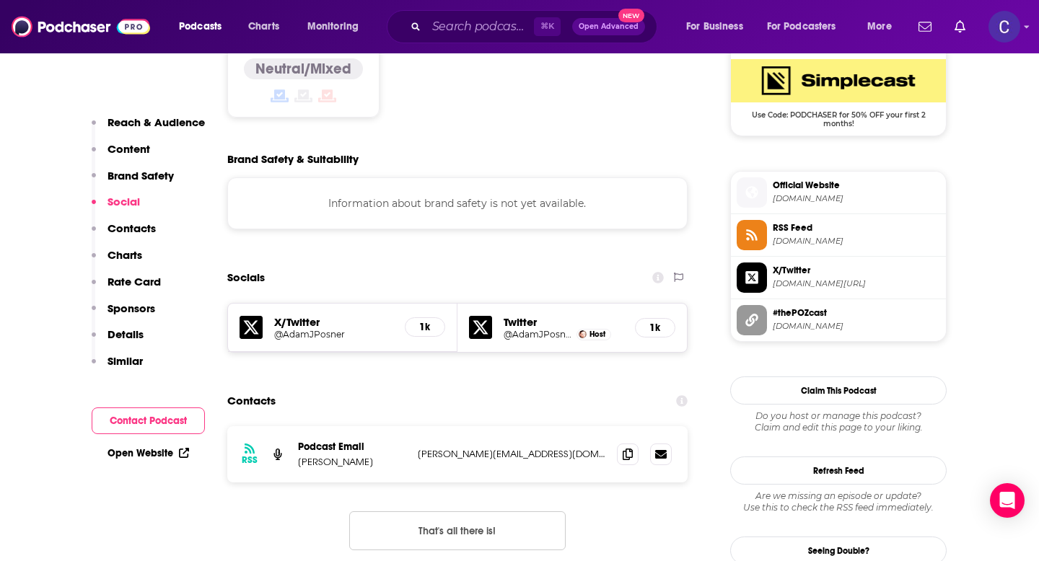
scroll to position [1199, 0]
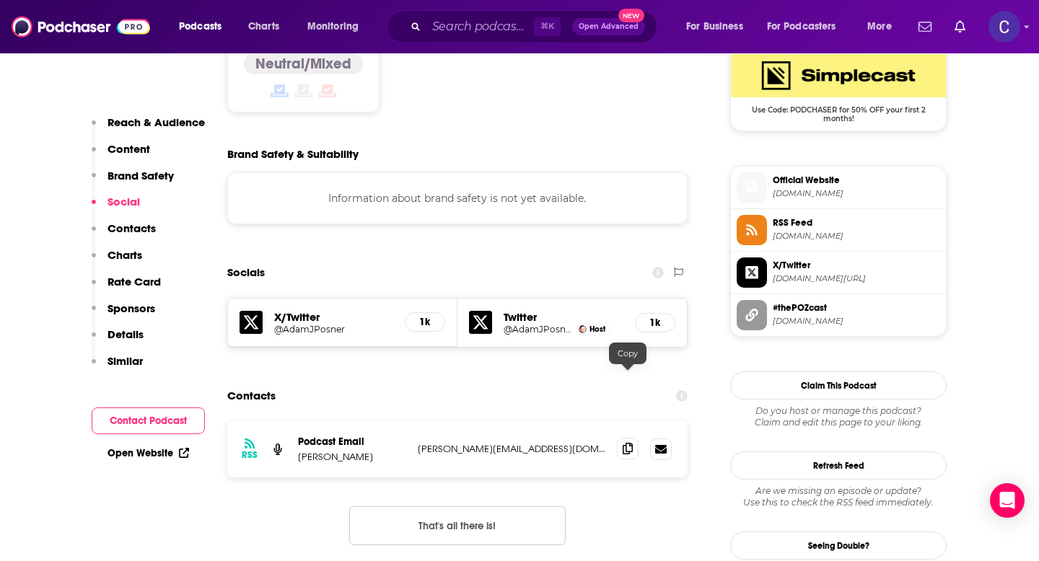
click at [623, 443] on icon at bounding box center [628, 449] width 10 height 12
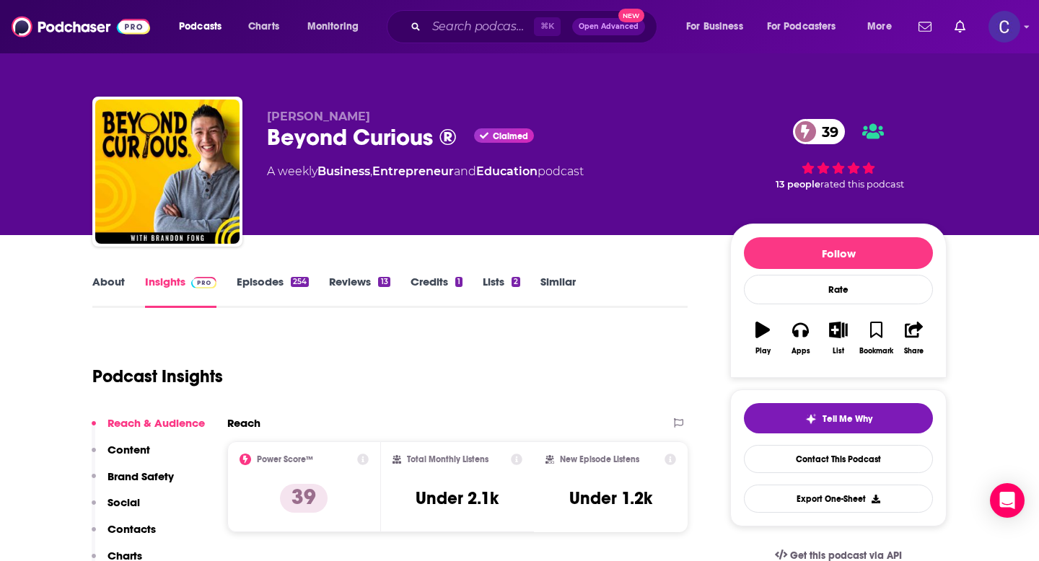
click at [108, 284] on link "About" at bounding box center [108, 291] width 32 height 33
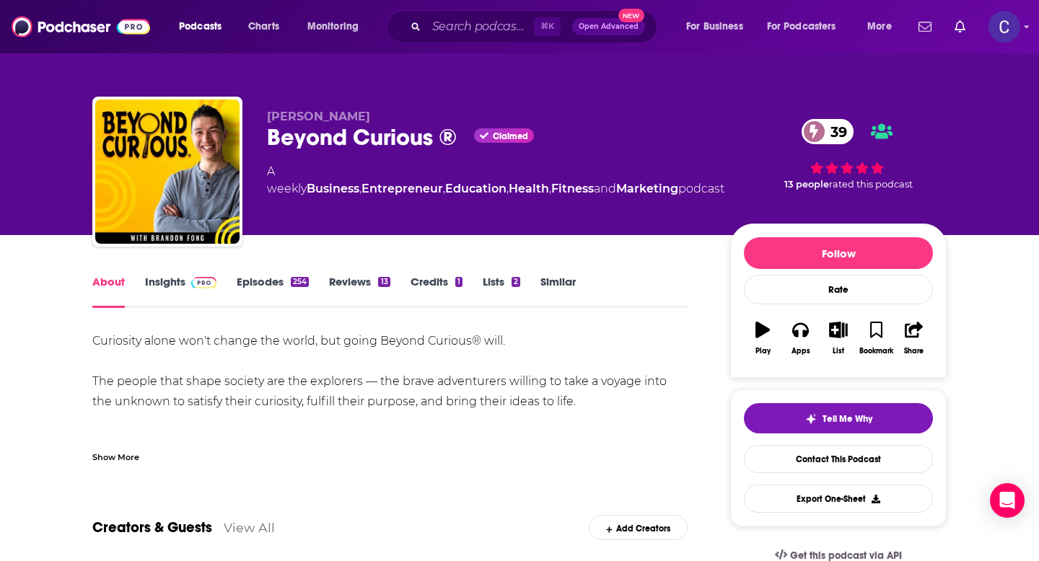
click at [117, 455] on div "Show More" at bounding box center [115, 457] width 47 height 14
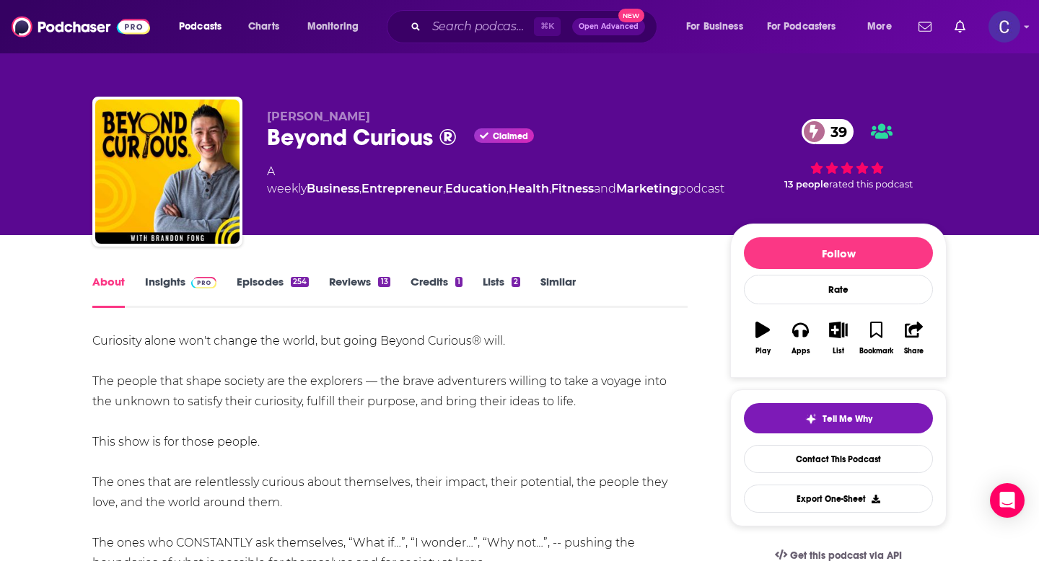
click at [162, 279] on link "Insights" at bounding box center [180, 291] width 71 height 33
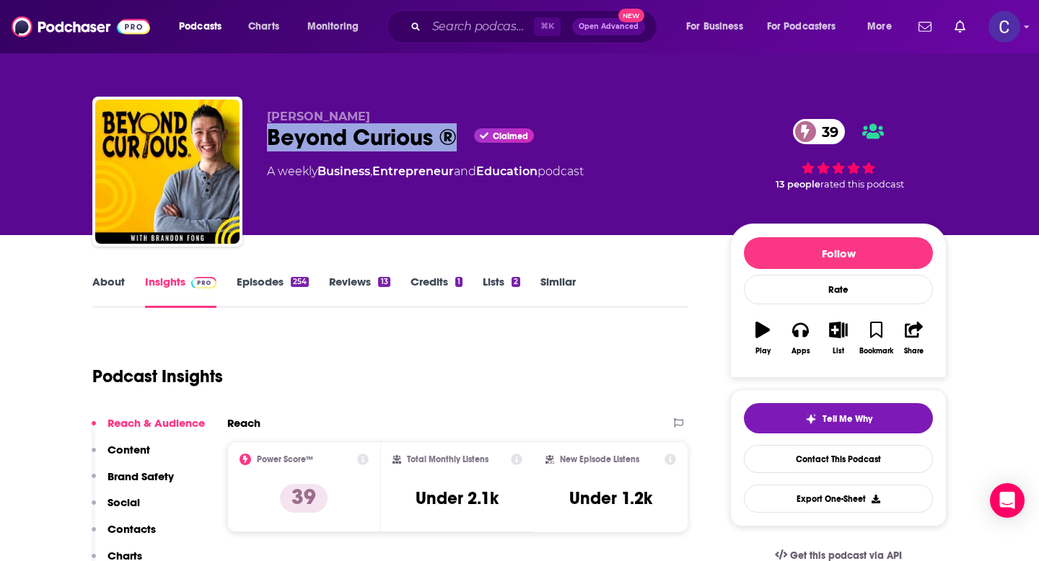
drag, startPoint x: 268, startPoint y: 136, endPoint x: 455, endPoint y: 140, distance: 187.7
click at [455, 140] on div "Beyond Curious ® Claimed 39" at bounding box center [487, 137] width 440 height 28
copy h2 "Beyond Curious ®"
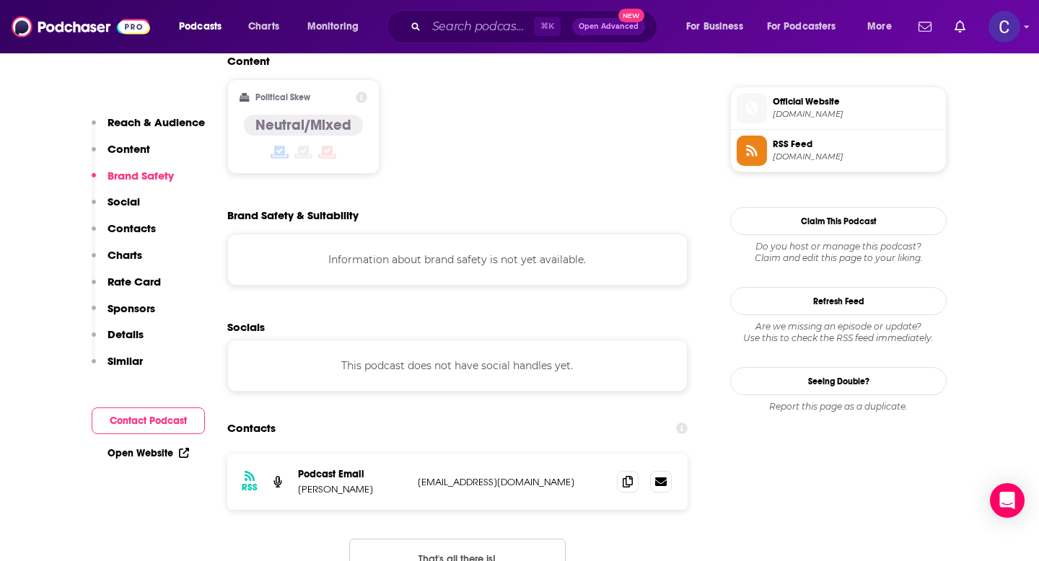
scroll to position [1142, 0]
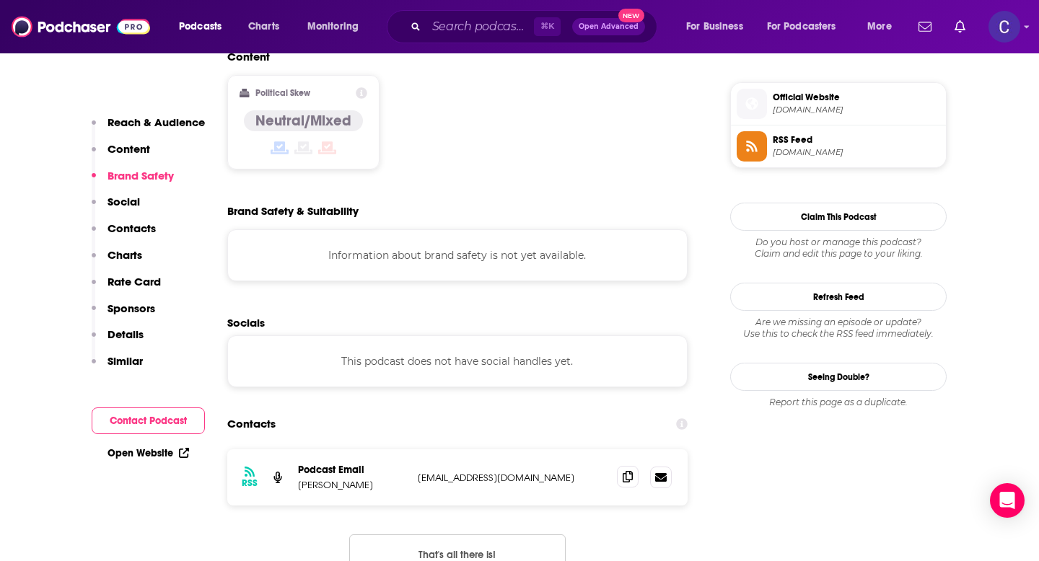
click at [618, 466] on span at bounding box center [628, 477] width 22 height 22
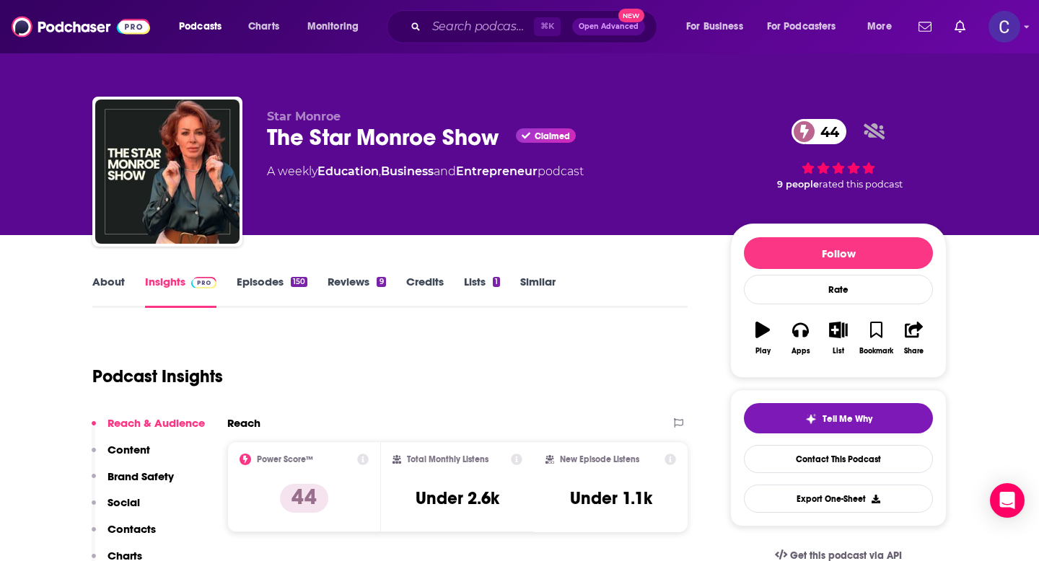
click at [95, 287] on link "About" at bounding box center [108, 291] width 32 height 33
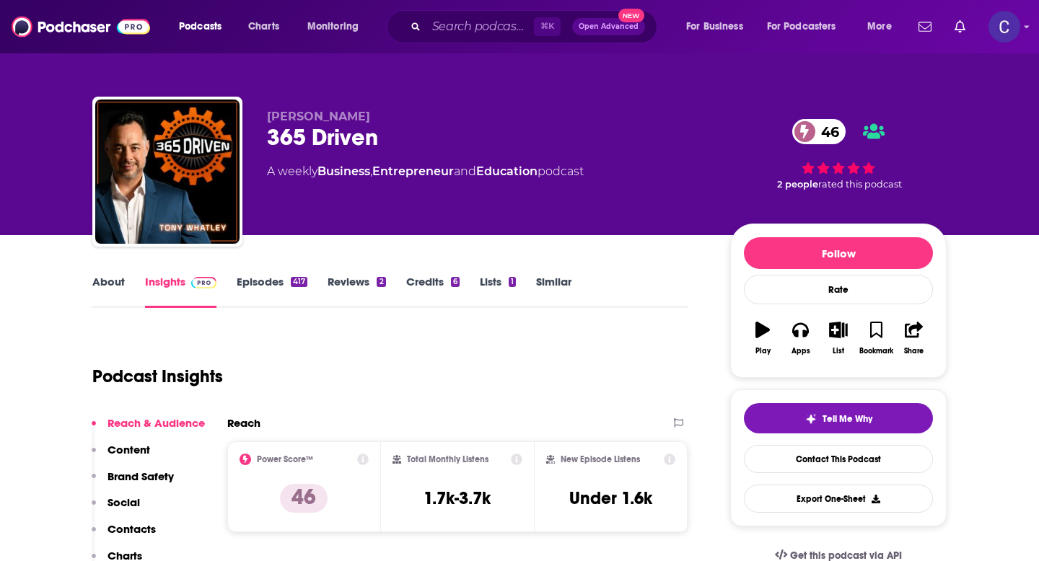
click at [101, 282] on link "About" at bounding box center [108, 291] width 32 height 33
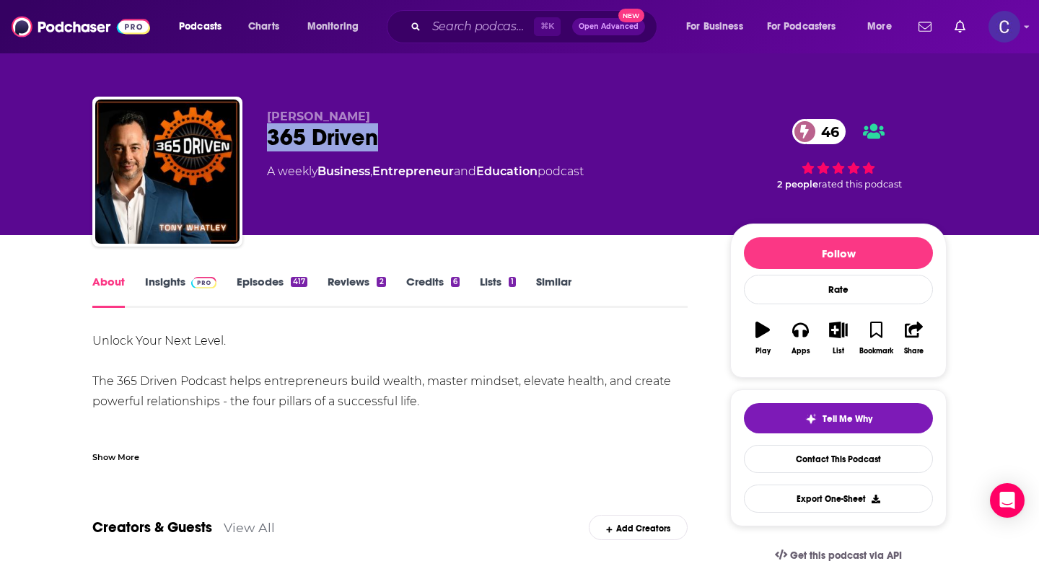
drag, startPoint x: 260, startPoint y: 139, endPoint x: 424, endPoint y: 139, distance: 163.1
click at [424, 139] on div "[PERSON_NAME] 365 Driven 46 A weekly Business , Entrepreneur and Education podc…" at bounding box center [519, 175] width 854 height 156
copy h1 "365 Driven"
drag, startPoint x: 356, startPoint y: 119, endPoint x: 266, endPoint y: 116, distance: 91.0
click at [266, 116] on div "[PERSON_NAME] 365 Driven 46 A weekly Business , Entrepreneur and Education podc…" at bounding box center [519, 175] width 854 height 156
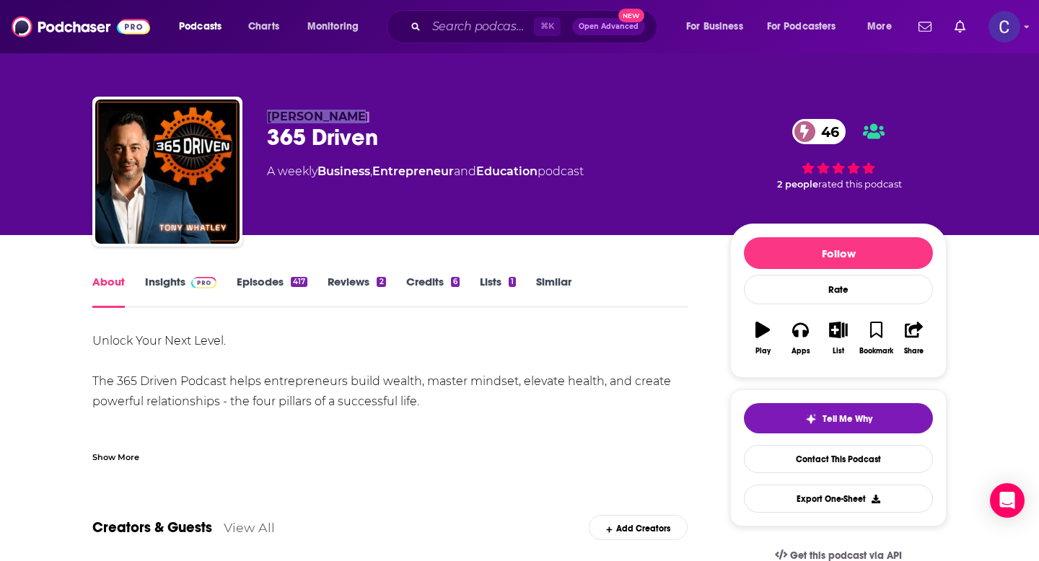
copy span "[PERSON_NAME]"
click at [164, 283] on link "Insights" at bounding box center [180, 291] width 71 height 33
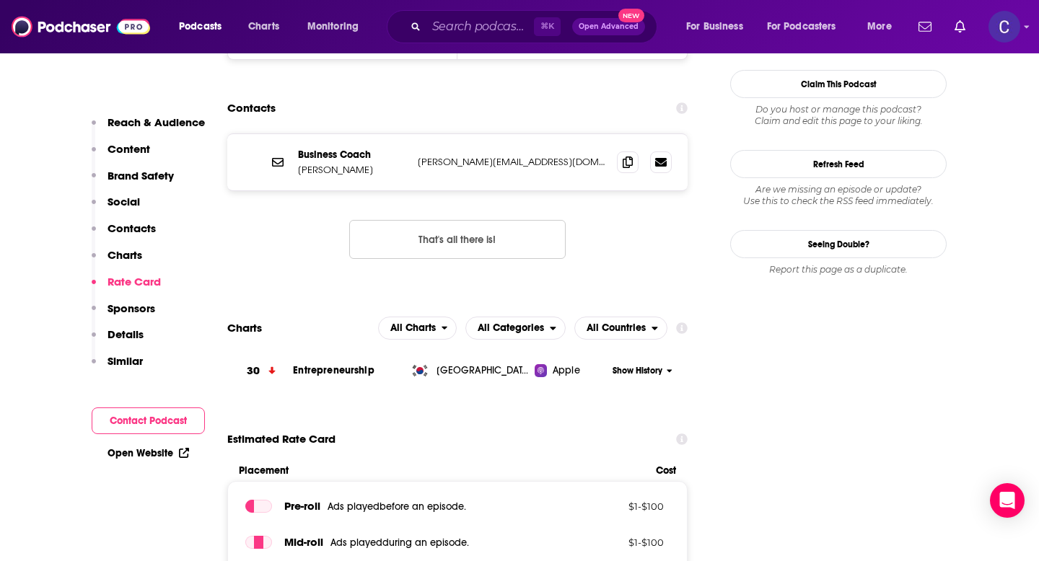
scroll to position [1266, 0]
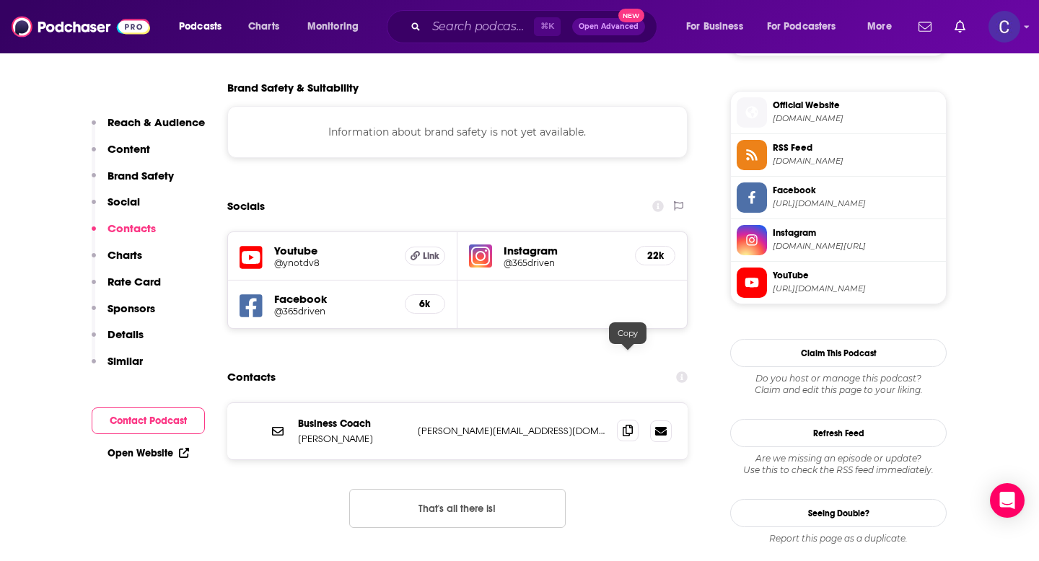
click at [623, 425] on icon at bounding box center [628, 431] width 10 height 12
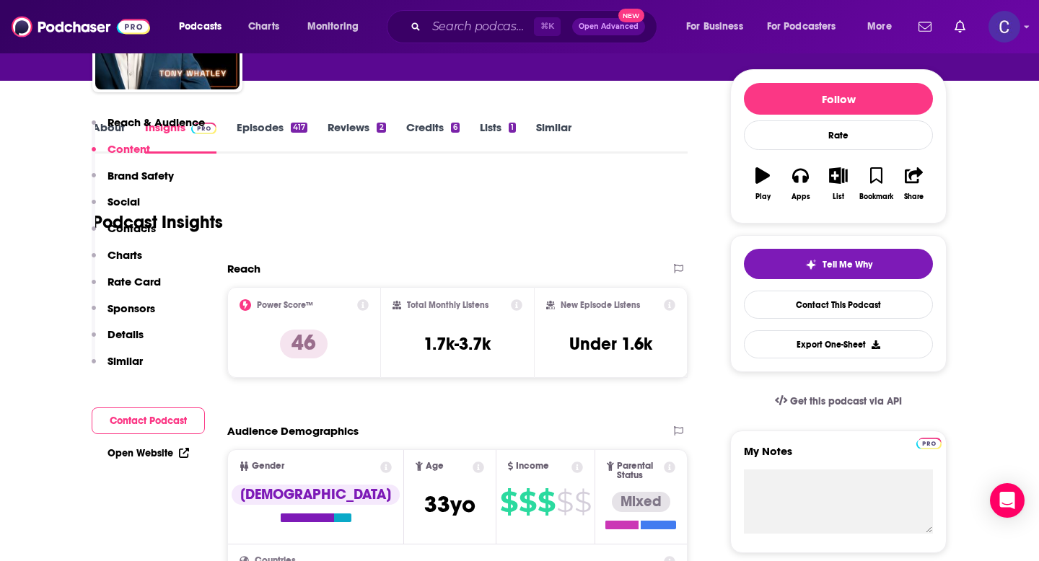
scroll to position [0, 0]
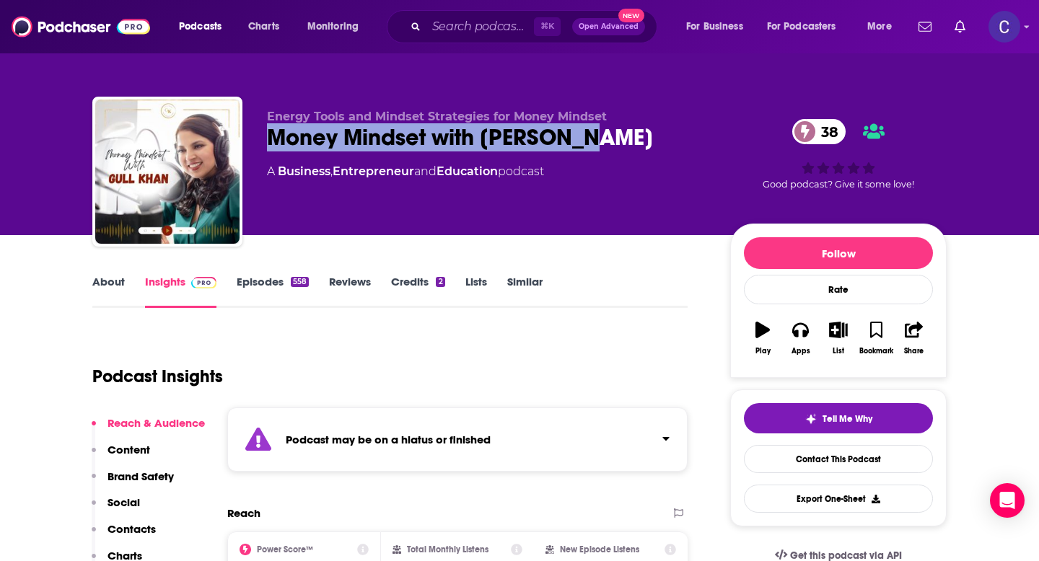
drag, startPoint x: 266, startPoint y: 144, endPoint x: 604, endPoint y: 143, distance: 337.7
click at [604, 143] on div "Energy Tools and Mindset Strategies for Money Mindset Money Mindset with [PERSO…" at bounding box center [519, 175] width 854 height 156
copy h2 "Money Mindset with [PERSON_NAME]"
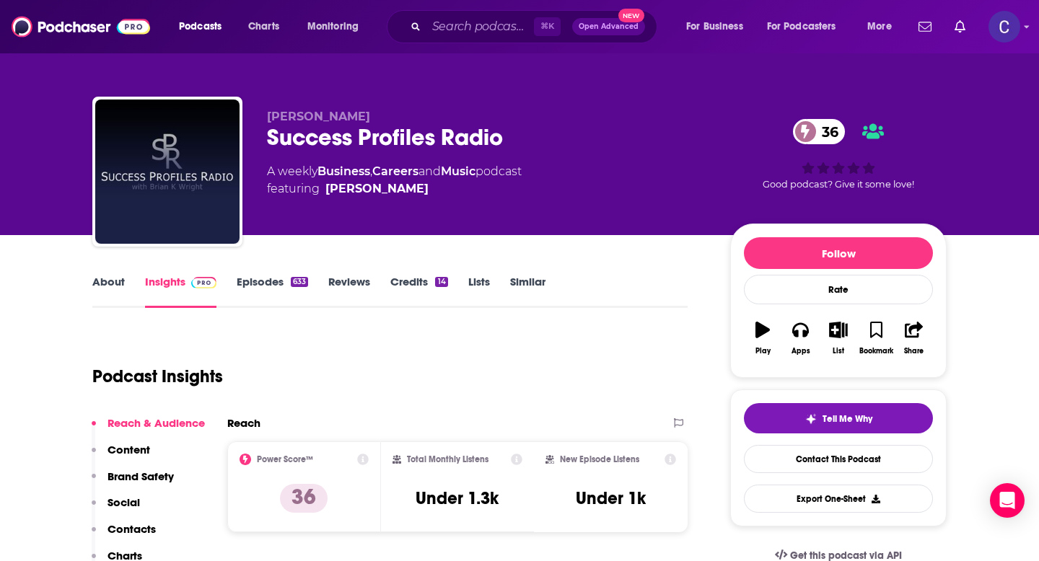
click at [104, 286] on link "About" at bounding box center [108, 291] width 32 height 33
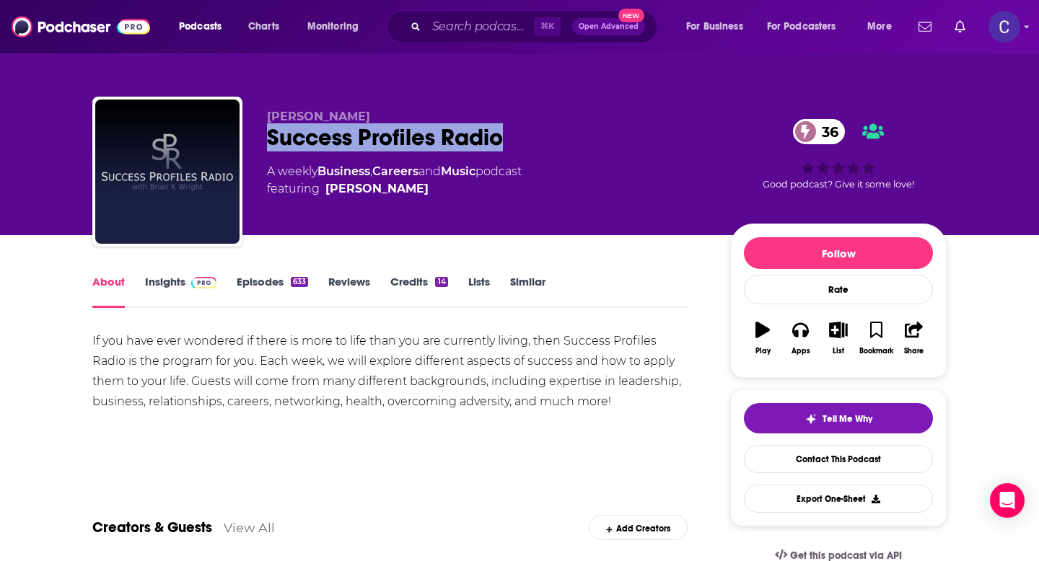
drag, startPoint x: 503, startPoint y: 140, endPoint x: 266, endPoint y: 137, distance: 237.4
click at [266, 137] on div "Brian K Wright Success Profiles Radio 36 A weekly Business , Careers and Music …" at bounding box center [519, 175] width 854 height 156
copy h1 "Success Profiles Radio"
click at [164, 276] on link "Insights" at bounding box center [180, 291] width 71 height 33
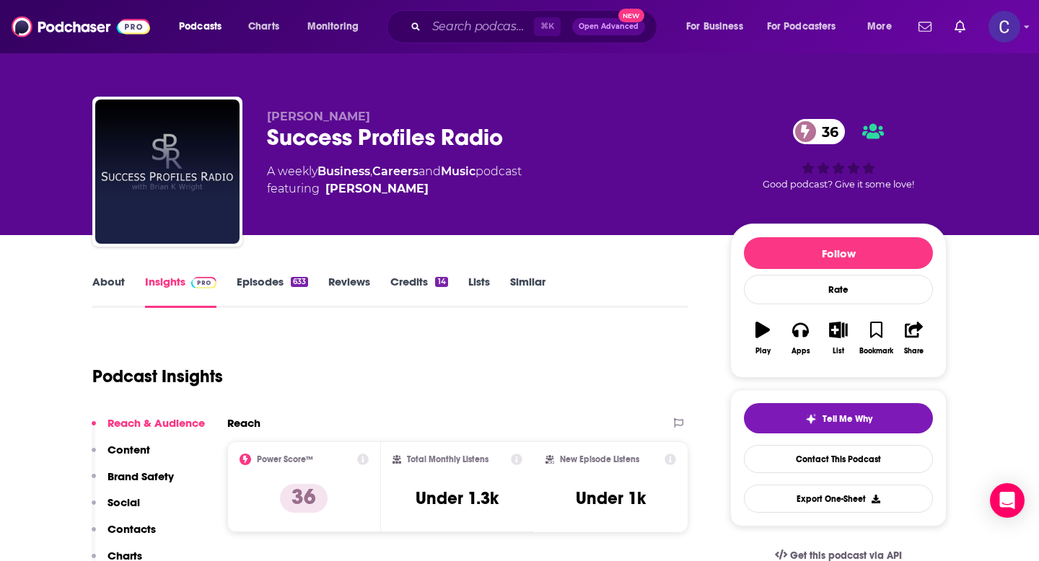
click at [517, 131] on div "Success Profiles Radio 36" at bounding box center [487, 137] width 440 height 28
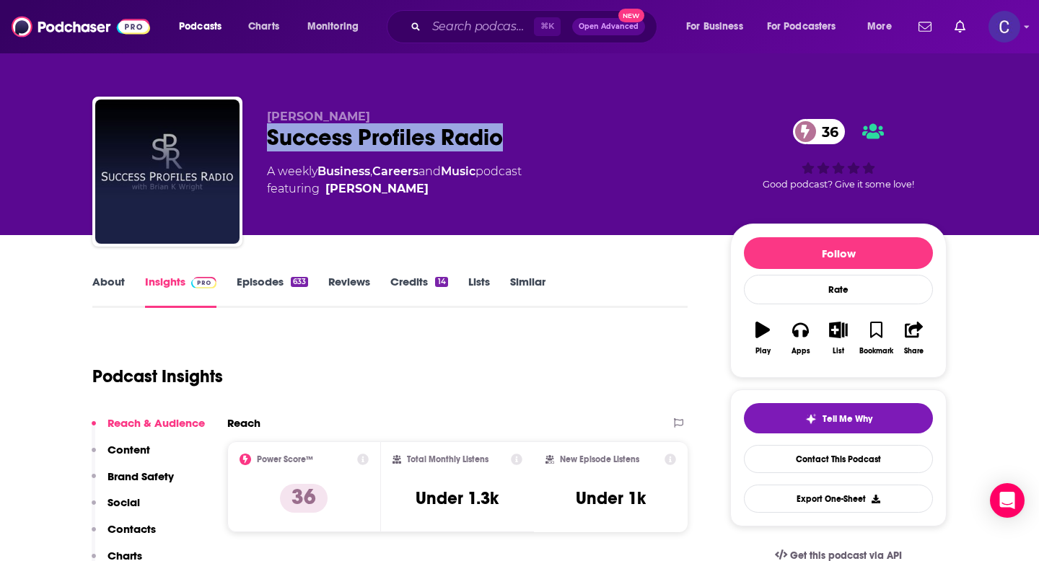
drag, startPoint x: 512, startPoint y: 143, endPoint x: 264, endPoint y: 133, distance: 248.4
click at [264, 133] on div "Brian K Wright Success Profiles Radio 36 A weekly Business , Careers and Music …" at bounding box center [519, 175] width 854 height 156
copy h2 "Success Profiles Radio"
drag, startPoint x: 267, startPoint y: 117, endPoint x: 391, endPoint y: 116, distance: 124.1
click at [391, 116] on p "Brian K Wright" at bounding box center [487, 117] width 440 height 14
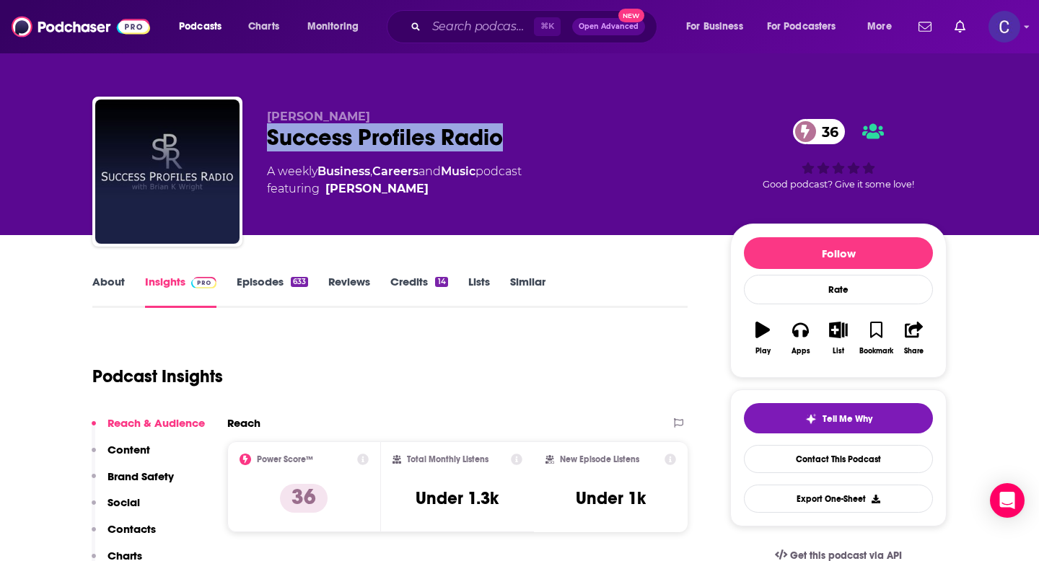
copy span "Brian K Wright"
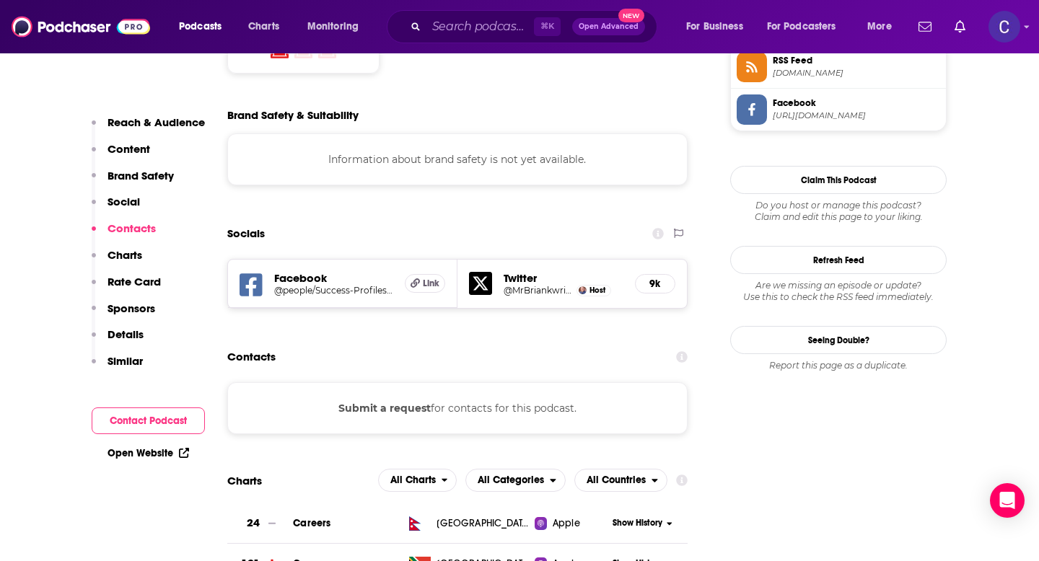
scroll to position [1219, 0]
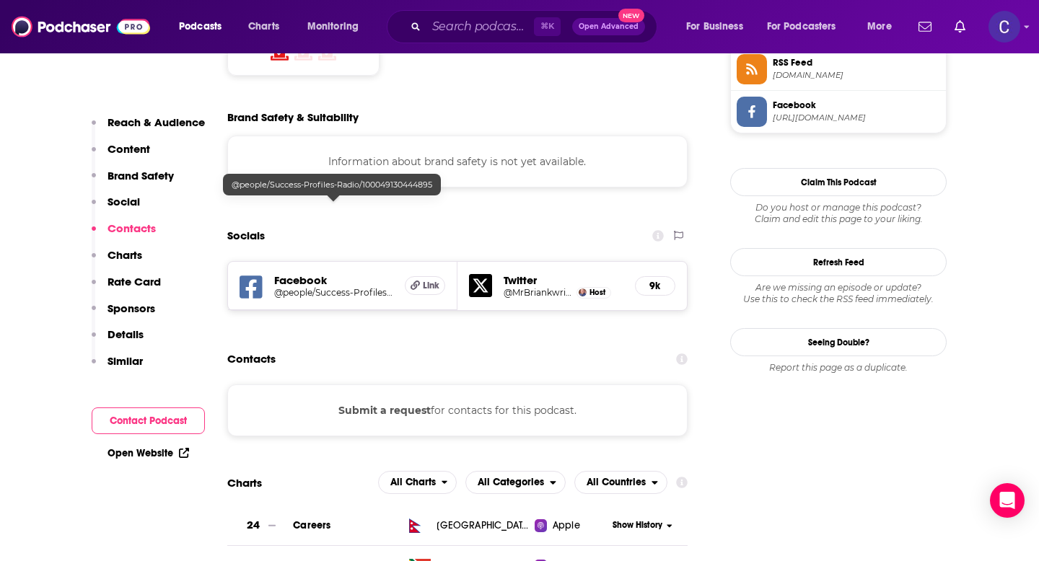
click at [301, 192] on div "@people/Success-Profiles-Radio/100049130444895" at bounding box center [332, 185] width 218 height 22
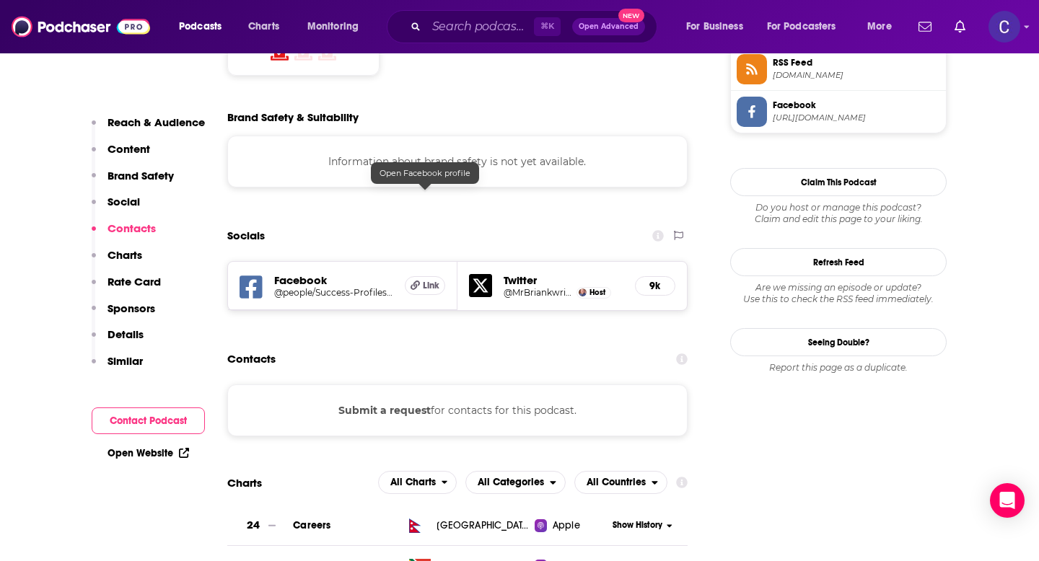
click at [425, 280] on span "Link" at bounding box center [431, 286] width 17 height 12
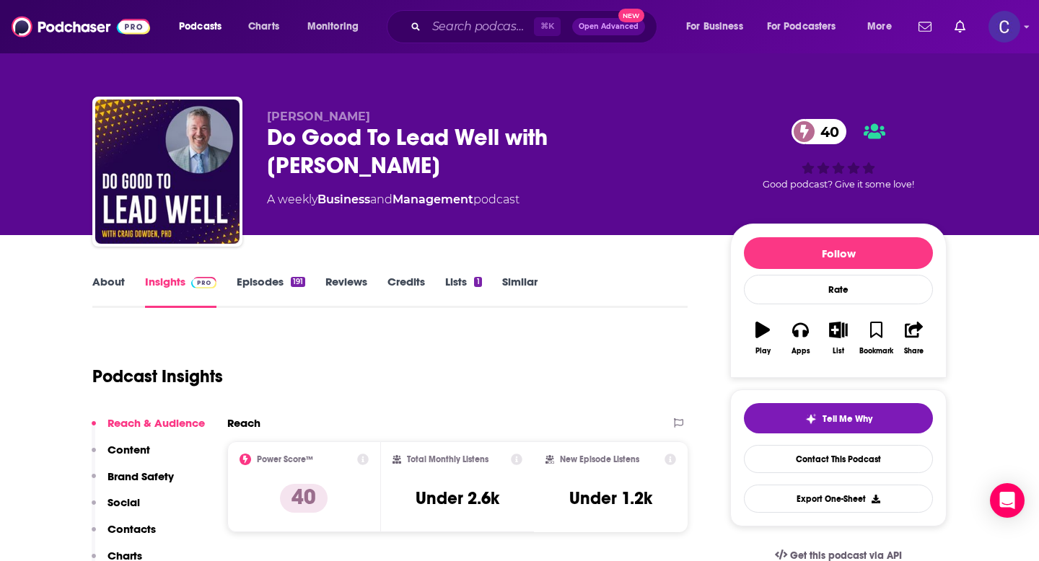
click at [110, 278] on link "About" at bounding box center [108, 291] width 32 height 33
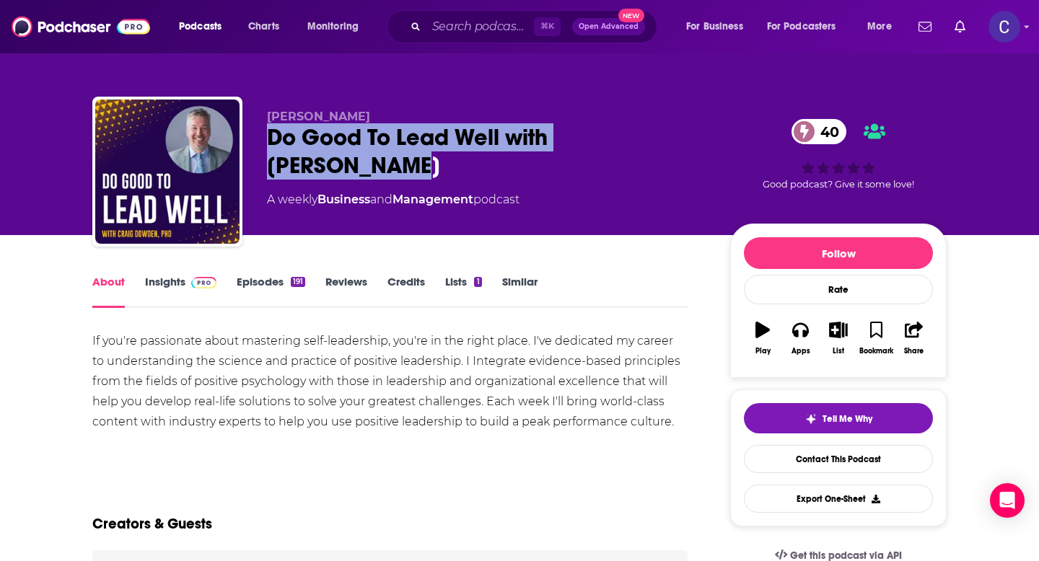
drag, startPoint x: 266, startPoint y: 139, endPoint x: 351, endPoint y: 170, distance: 89.9
click at [351, 170] on div "Craig Dowden Do Good To Lead Well with Craig Dowden 40 A weekly Business and Ma…" at bounding box center [519, 175] width 854 height 156
copy h1 "Do Good To Lead Well with Craig Dowden"
click at [174, 284] on link "Insights" at bounding box center [180, 291] width 71 height 33
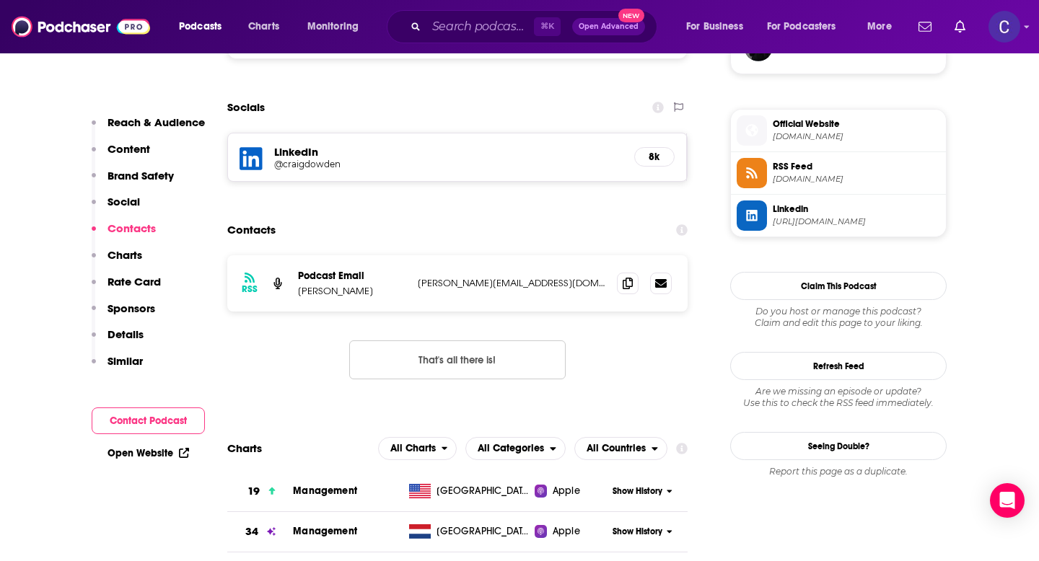
scroll to position [1117, 0]
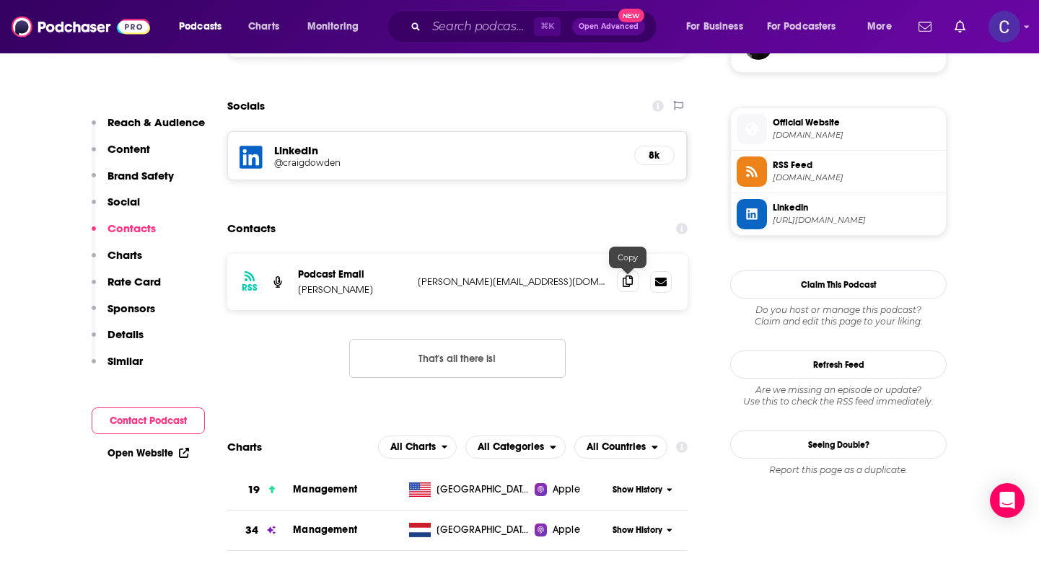
click at [629, 286] on icon at bounding box center [628, 282] width 10 height 12
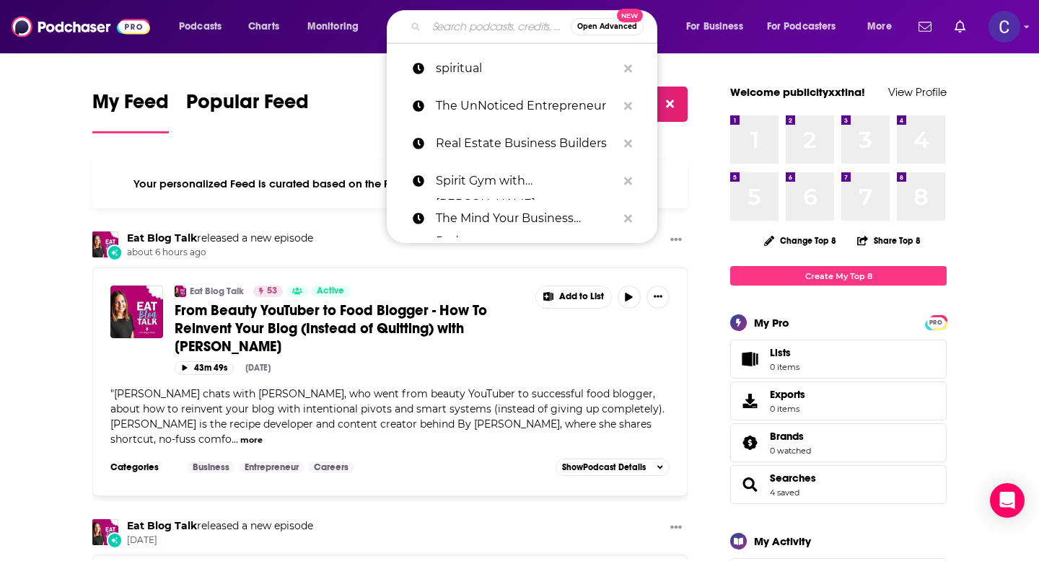
click at [459, 27] on input "Search podcasts, credits, & more..." at bounding box center [498, 26] width 144 height 23
paste input "Revenue Builders"
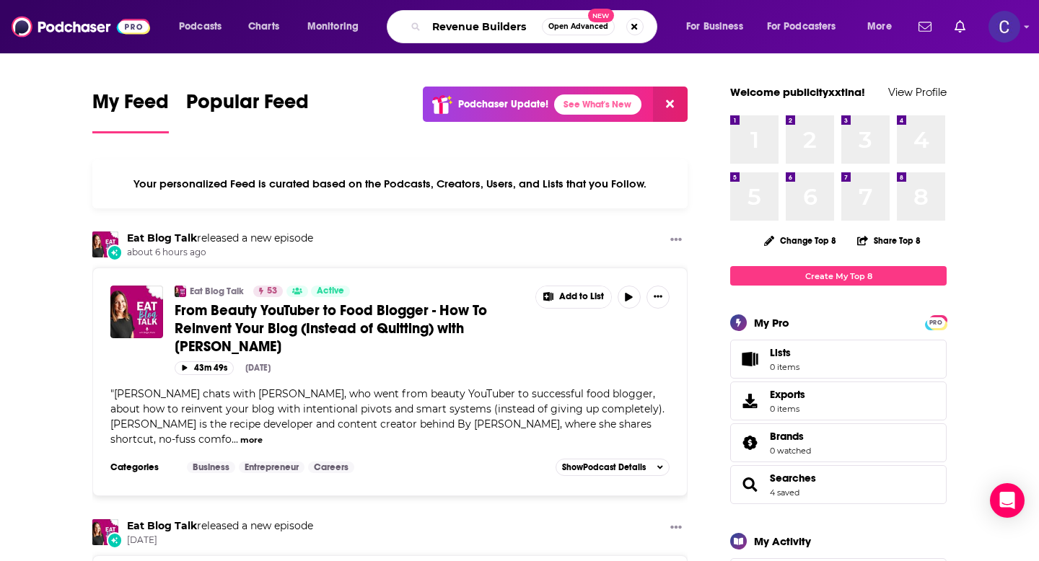
type input "Revenue Builders"
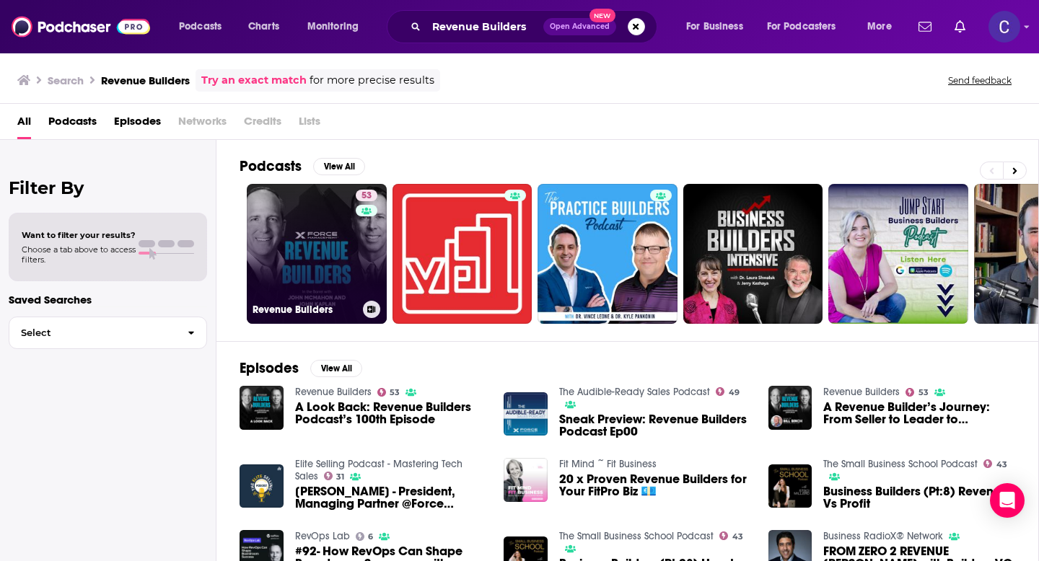
click at [333, 252] on link "53 Revenue Builders" at bounding box center [317, 254] width 140 height 140
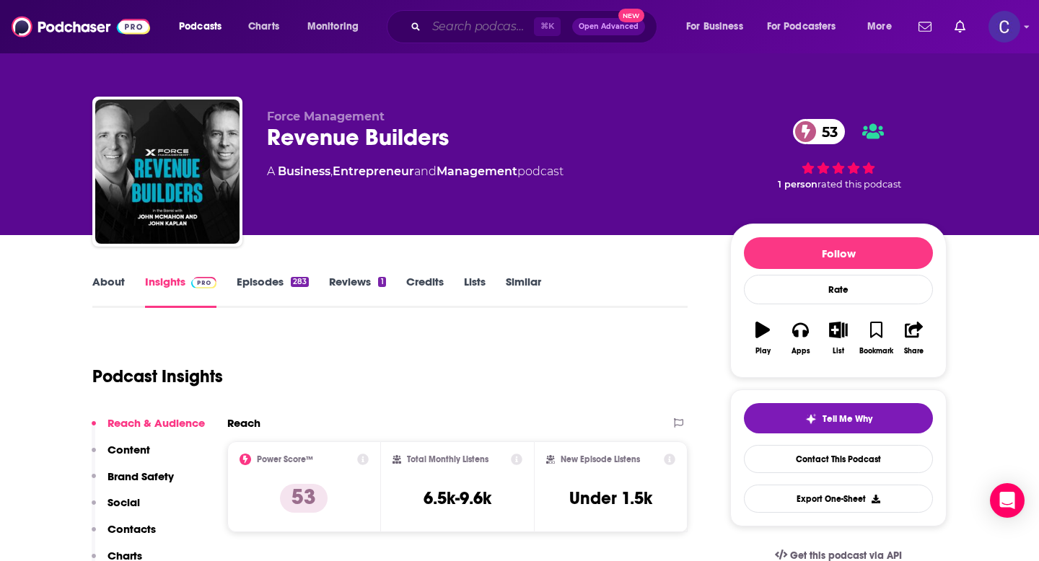
click at [439, 27] on input "Search podcasts, credits, & more..." at bounding box center [480, 26] width 108 height 23
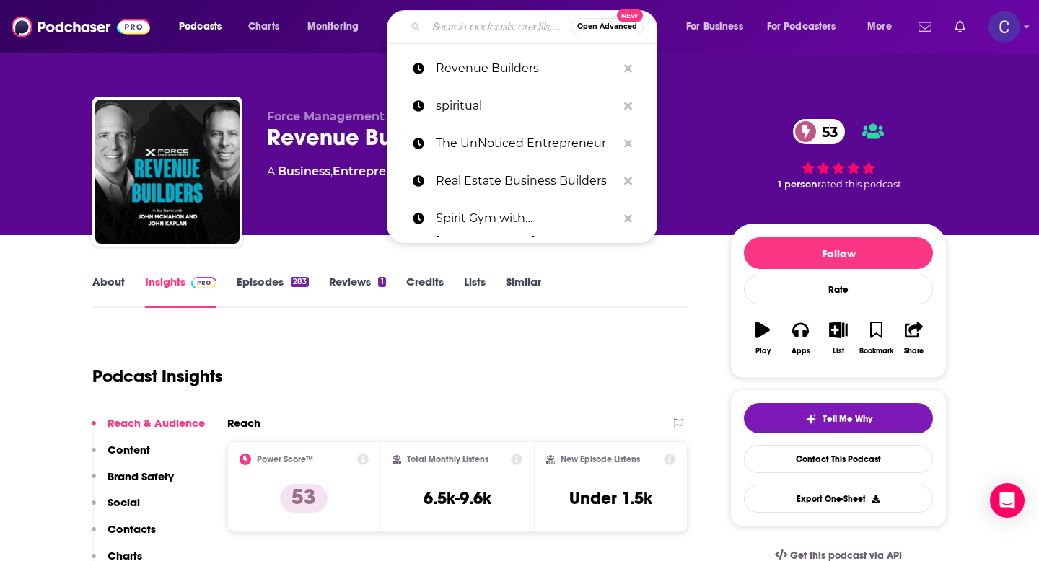
paste input "Grow A Small Business Podcast"
type input "Grow A Small Business Podcast"
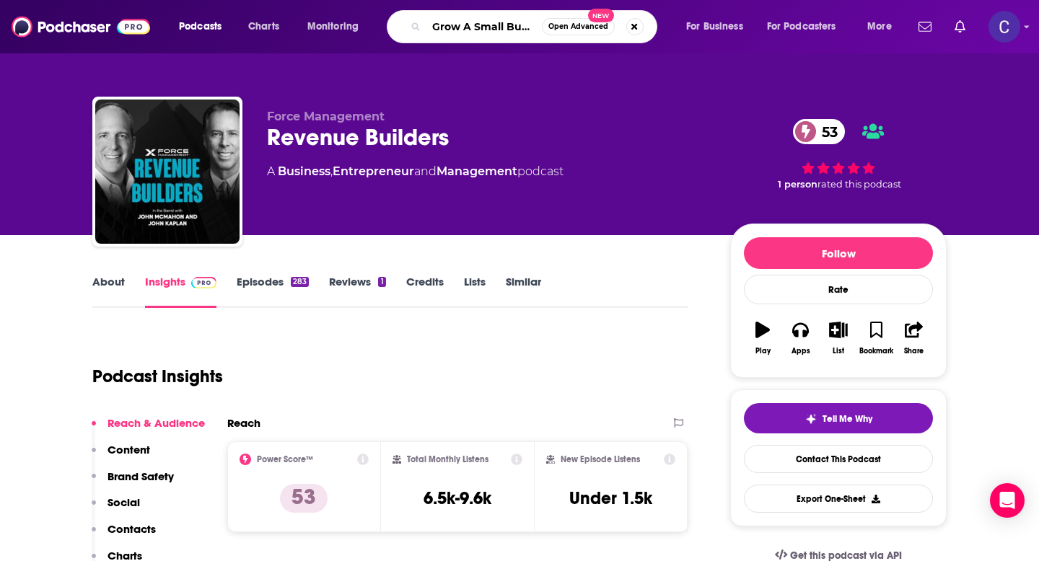
scroll to position [0, 64]
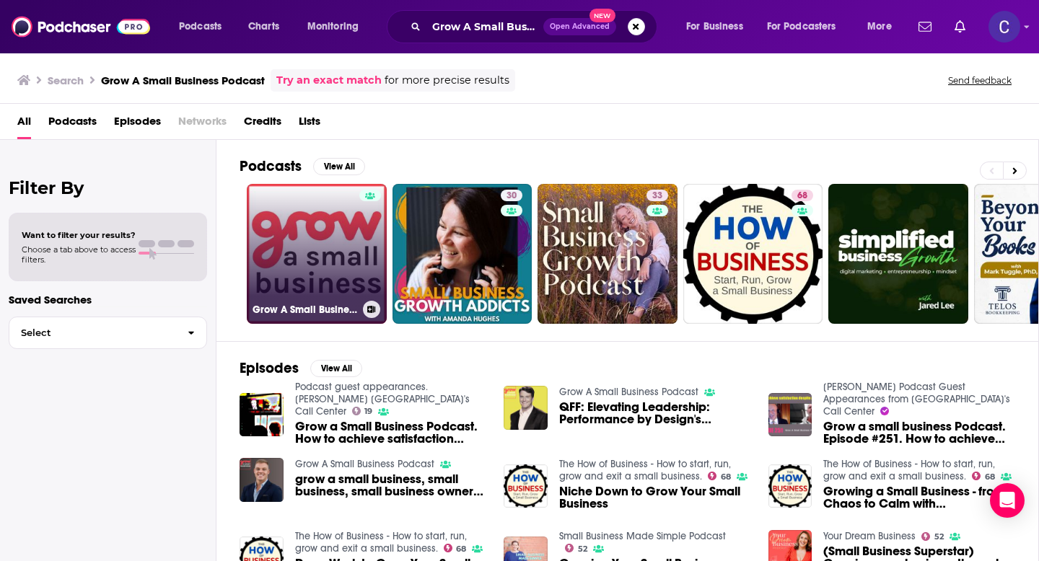
click at [309, 272] on link "Grow A Small Business Podcast" at bounding box center [317, 254] width 140 height 140
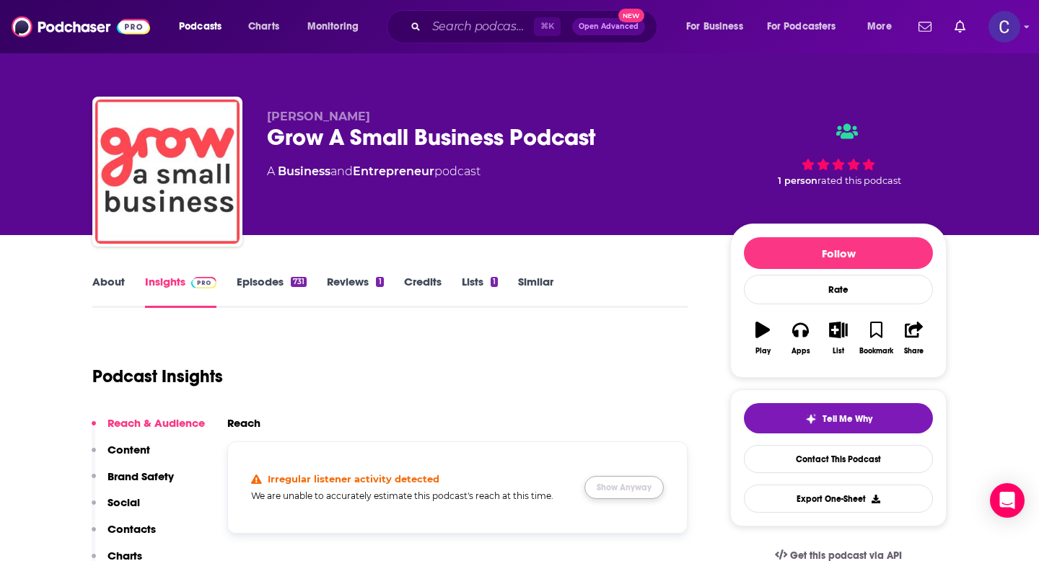
click at [629, 490] on button "Show Anyway" at bounding box center [623, 487] width 79 height 23
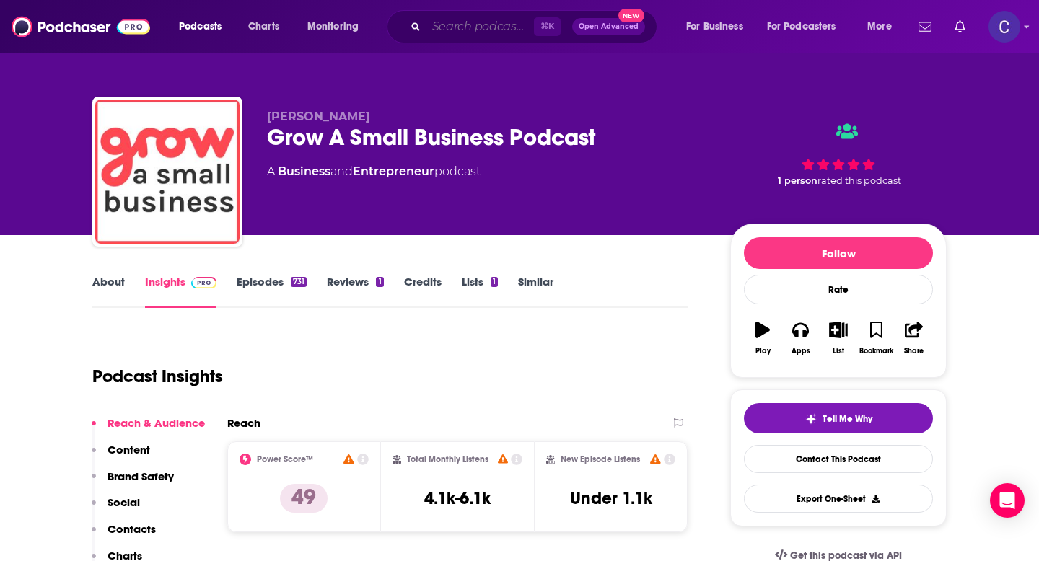
click at [471, 30] on input "Search podcasts, credits, & more..." at bounding box center [480, 26] width 108 height 23
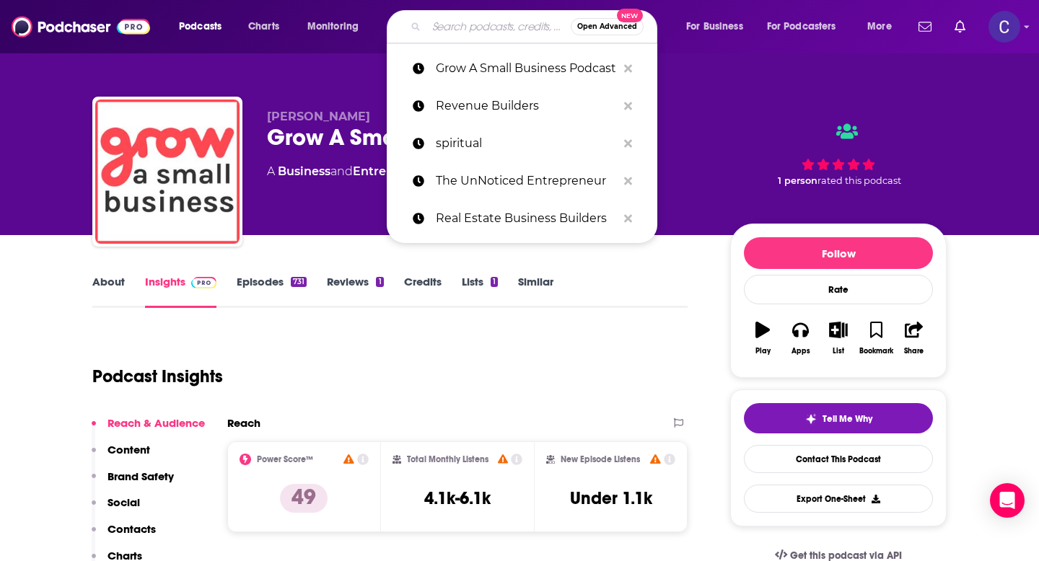
paste input "Finding Peak [Formerly The [PERSON_NAME] Show]"
type input "Finding Peak [Formerly The [PERSON_NAME] Show]"
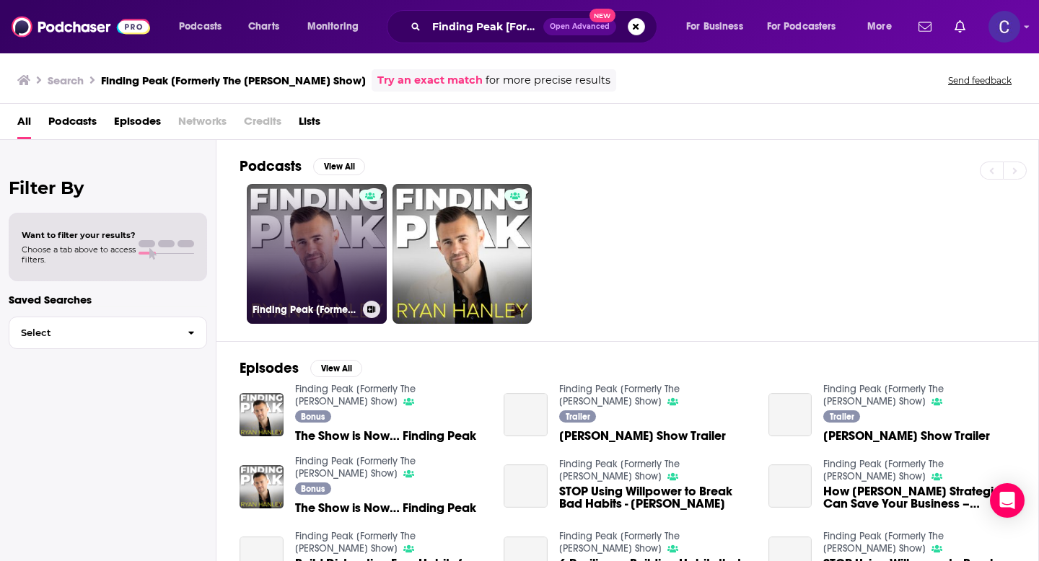
click at [319, 240] on link "Finding Peak [Formerly The [PERSON_NAME] Show]" at bounding box center [317, 254] width 140 height 140
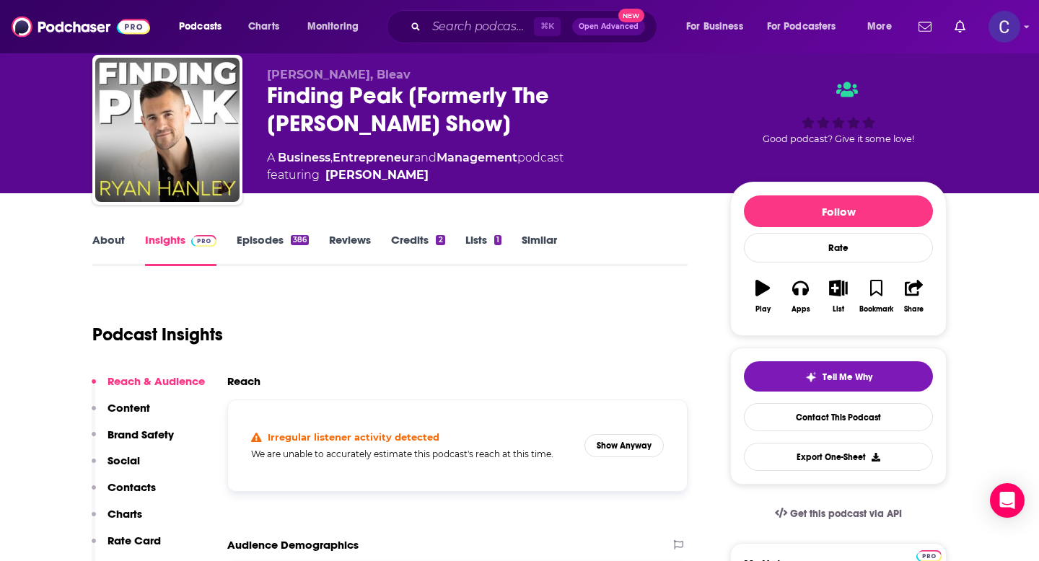
scroll to position [115, 0]
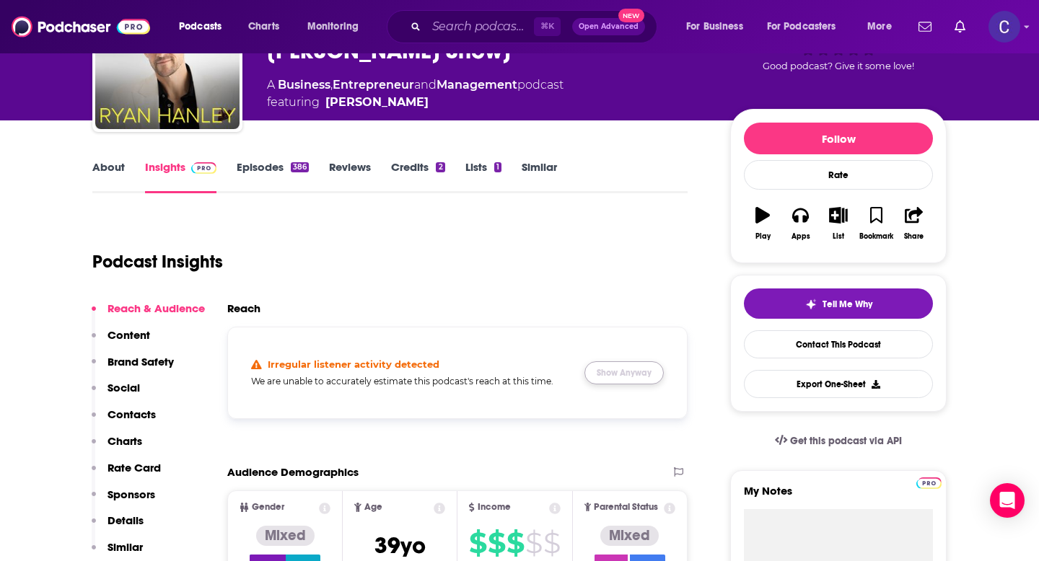
click at [611, 366] on button "Show Anyway" at bounding box center [623, 373] width 79 height 23
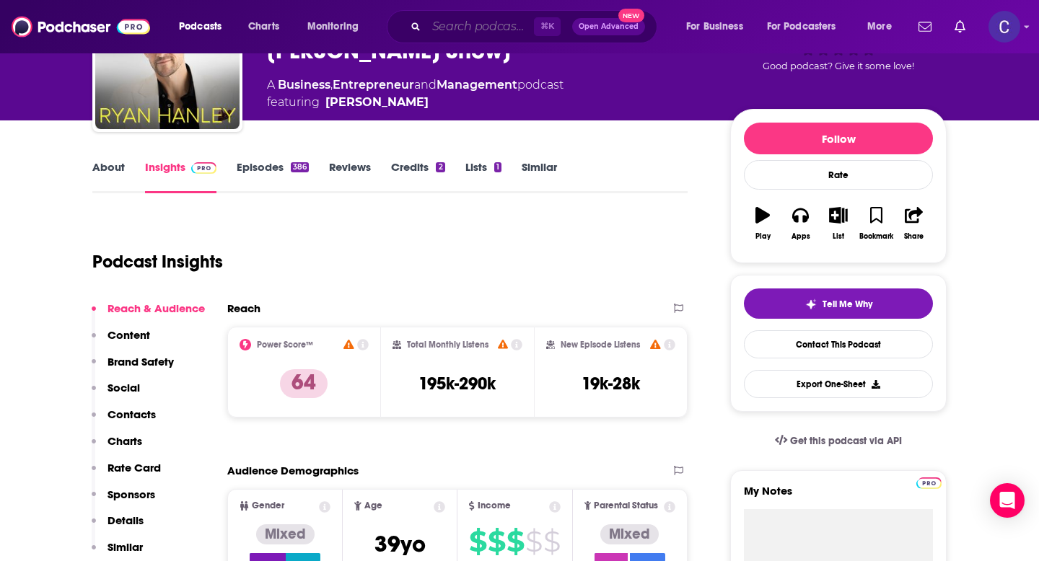
click at [465, 24] on input "Search podcasts, credits, & more..." at bounding box center [480, 26] width 108 height 23
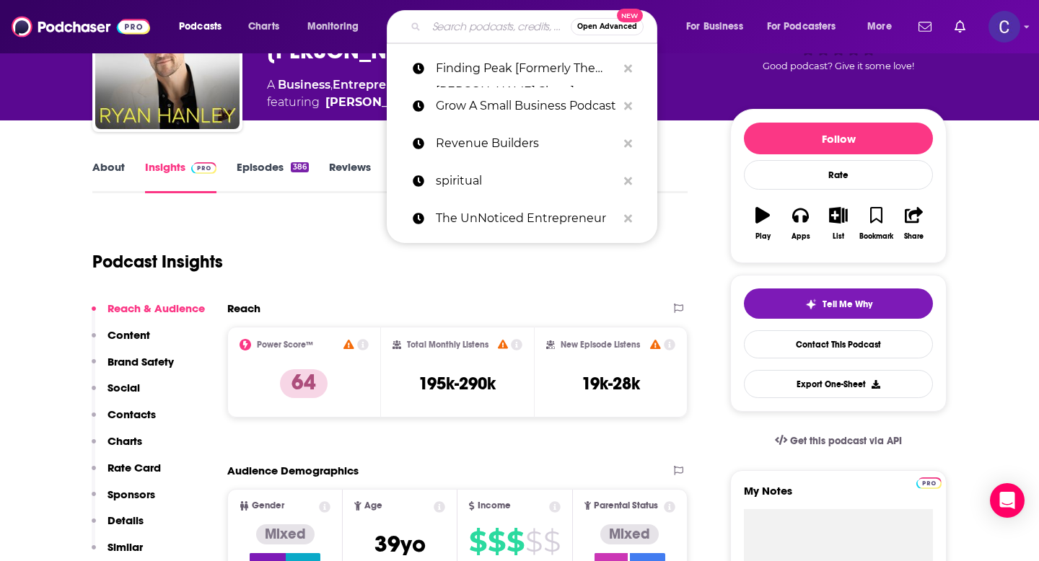
paste input "Next Level Pros"
type input "Next Level Pros"
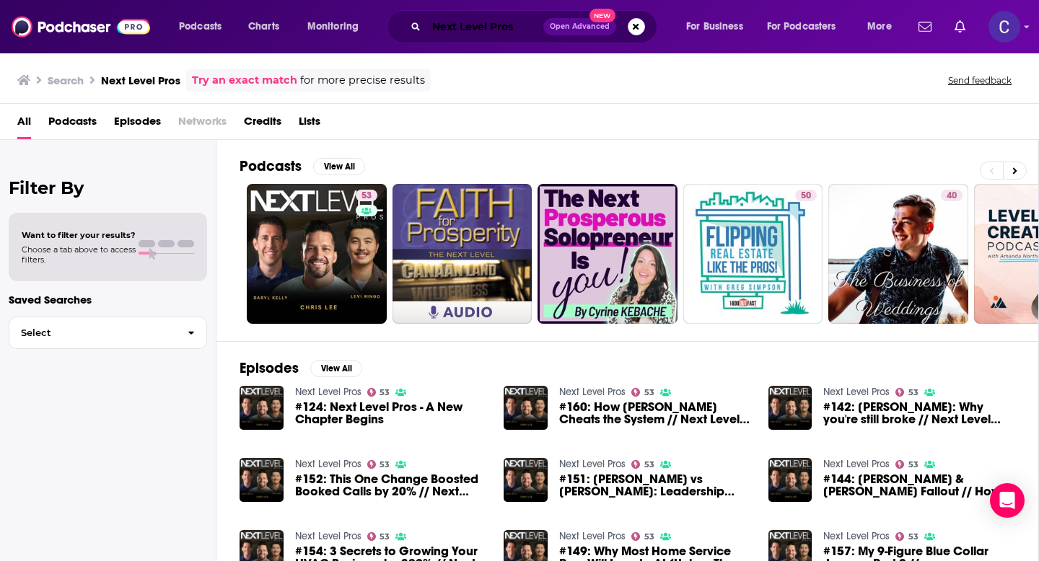
click at [463, 27] on input "Next Level Pros" at bounding box center [484, 26] width 117 height 23
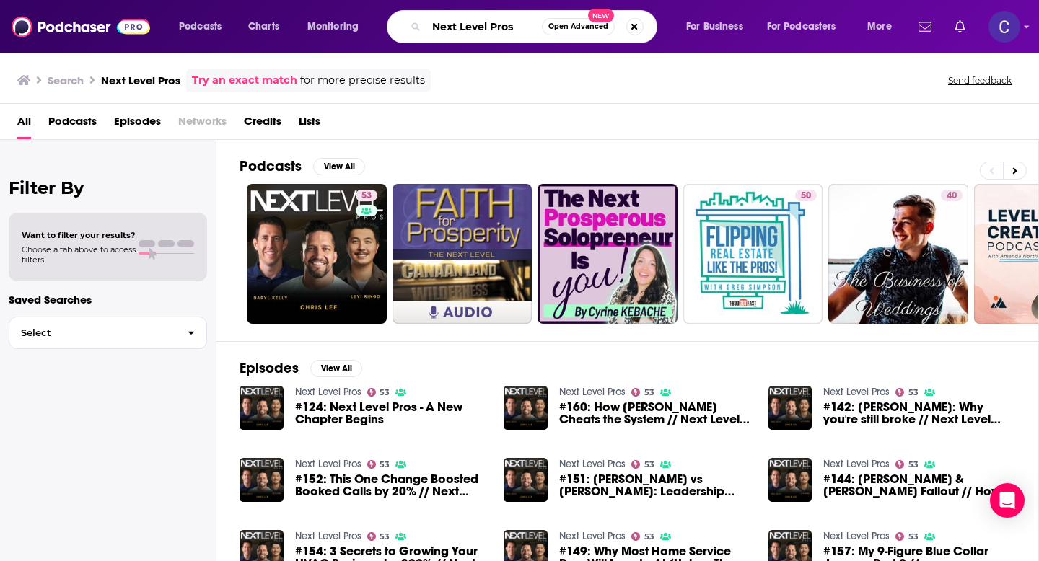
click at [463, 27] on input "Next Level Pros" at bounding box center [483, 26] width 115 height 23
paste input "Proven Podcast"
type input "Proven Podcast"
